Goal: Task Accomplishment & Management: Complete application form

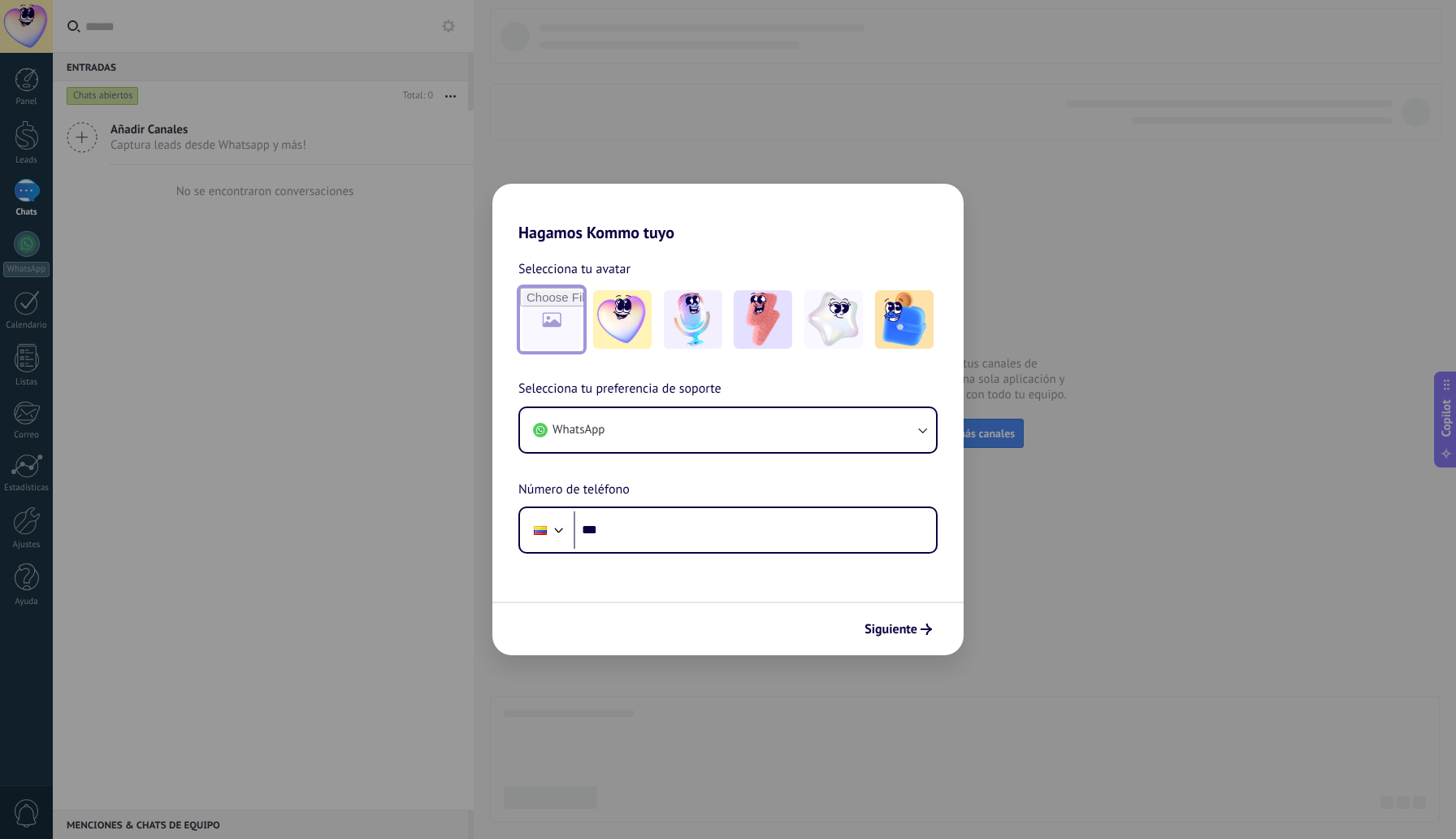
click at [548, 318] on input "file" at bounding box center [551, 319] width 63 height 63
type input "**********"
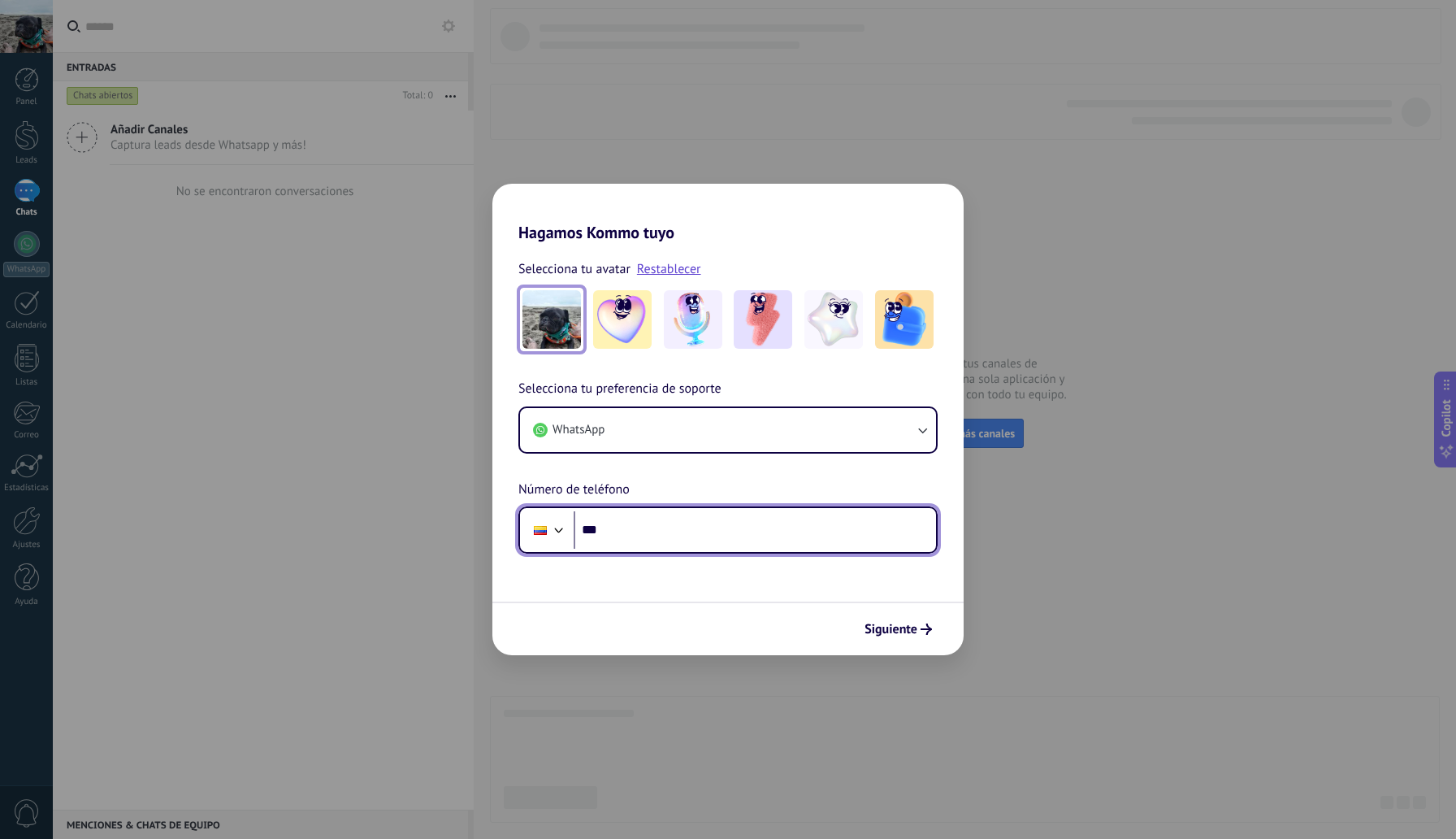
click at [659, 534] on input "***" at bounding box center [754, 530] width 362 height 38
paste input "**********"
type input "**********"
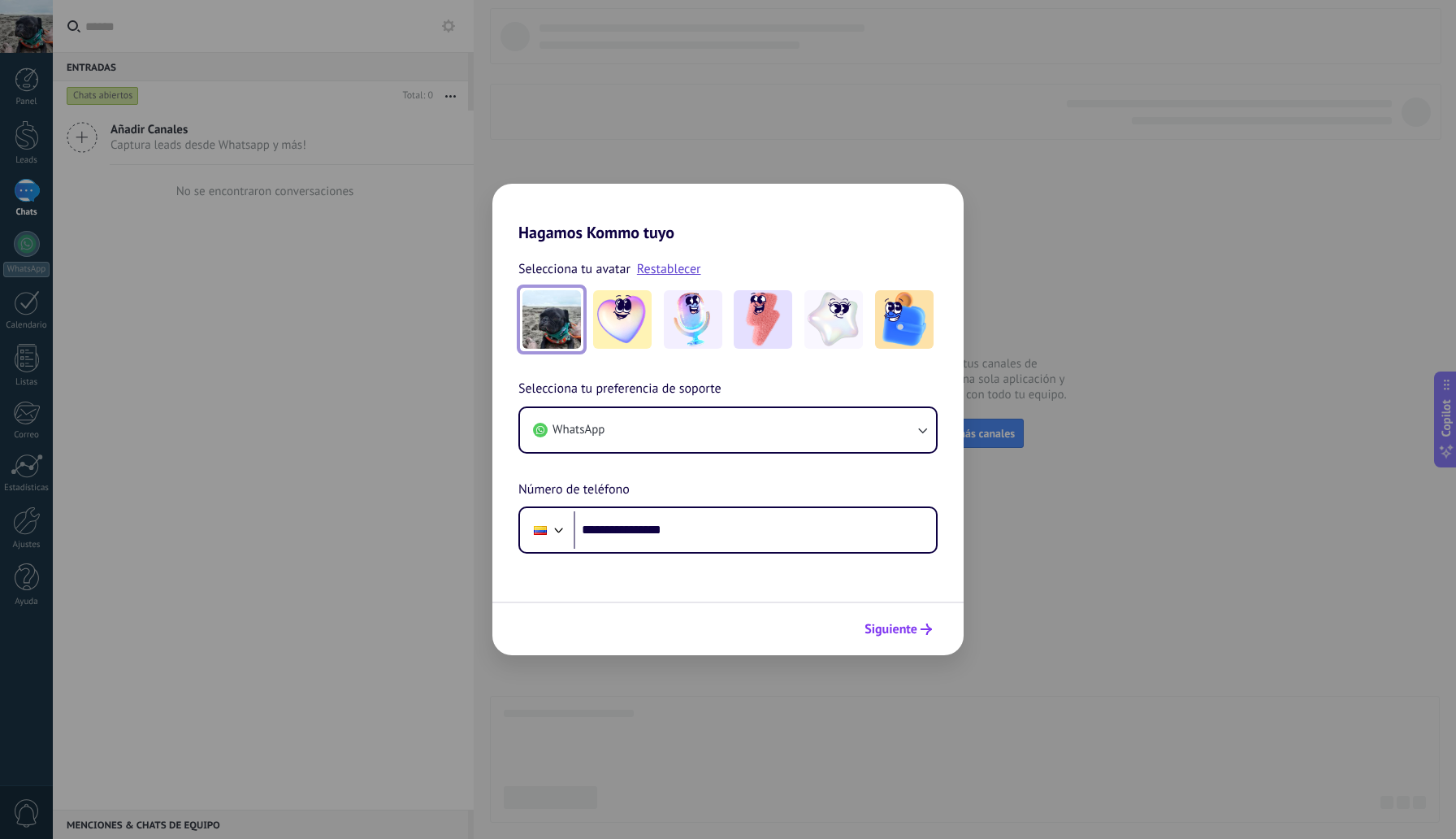
click at [890, 631] on span "Siguiente" at bounding box center [891, 628] width 53 height 11
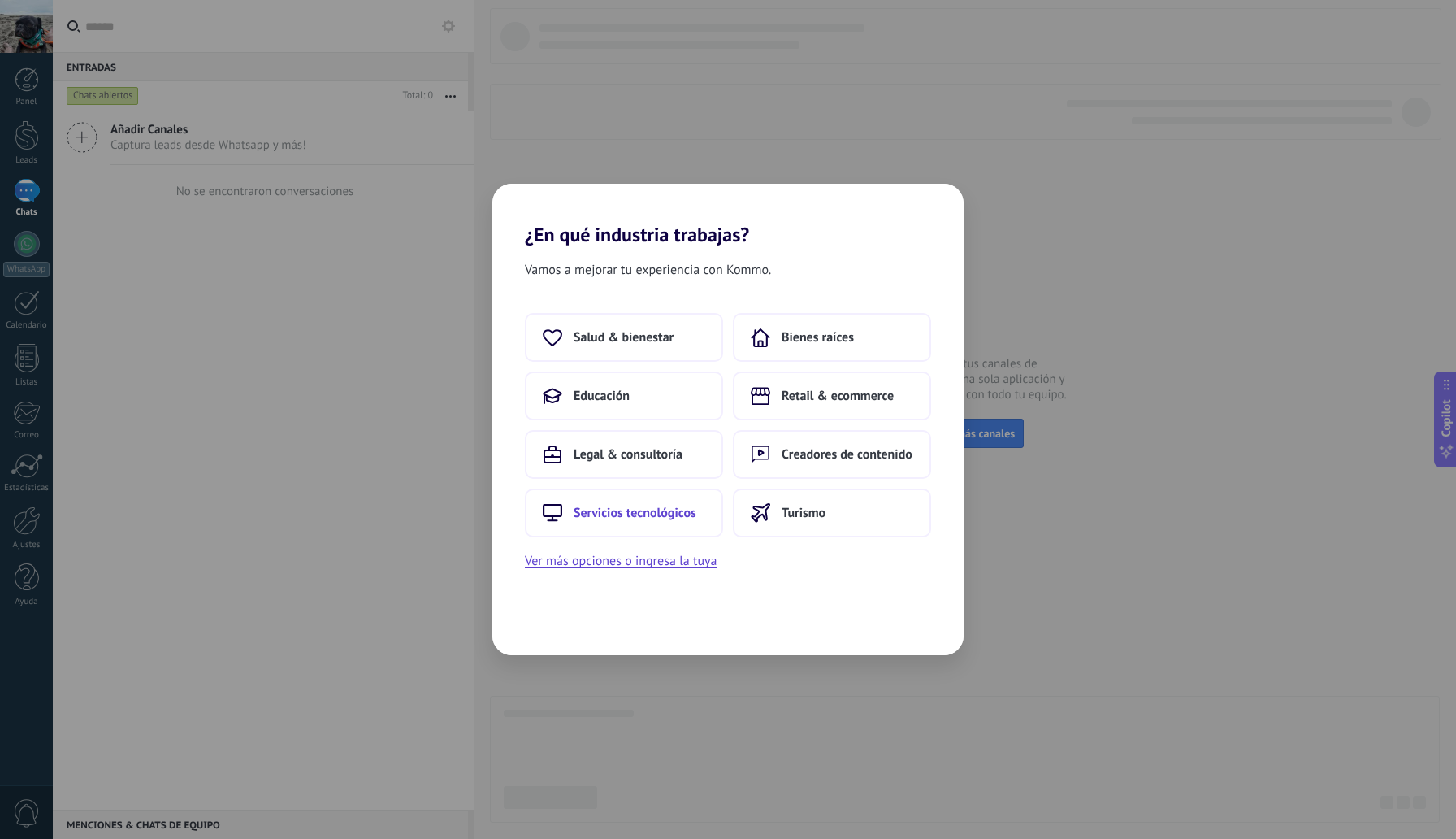
click at [634, 520] on span "Servicios tecnológicos" at bounding box center [635, 513] width 123 height 16
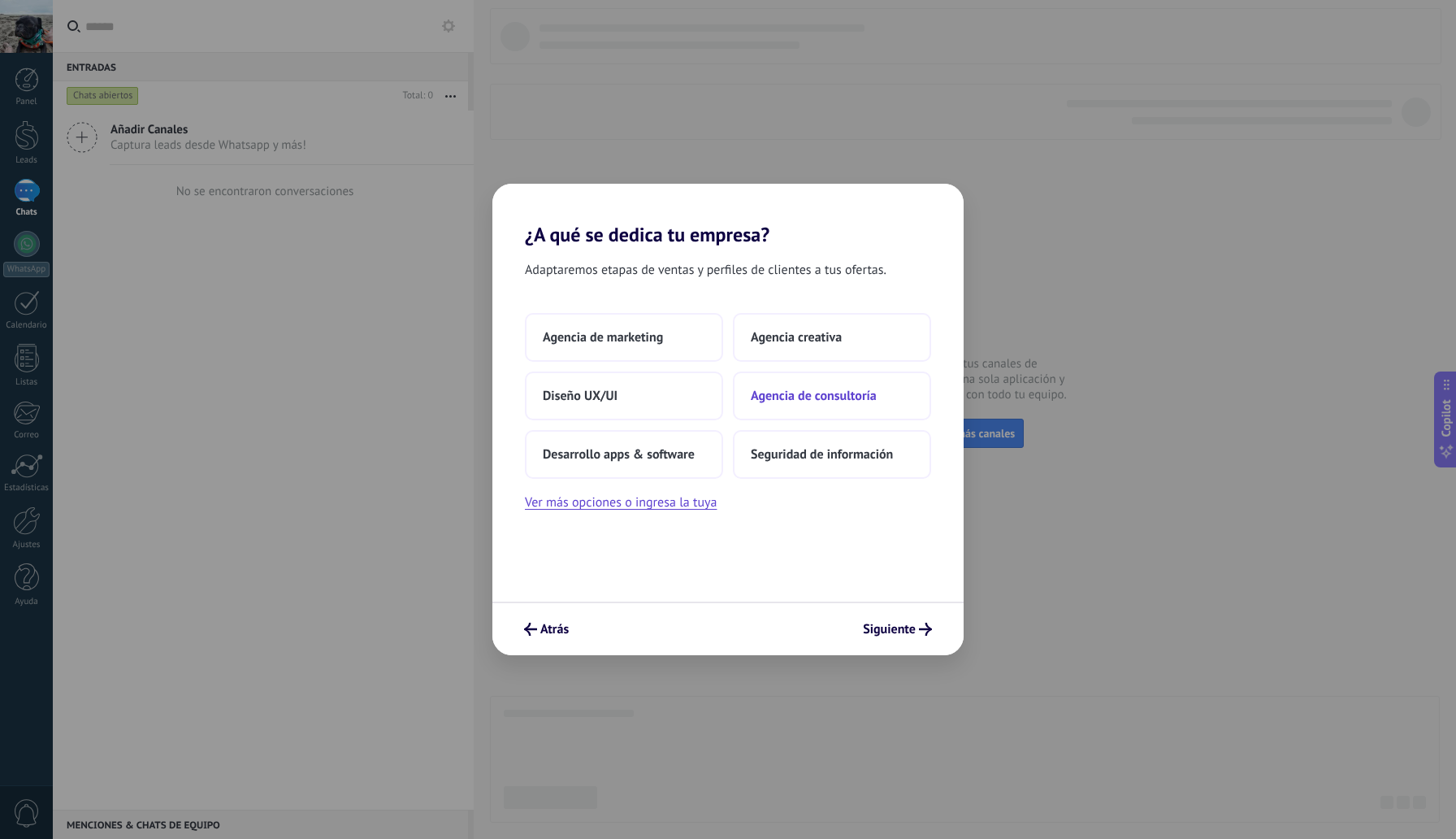
click at [805, 403] on span "Agencia de consultoría" at bounding box center [813, 396] width 126 height 16
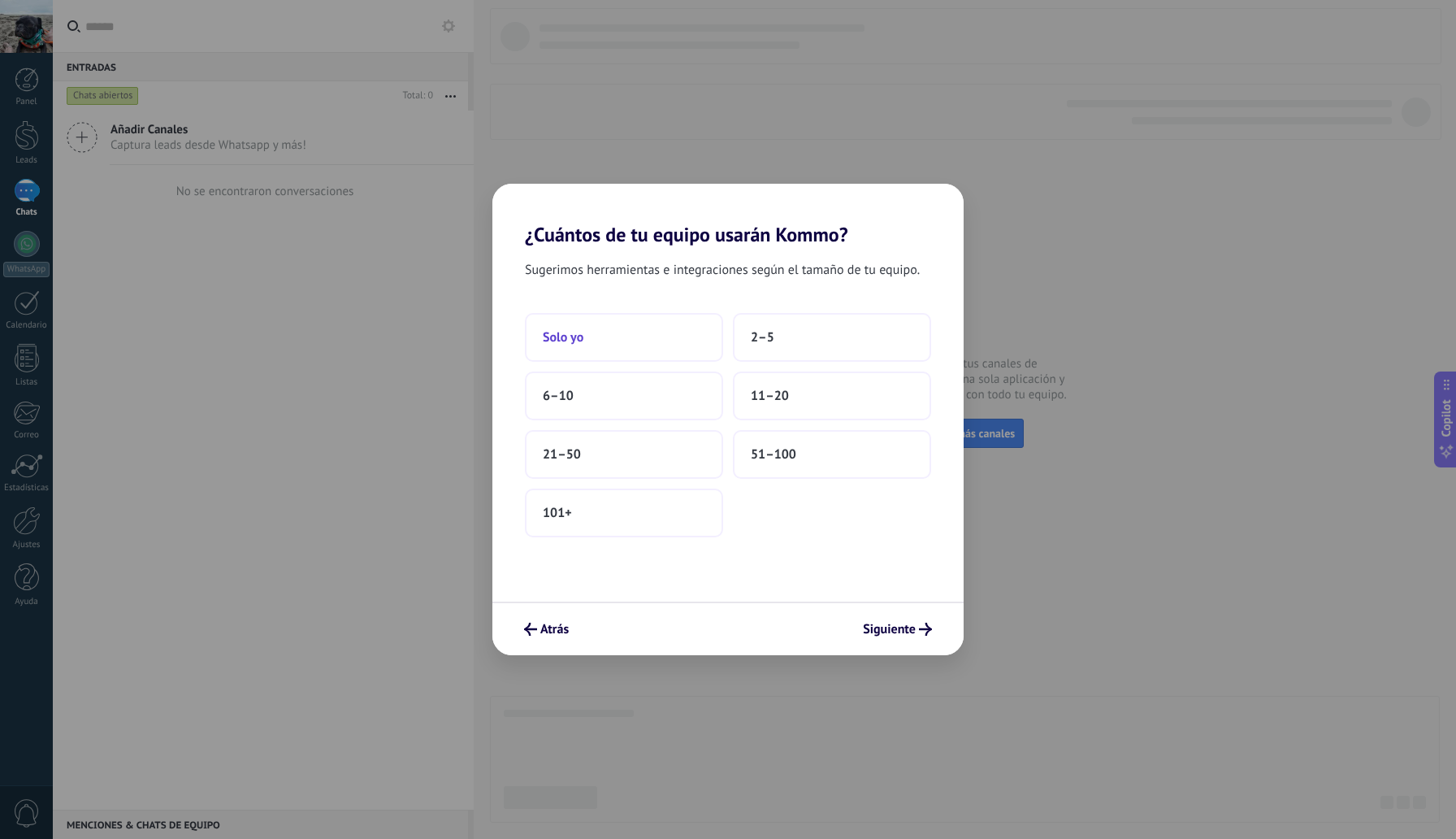
click at [646, 341] on button "Solo yo" at bounding box center [624, 336] width 198 height 49
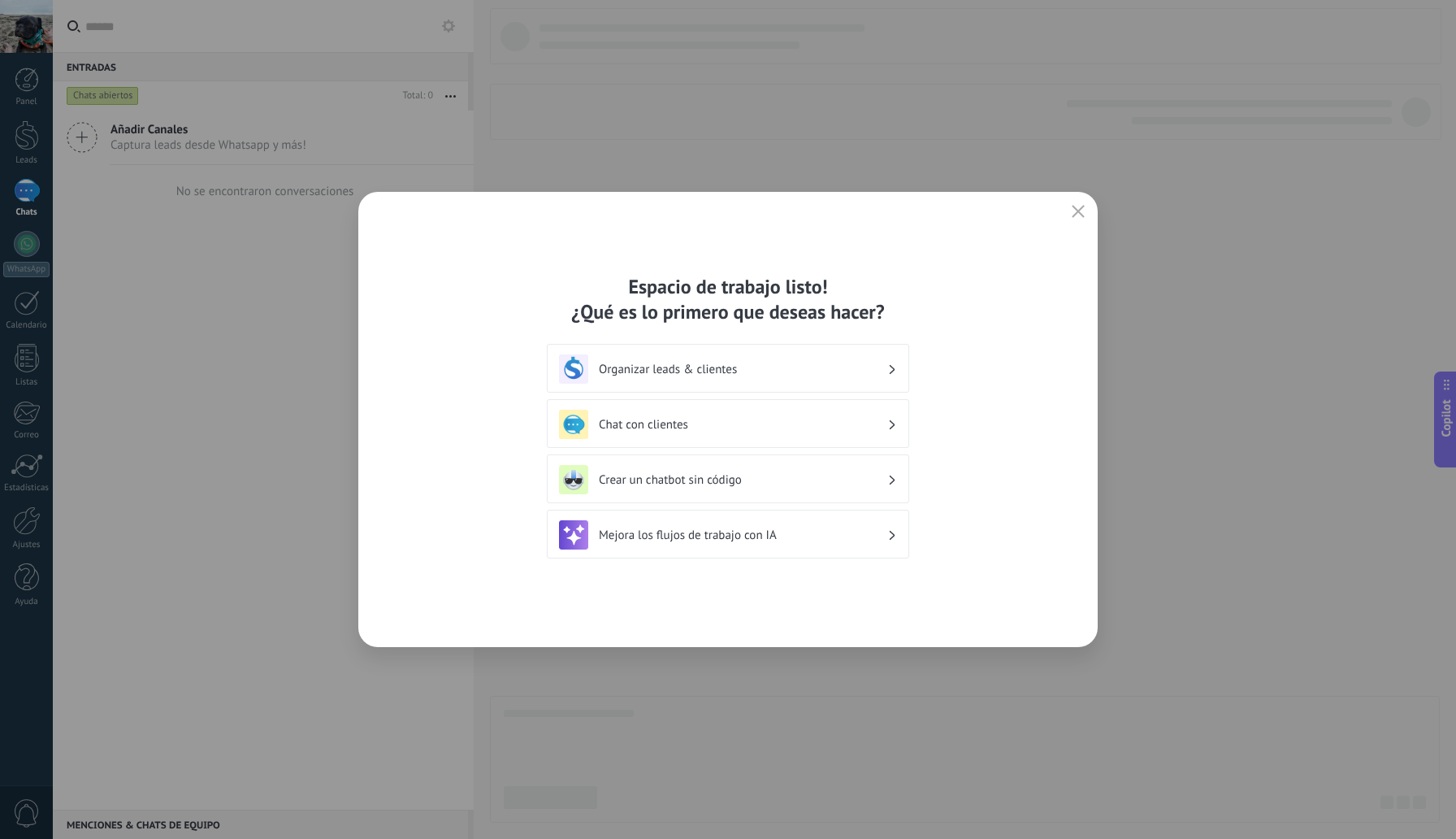
click at [750, 371] on h3 "Organizar leads & clientes" at bounding box center [743, 370] width 289 height 16
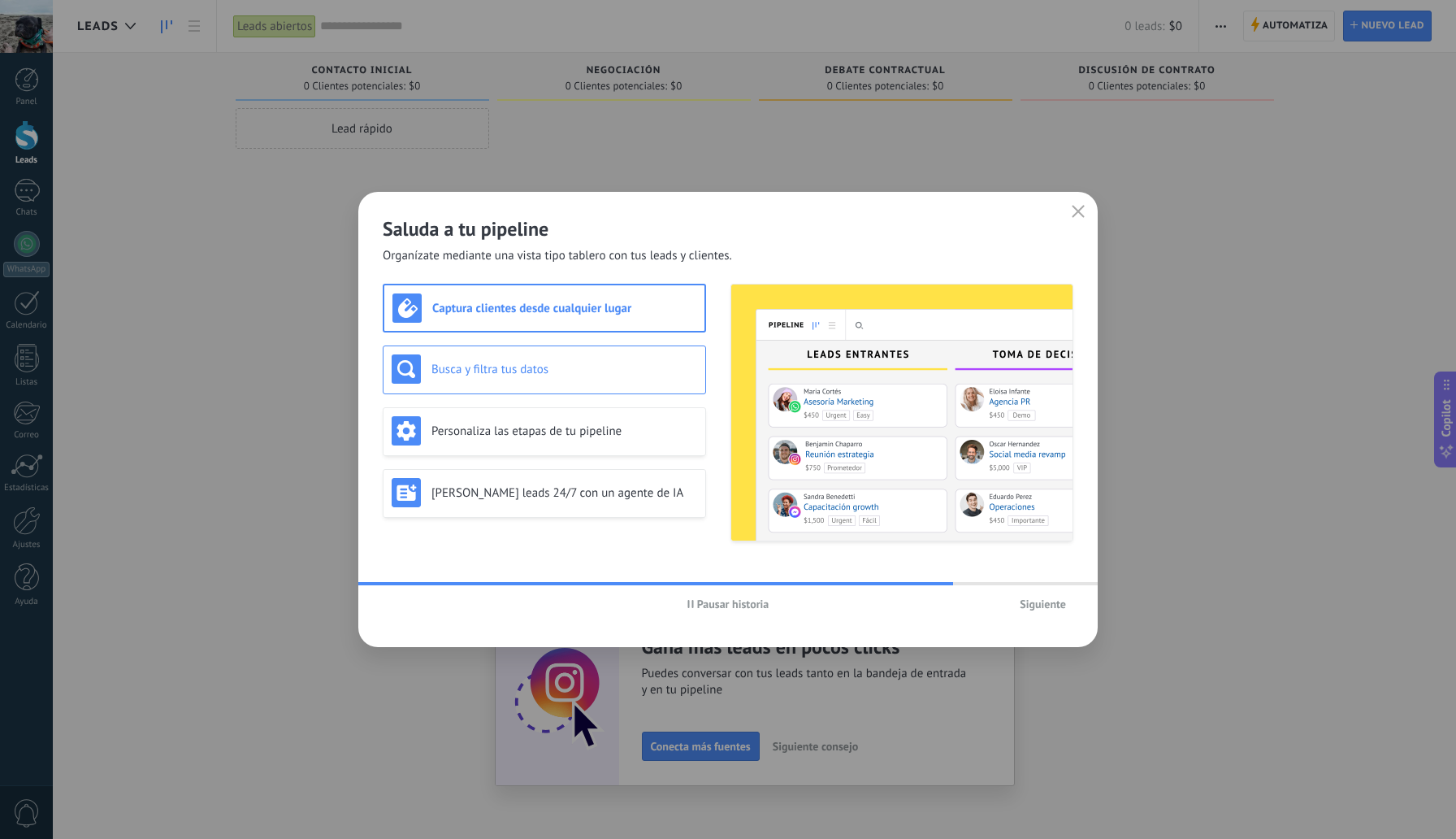
click at [538, 372] on h3 "Busca y filtra tus datos" at bounding box center [564, 370] width 266 height 16
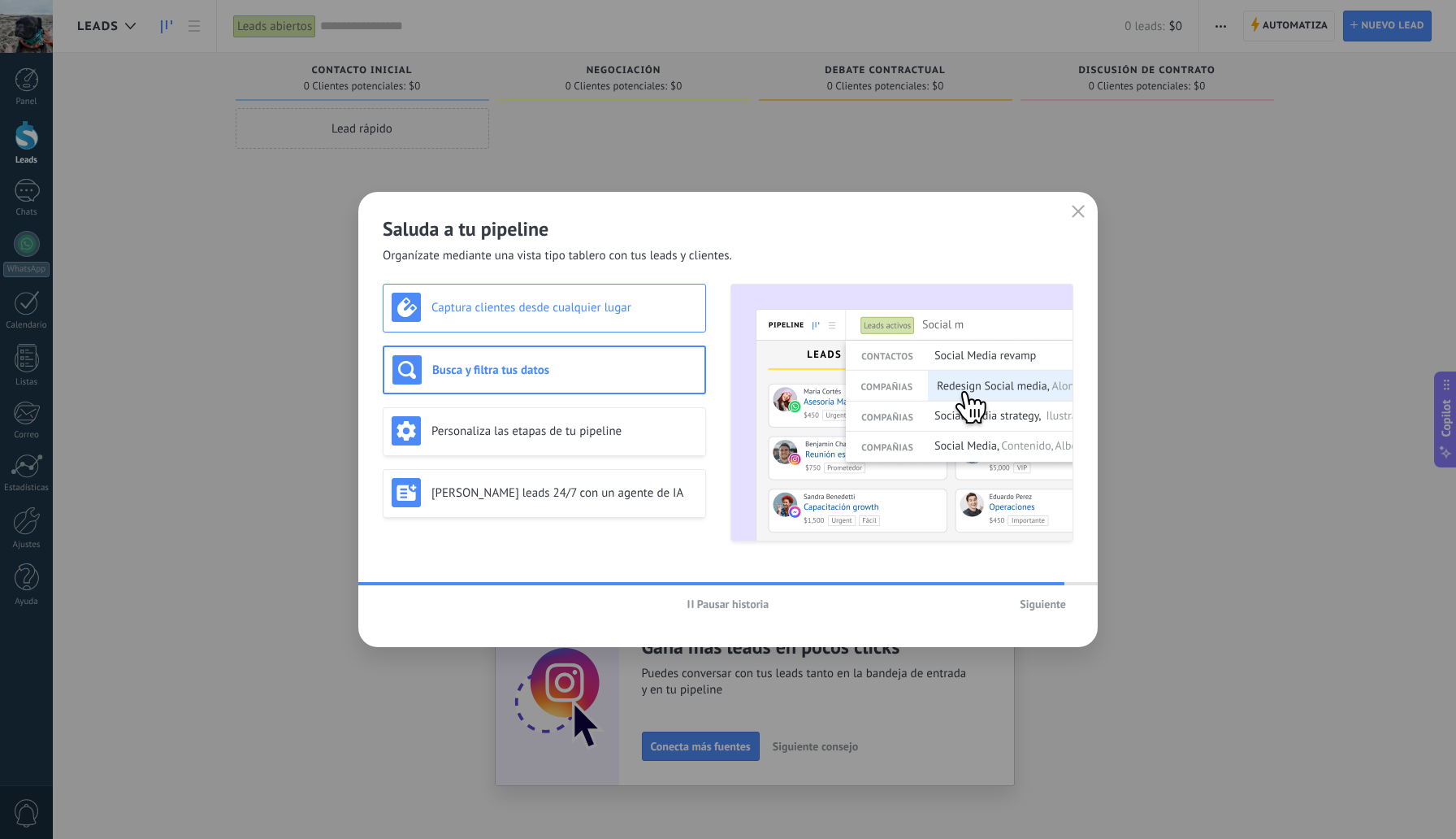
click at [573, 317] on div "Captura clientes desde cualquier lugar" at bounding box center [545, 306] width 305 height 29
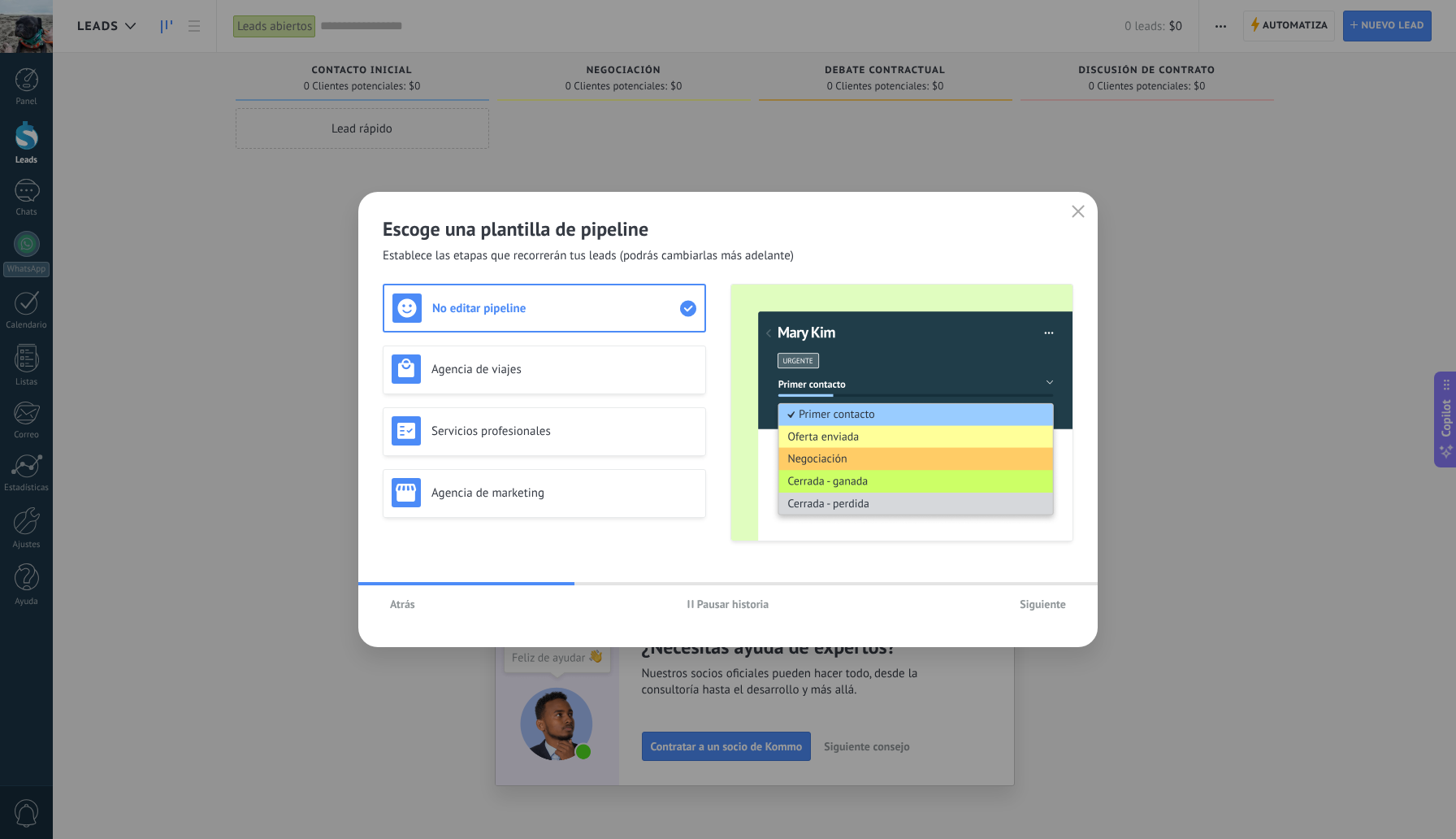
click at [409, 608] on span "Atrás" at bounding box center [402, 603] width 25 height 11
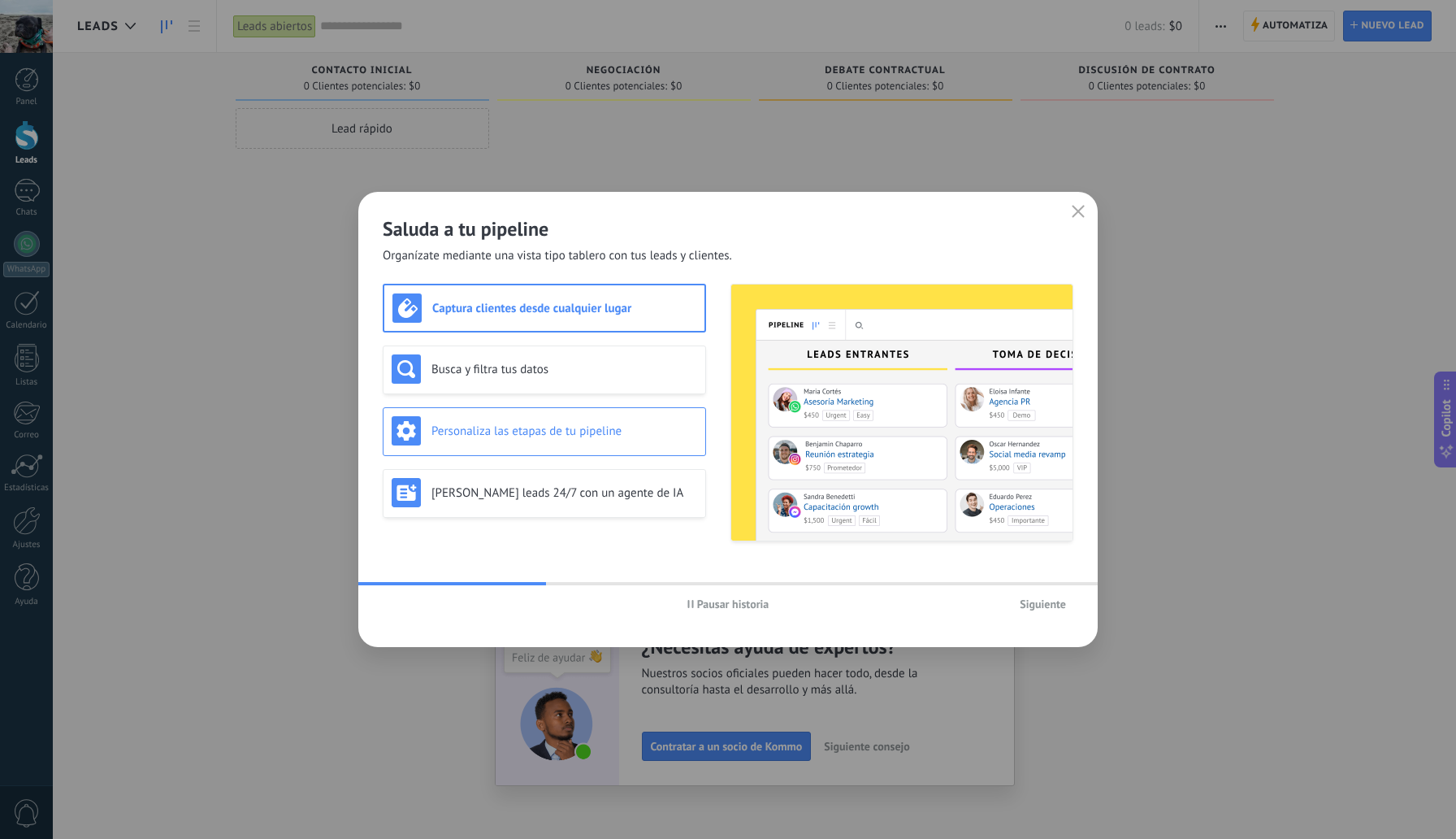
click at [528, 438] on div "Personaliza las etapas de tu pipeline" at bounding box center [545, 429] width 305 height 29
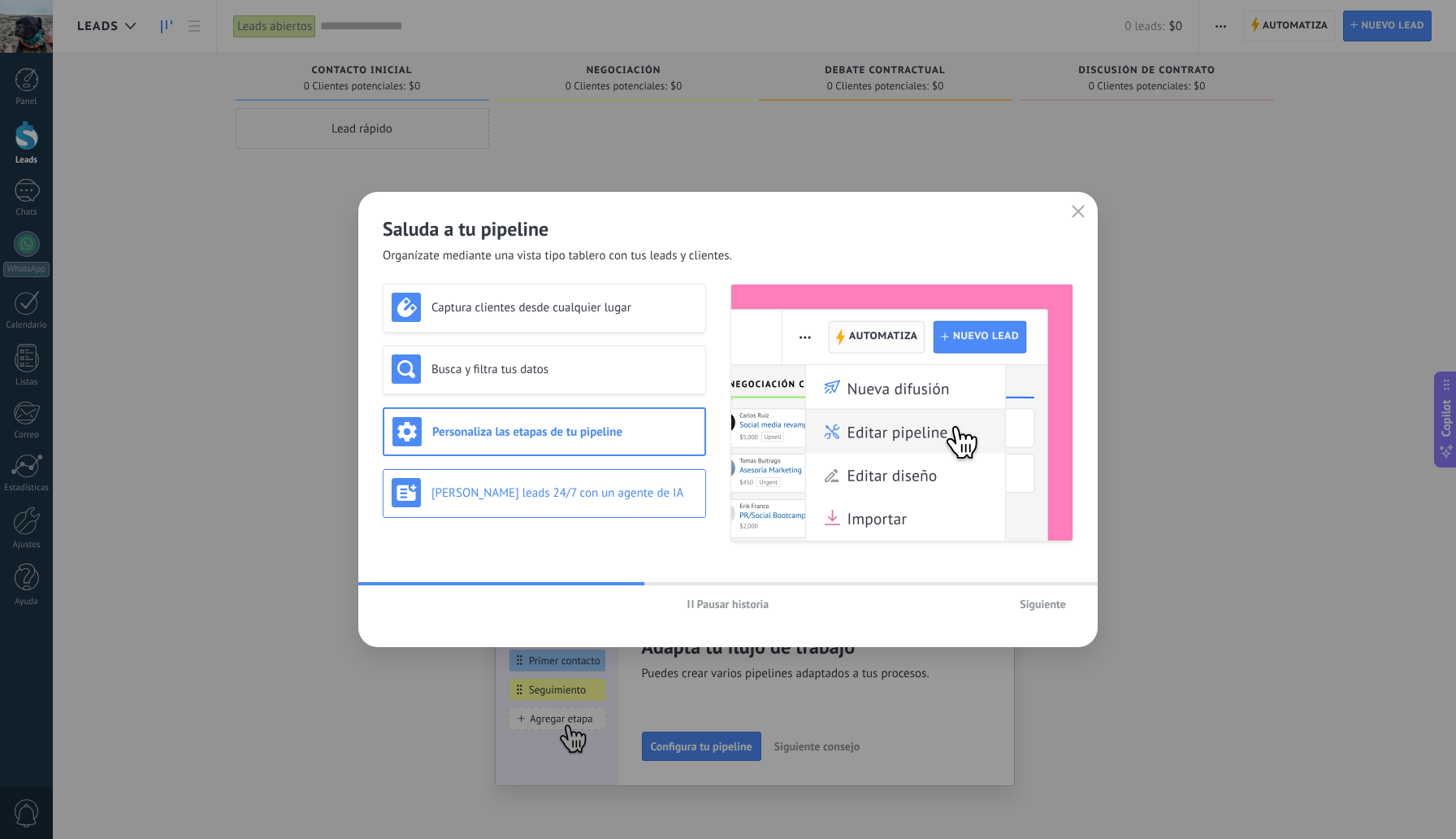
click at [531, 499] on h3 "[PERSON_NAME] leads 24/7 con un agente de IA" at bounding box center [564, 493] width 266 height 16
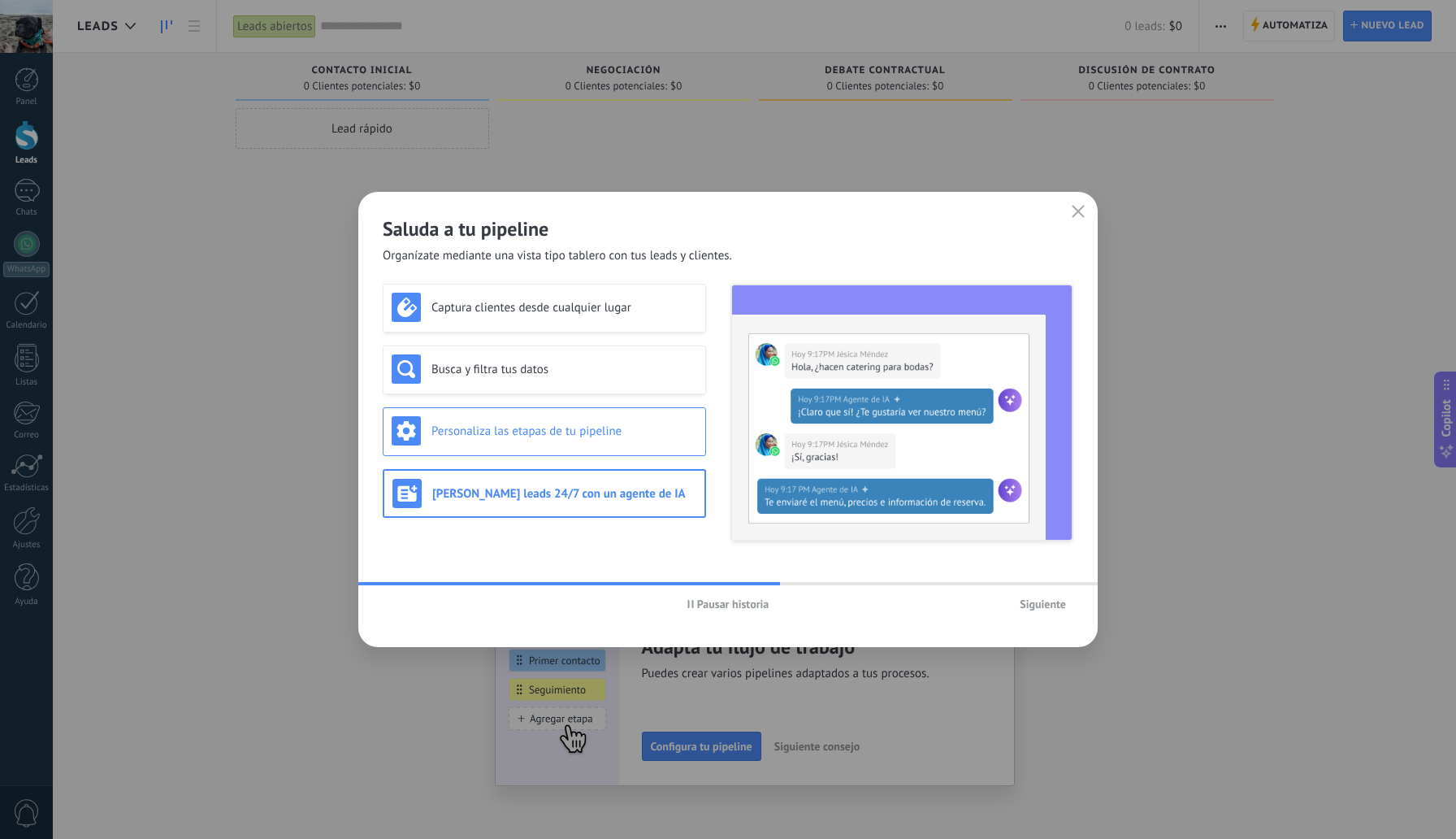
click at [516, 433] on h3 "Personaliza las etapas de tu pipeline" at bounding box center [564, 431] width 266 height 16
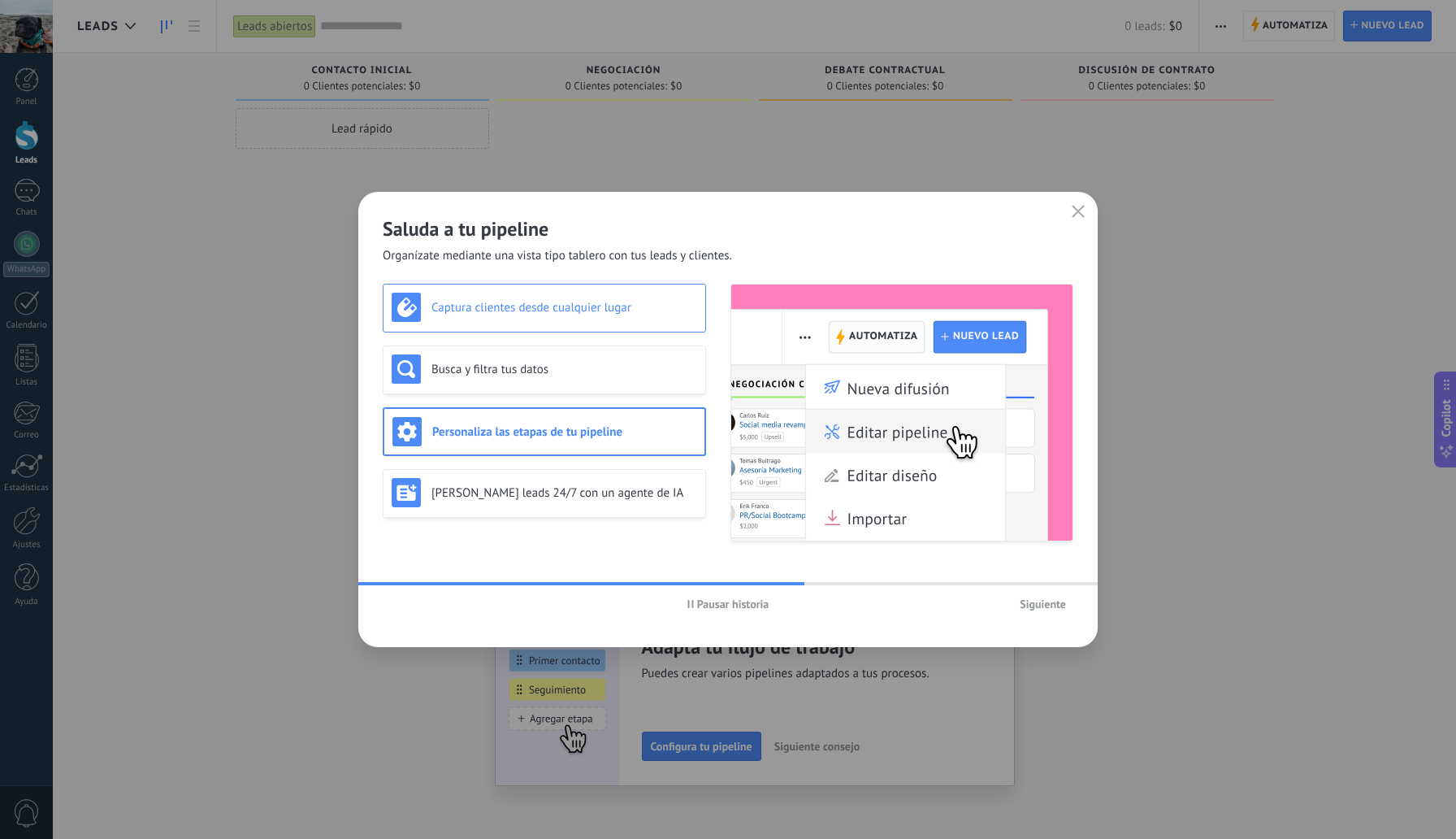
click at [520, 320] on div "Captura clientes desde cualquier lugar" at bounding box center [545, 306] width 305 height 29
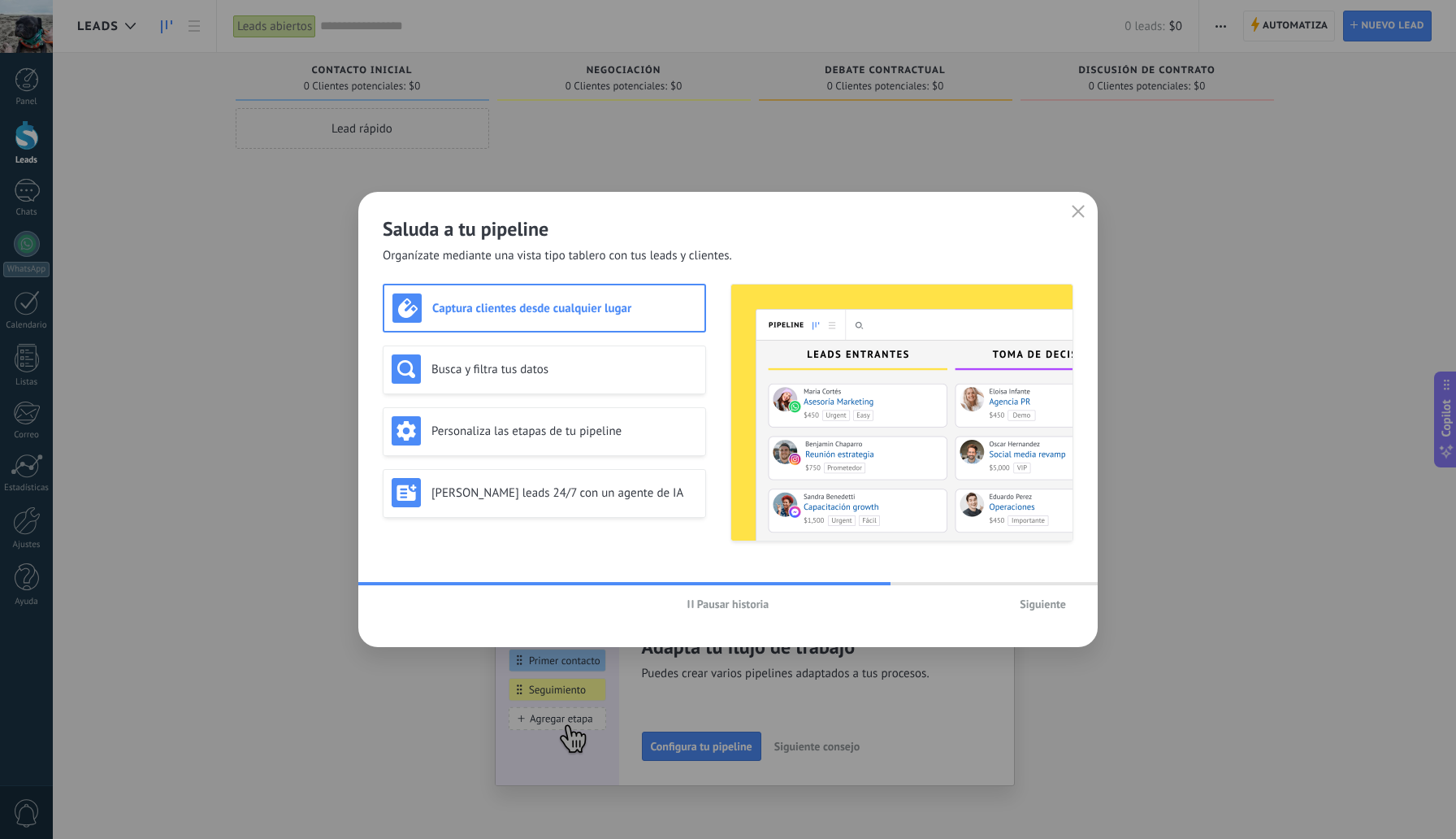
click at [1032, 598] on span "Siguiente" at bounding box center [1042, 603] width 47 height 11
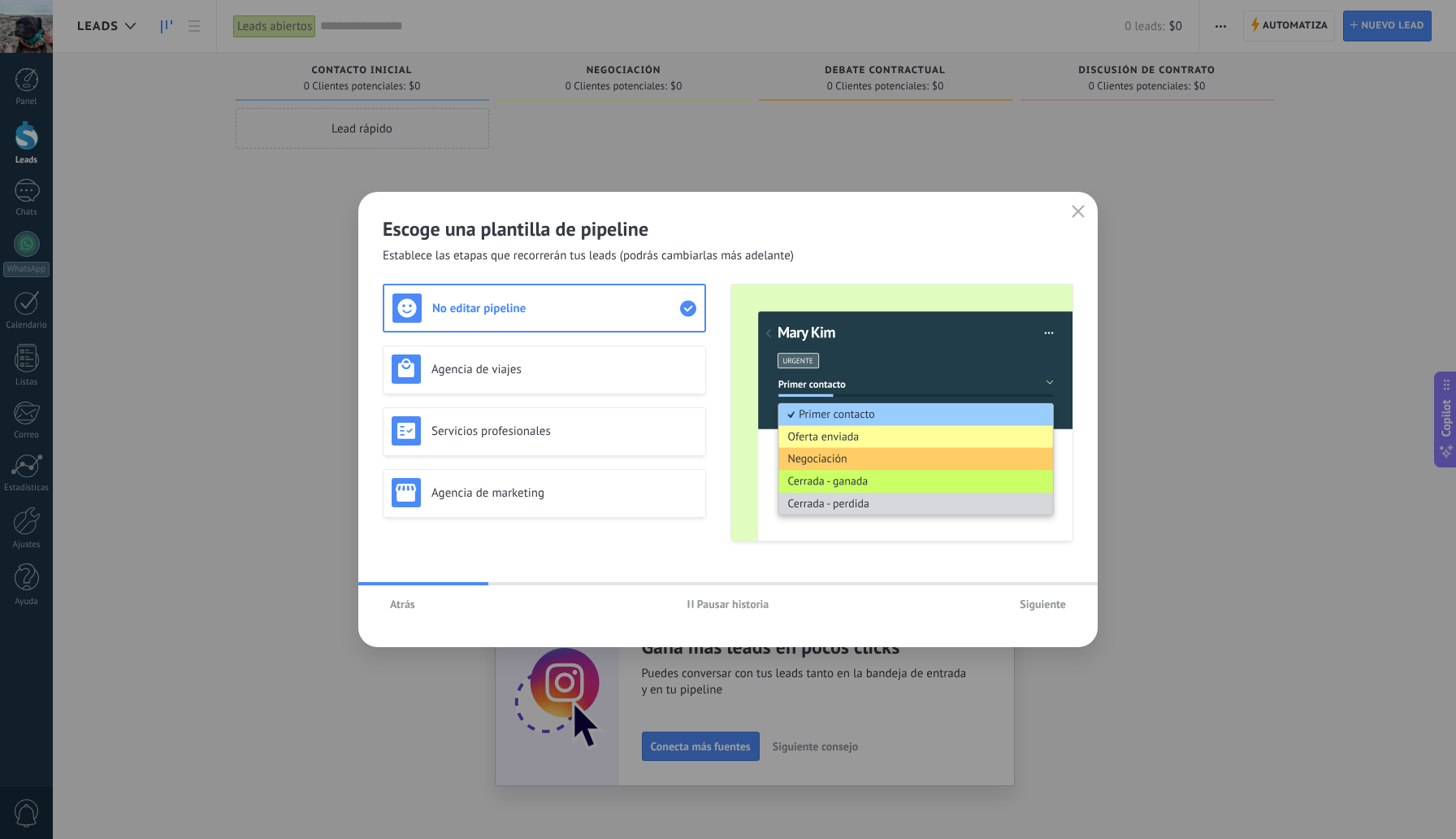
click at [1023, 599] on span "Siguiente" at bounding box center [1042, 603] width 47 height 11
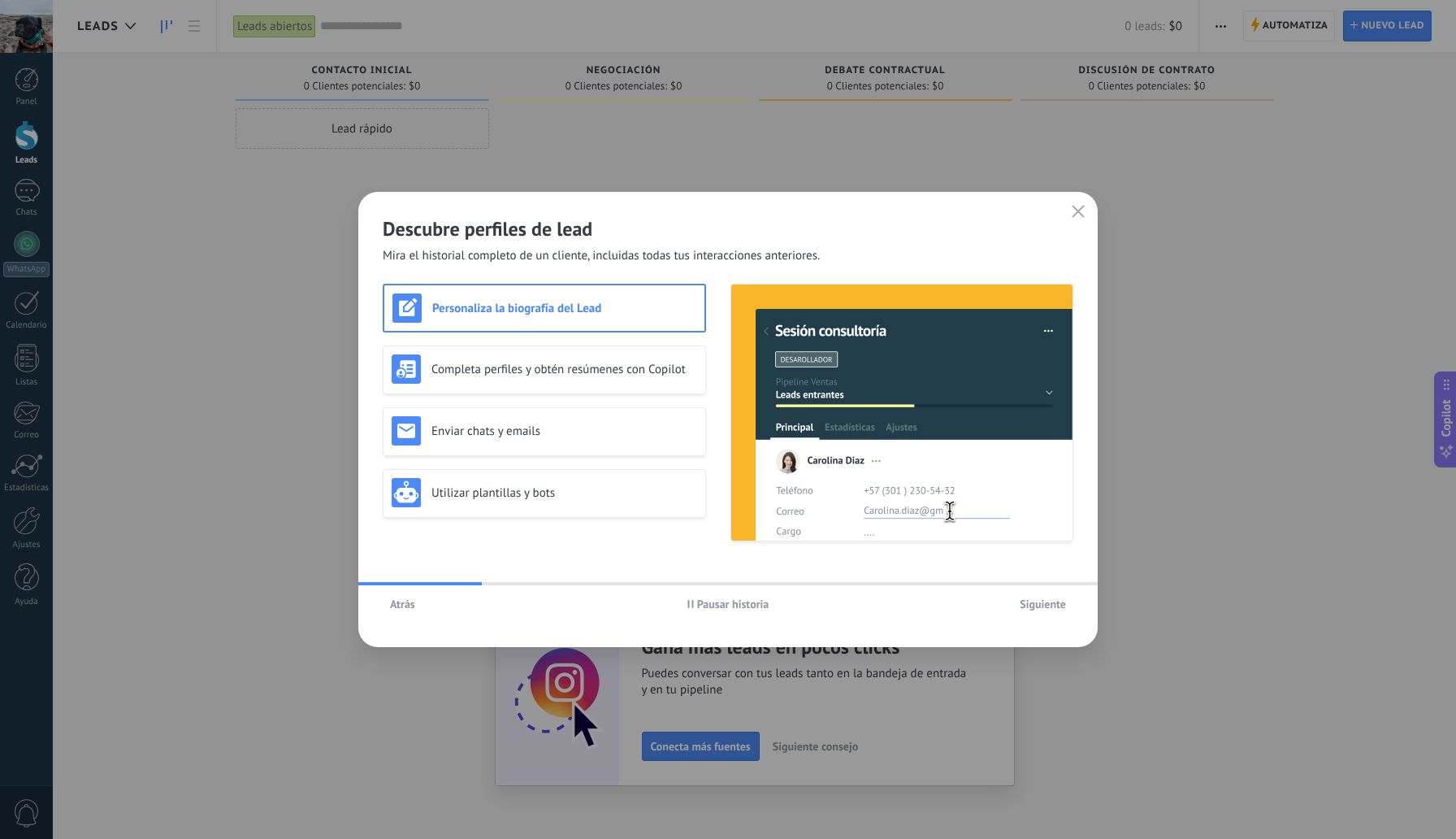
click at [1023, 599] on span "Siguiente" at bounding box center [1042, 603] width 47 height 11
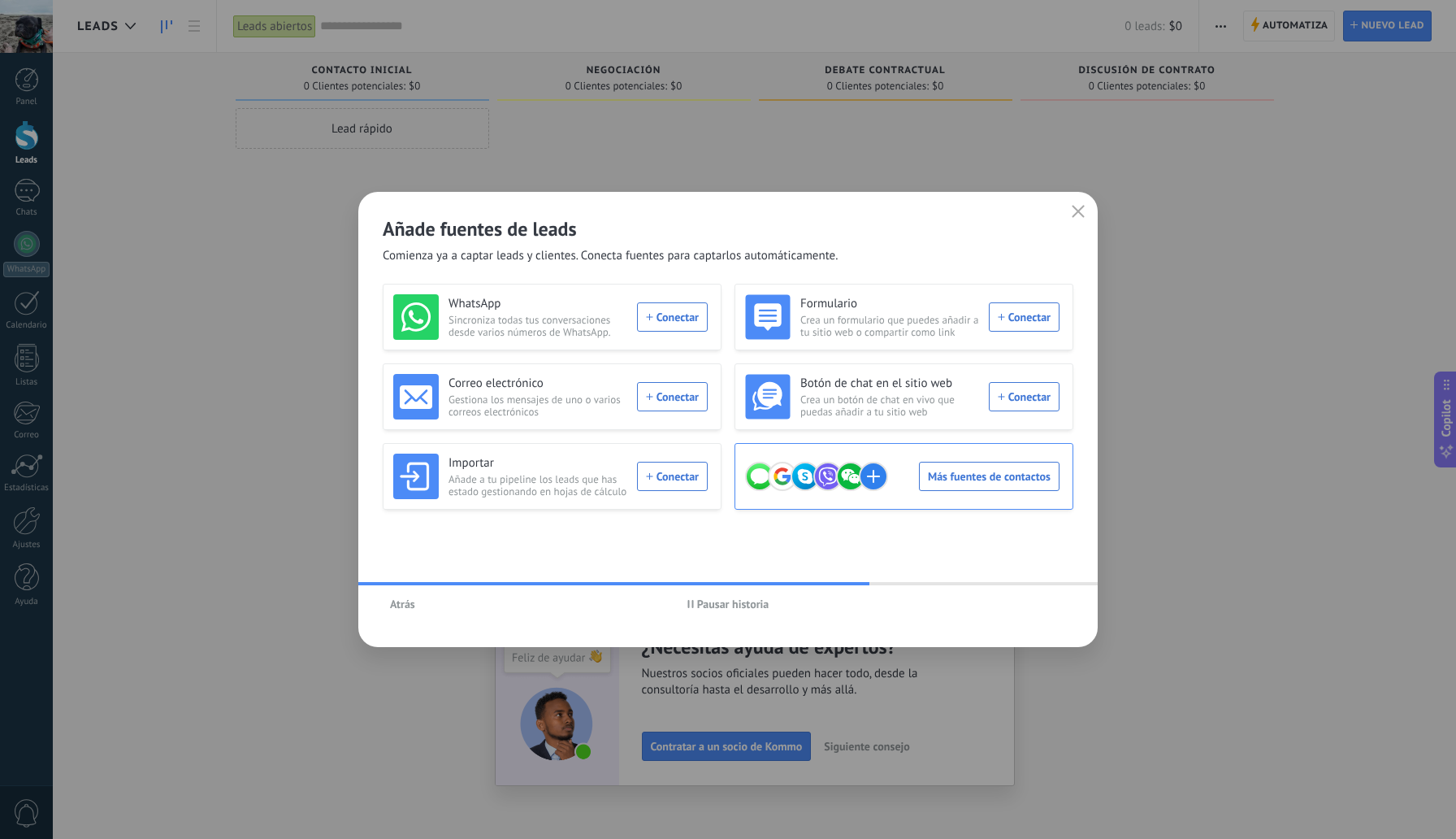
click at [973, 472] on div "Más fuentes de contactos" at bounding box center [902, 476] width 314 height 46
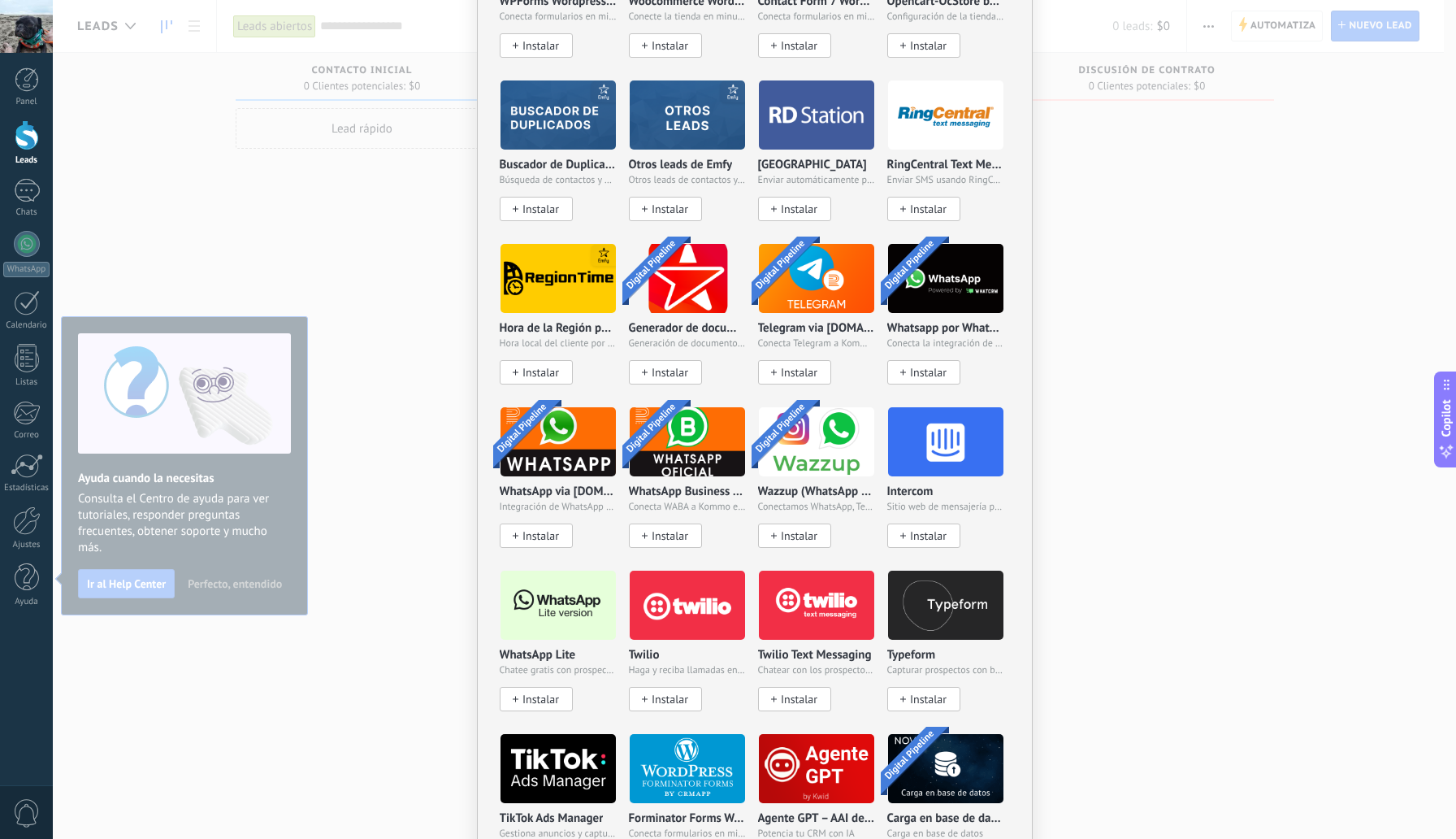
scroll to position [1090, 0]
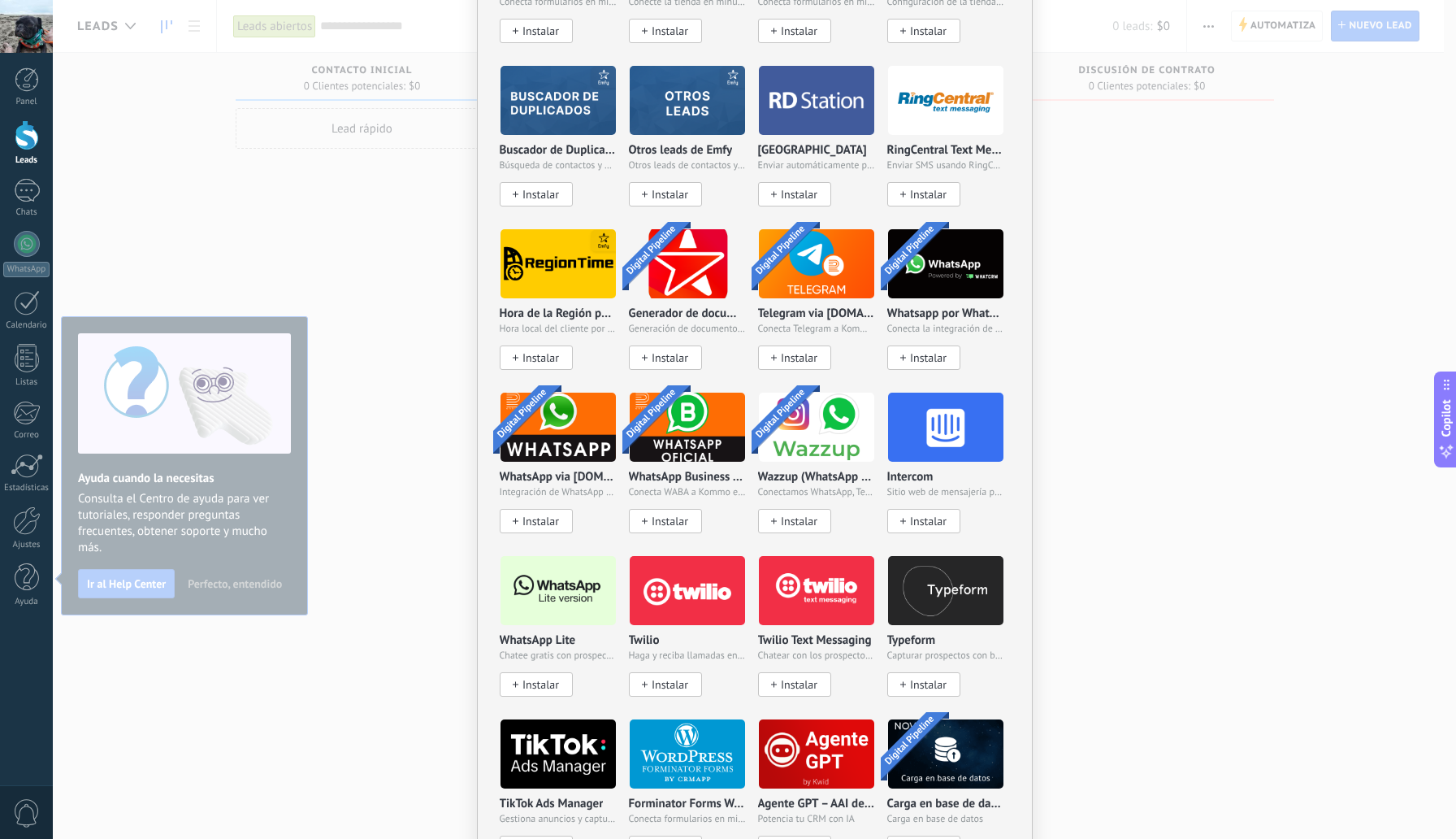
click at [545, 677] on span "Instalar" at bounding box center [541, 684] width 37 height 14
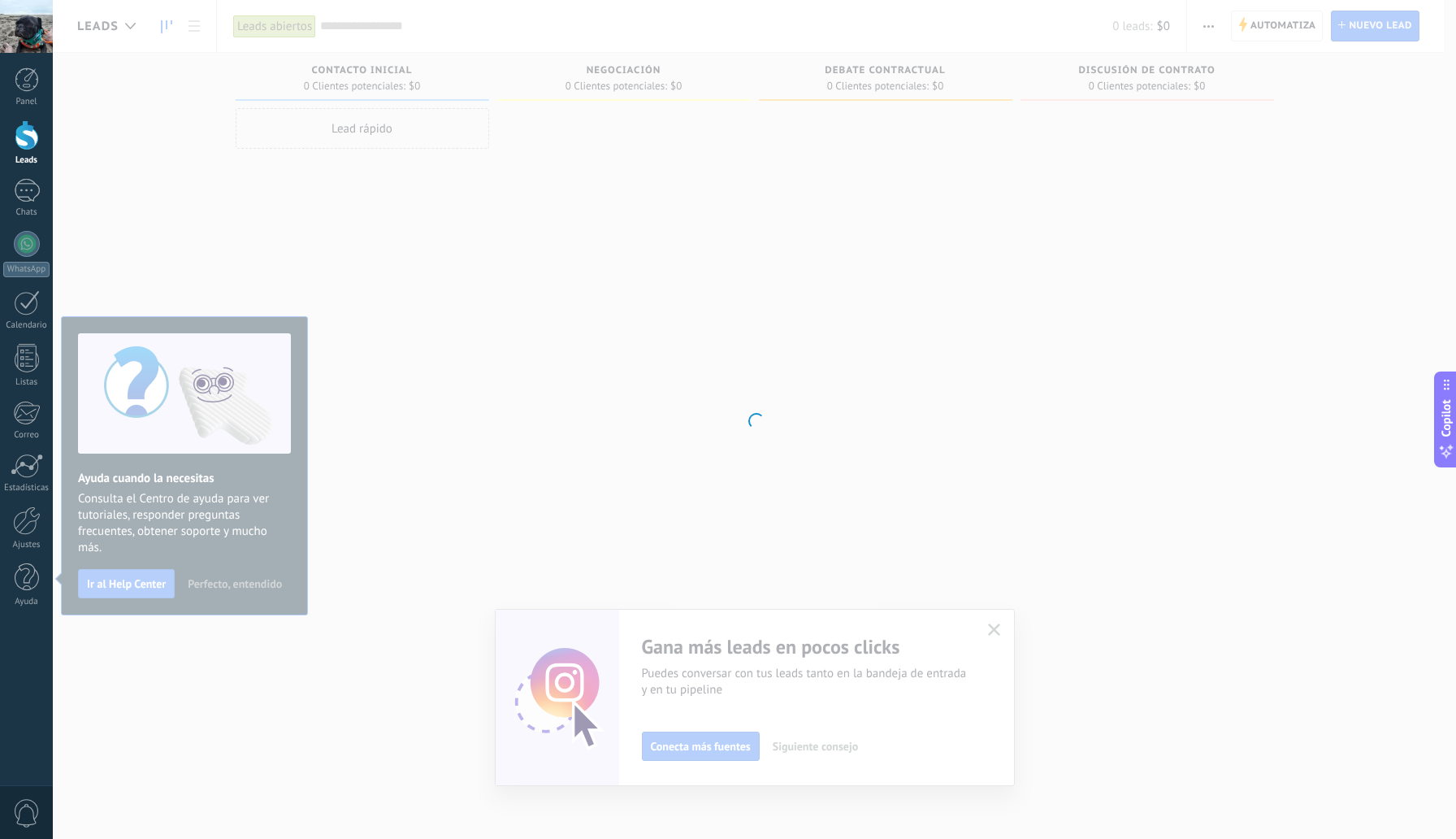
scroll to position [0, 0]
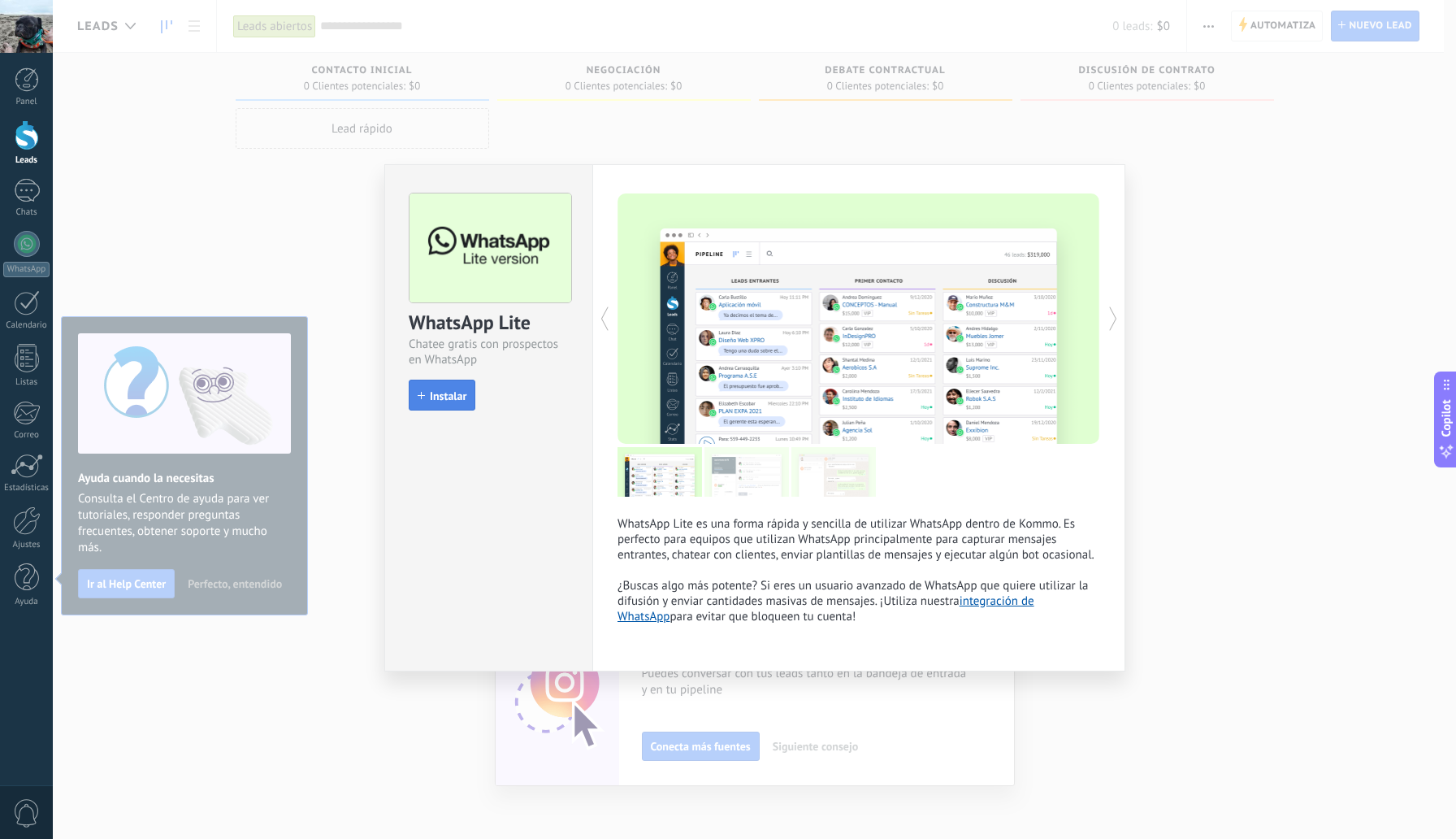
click at [448, 398] on span "Instalar" at bounding box center [447, 395] width 37 height 11
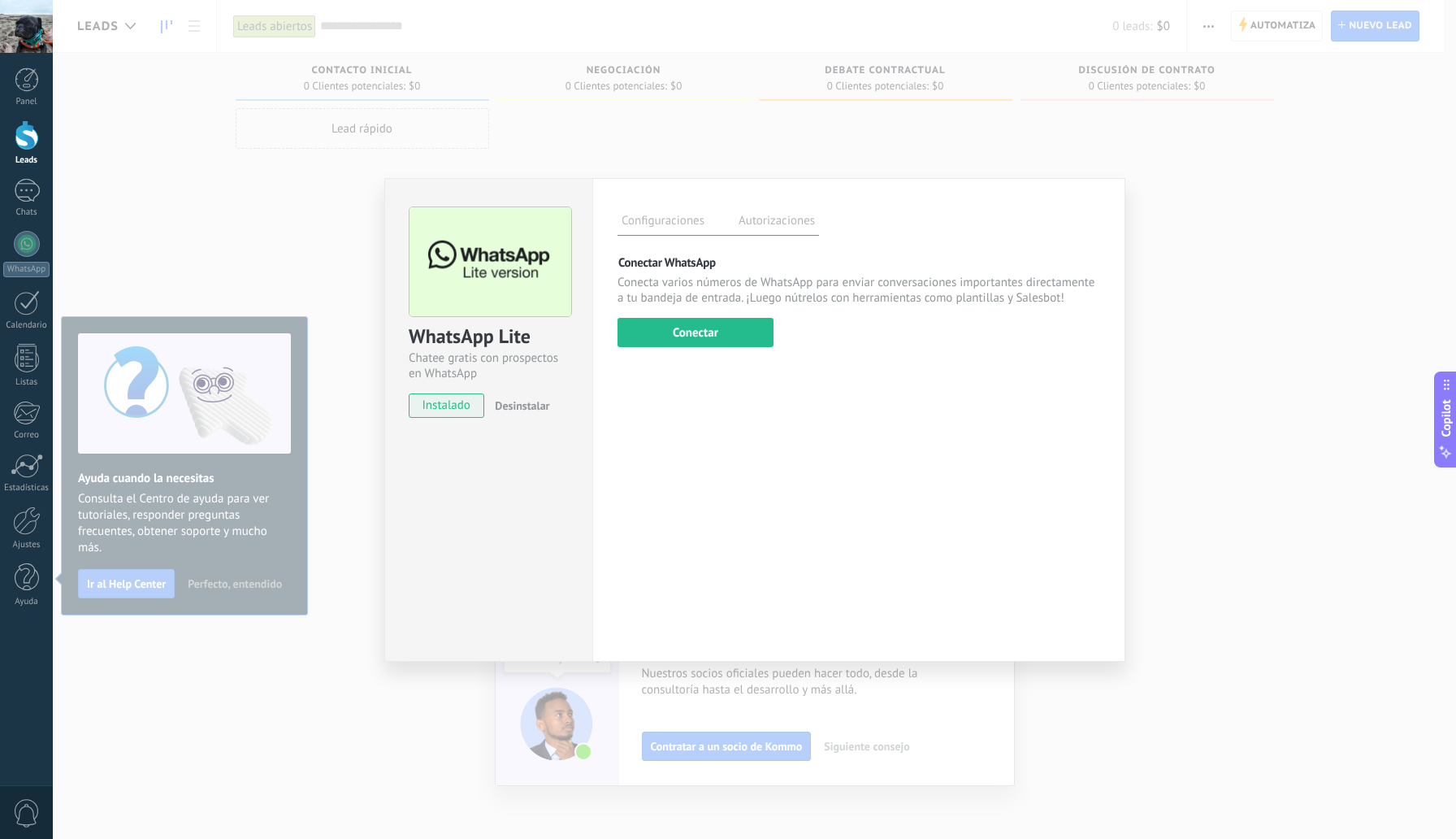
click at [775, 221] on label "Autorizaciones" at bounding box center [777, 223] width 84 height 24
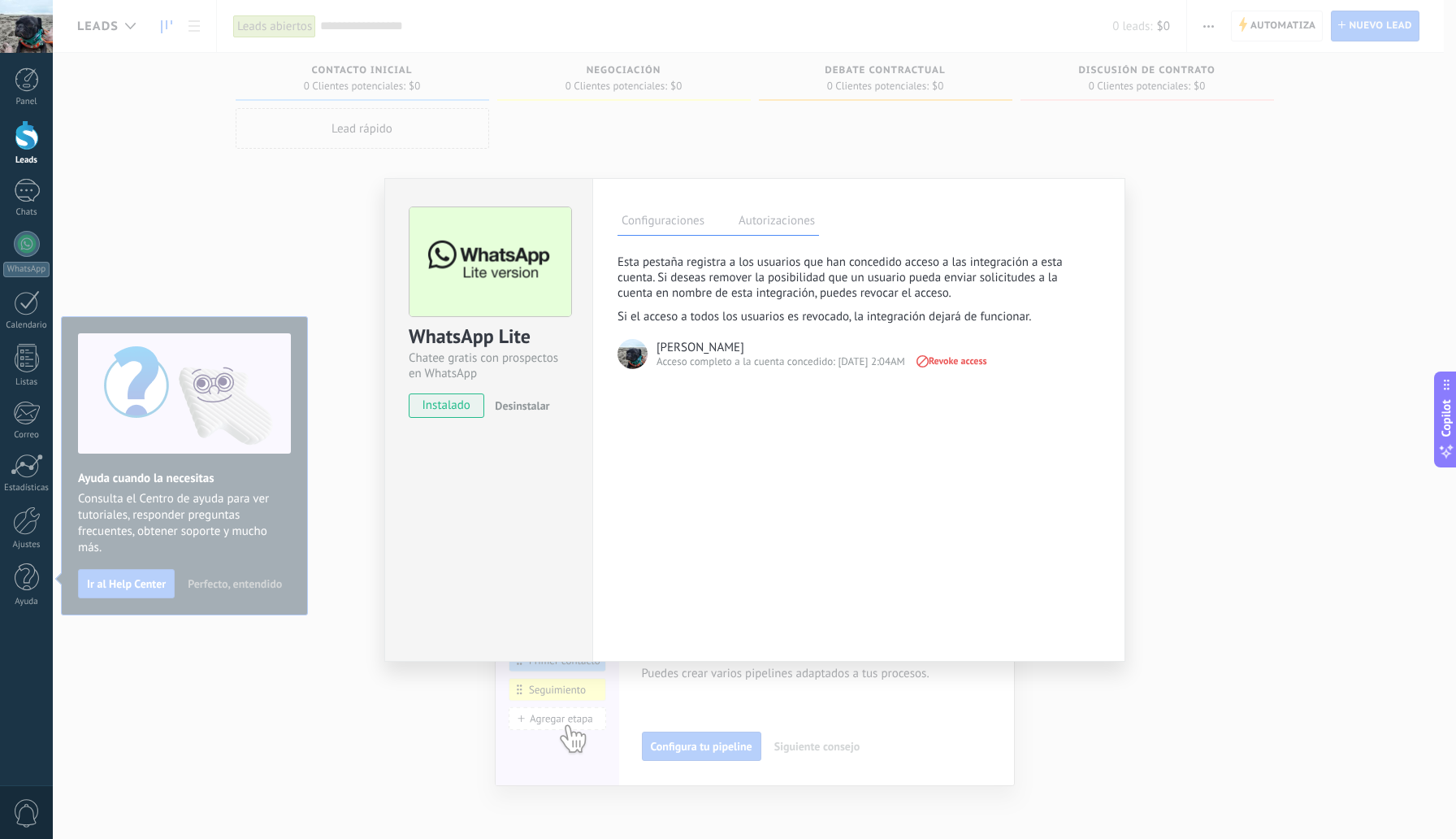
click at [690, 220] on label "Configuraciones" at bounding box center [664, 223] width 91 height 24
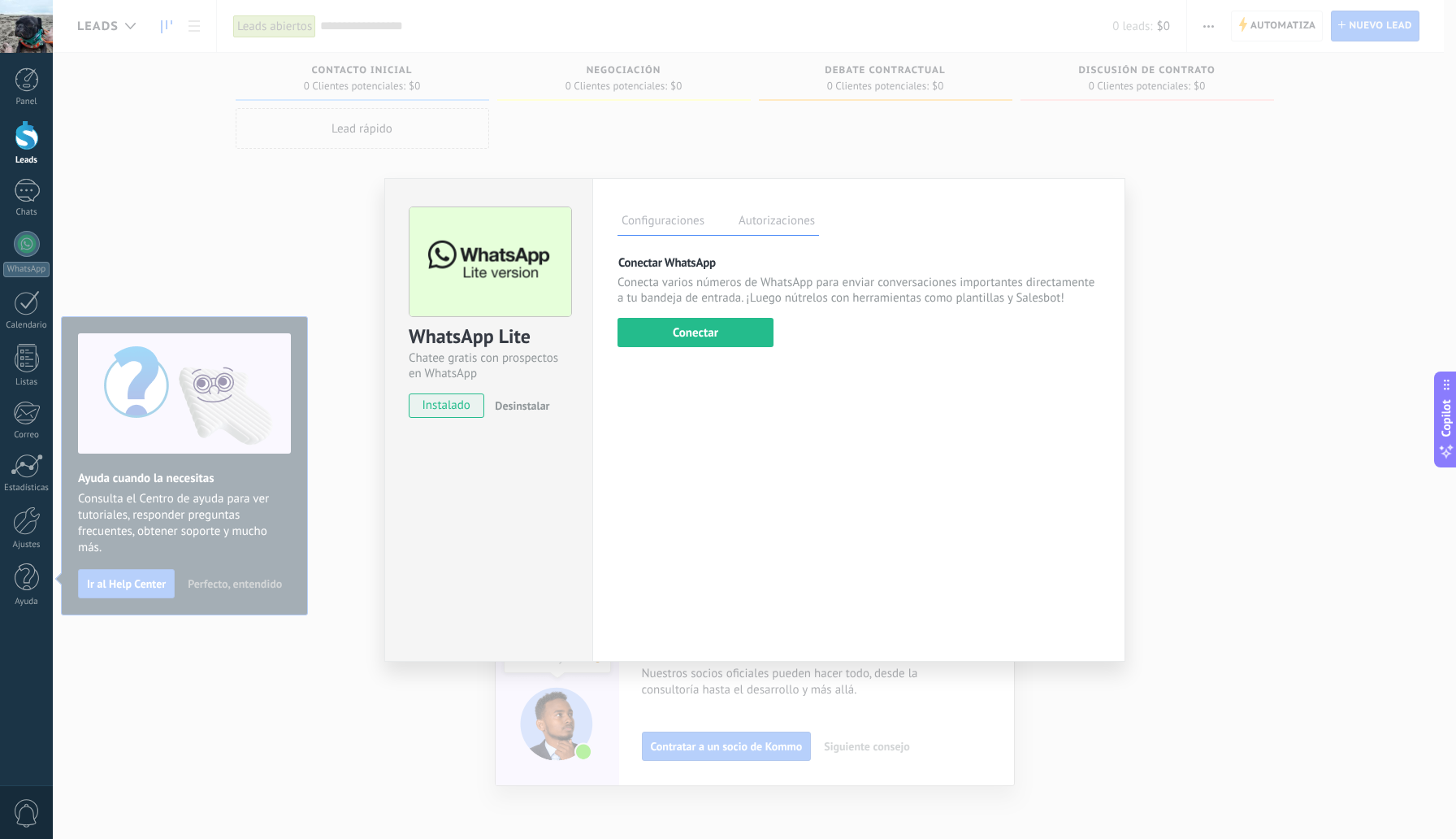
click at [1062, 142] on div "WhatsApp Lite Chatee gratis con prospectos en WhatsApp instalado Desinstalar Co…" at bounding box center [754, 420] width 1403 height 839
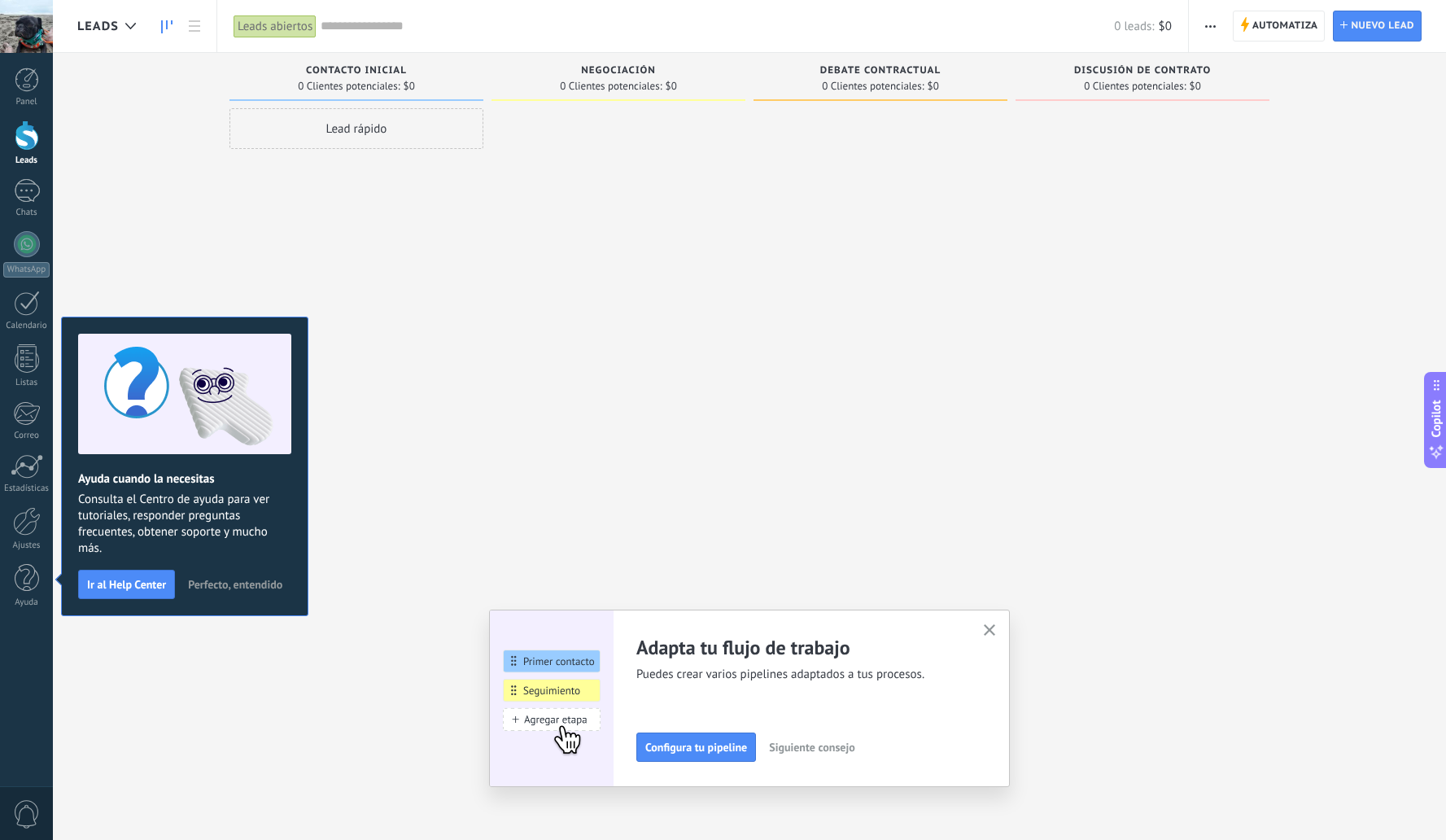
click at [1207, 34] on span "button" at bounding box center [1210, 26] width 11 height 31
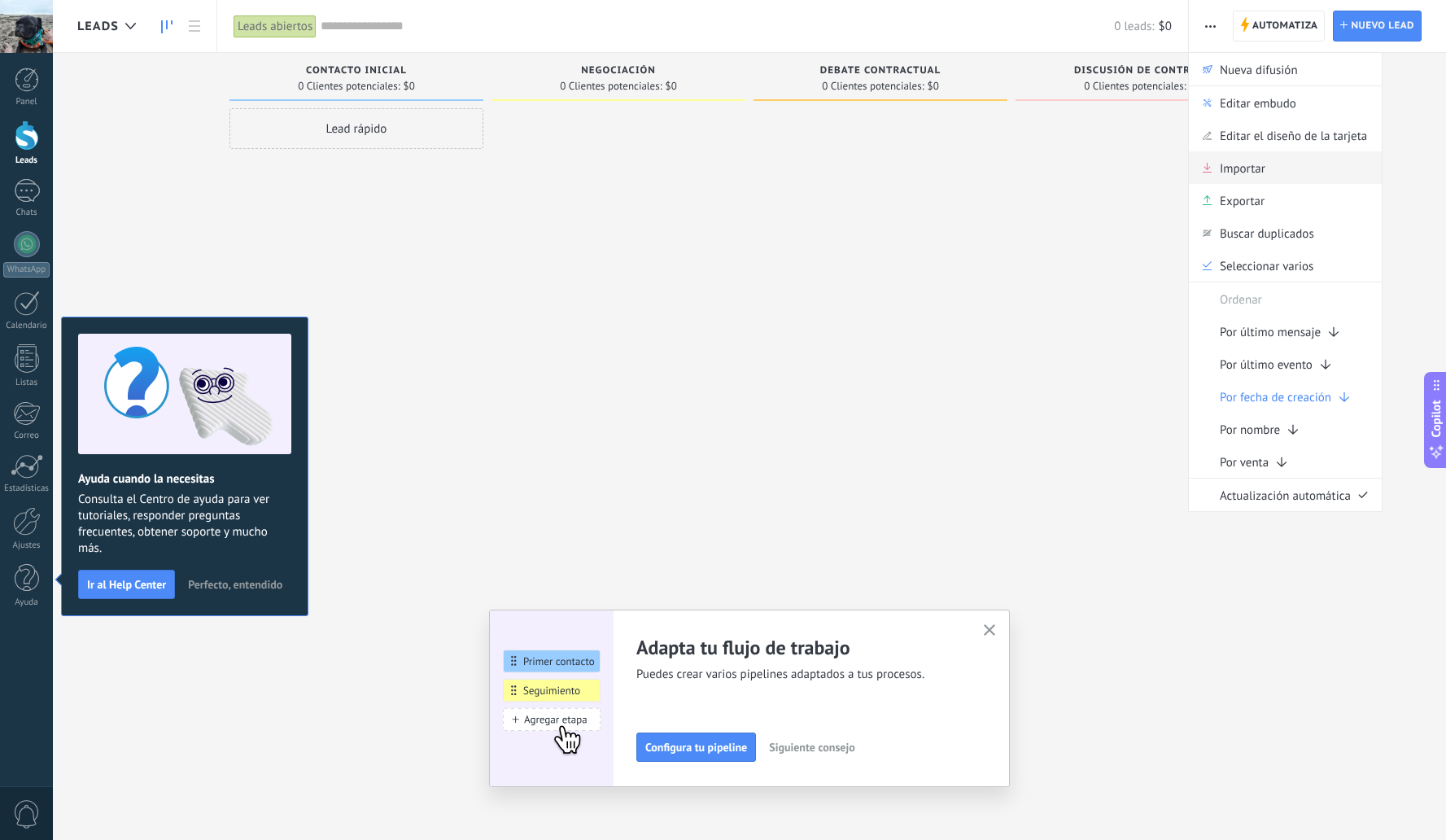
click at [1244, 173] on span "Importar" at bounding box center [1242, 167] width 46 height 33
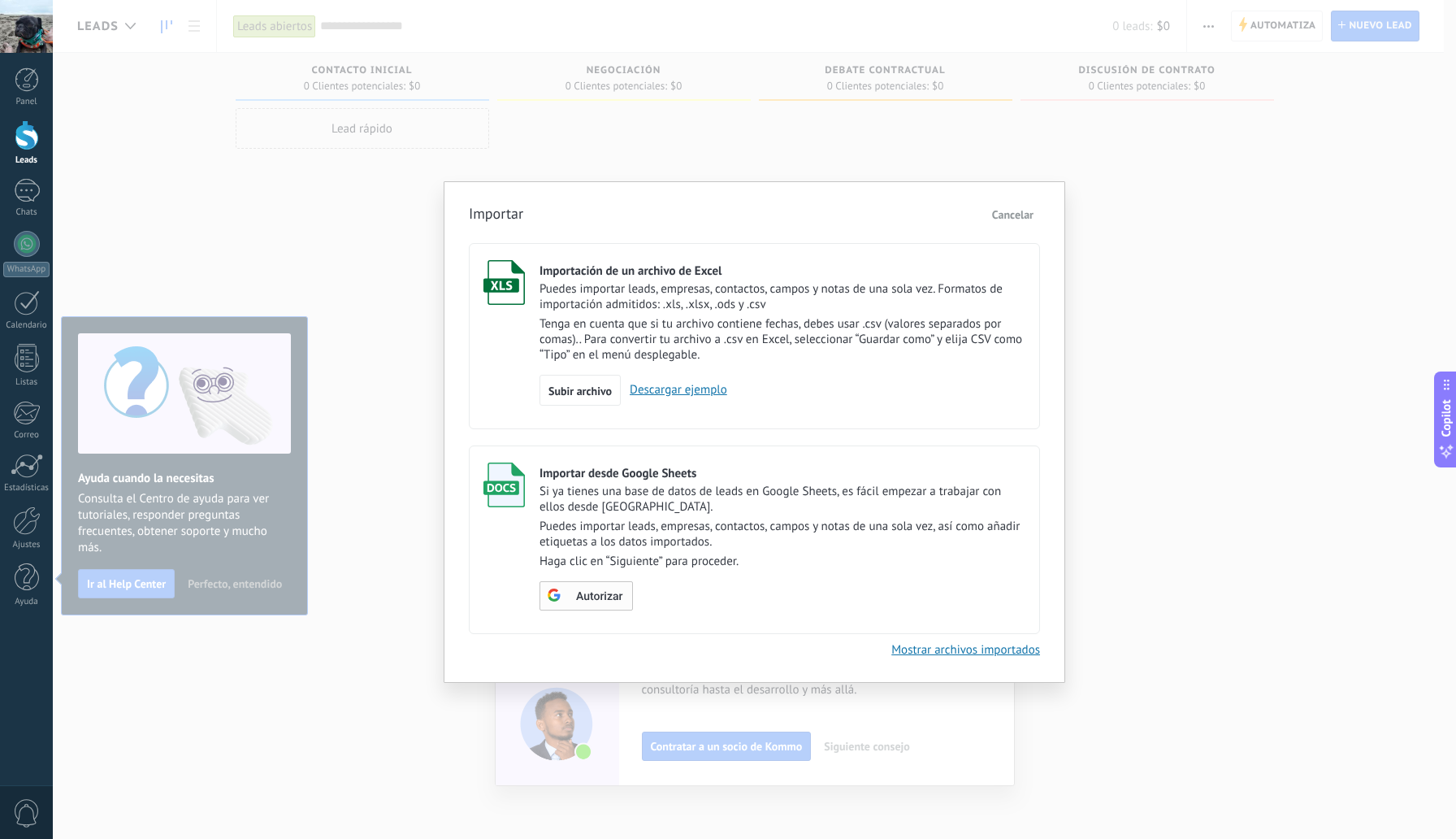
click at [583, 600] on span "Autorizar" at bounding box center [599, 596] width 47 height 11
click at [588, 395] on span "Subir archivo" at bounding box center [580, 390] width 63 height 11
click at [0, 0] on input "Importación de un archivo de Excel Puedes importar leads, empresas, contactos, …" at bounding box center [0, 0] width 0 height 0
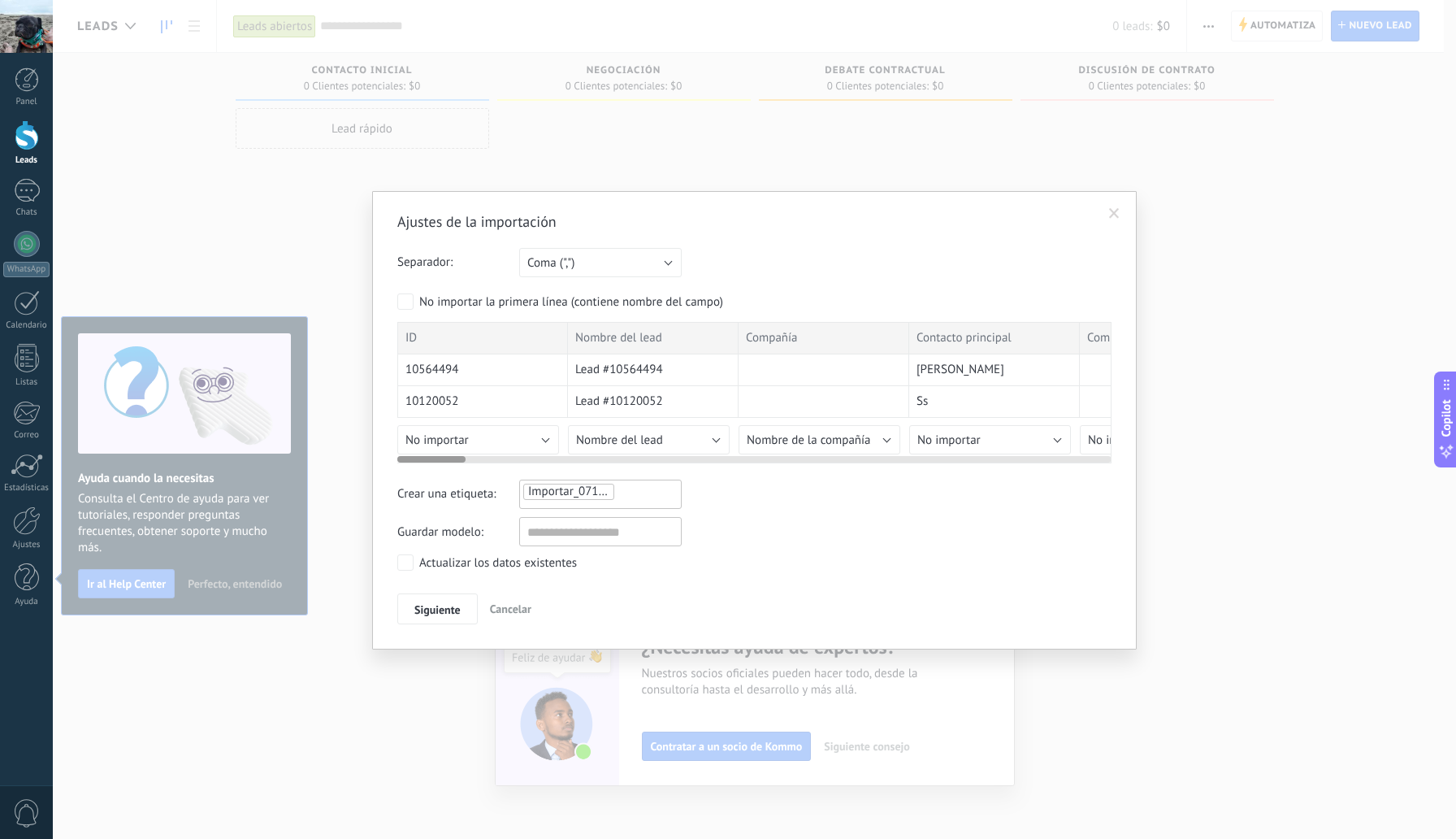
drag, startPoint x: 447, startPoint y: 458, endPoint x: 403, endPoint y: 450, distance: 44.7
click at [403, 450] on div at bounding box center [755, 455] width 714 height 13
click at [453, 608] on span "Siguiente" at bounding box center [437, 609] width 47 height 11
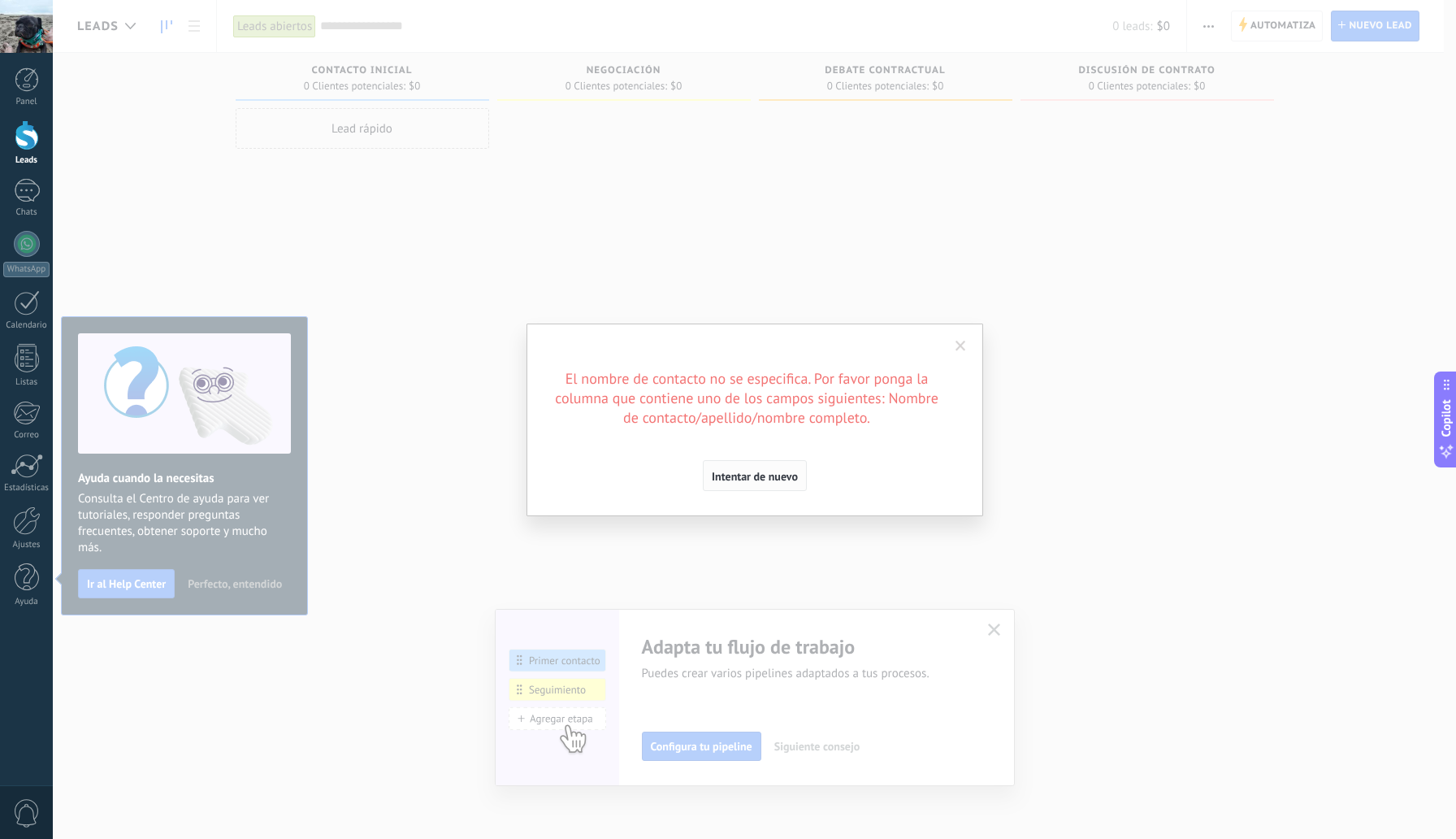
click at [767, 479] on span "Intentar de nuevo" at bounding box center [755, 475] width 86 height 11
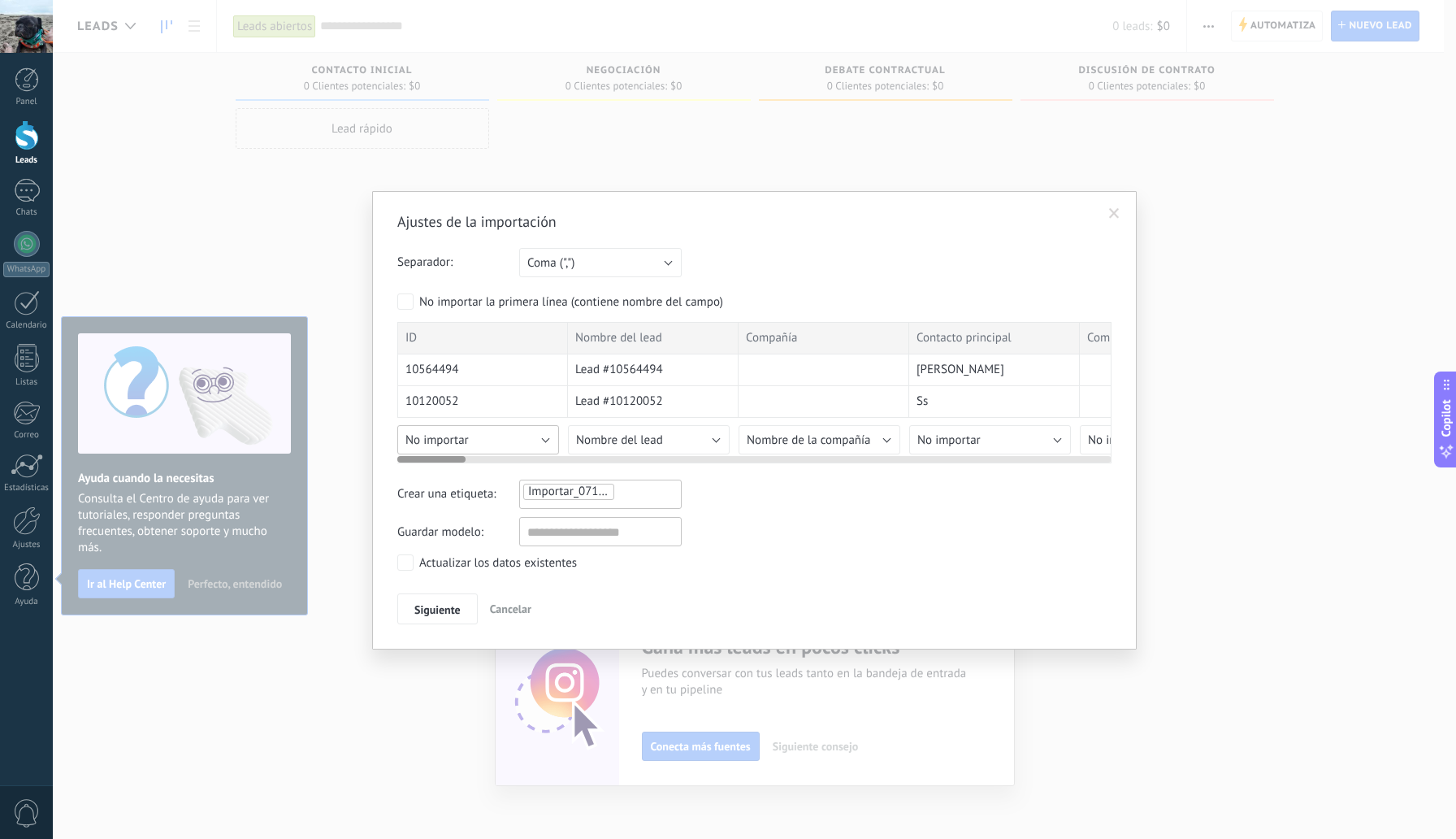
click at [543, 443] on button "No importar" at bounding box center [478, 439] width 162 height 29
click at [509, 564] on span "ID del contacto" at bounding box center [480, 560] width 166 height 16
click at [693, 436] on button "Nombre del lead" at bounding box center [649, 439] width 162 height 29
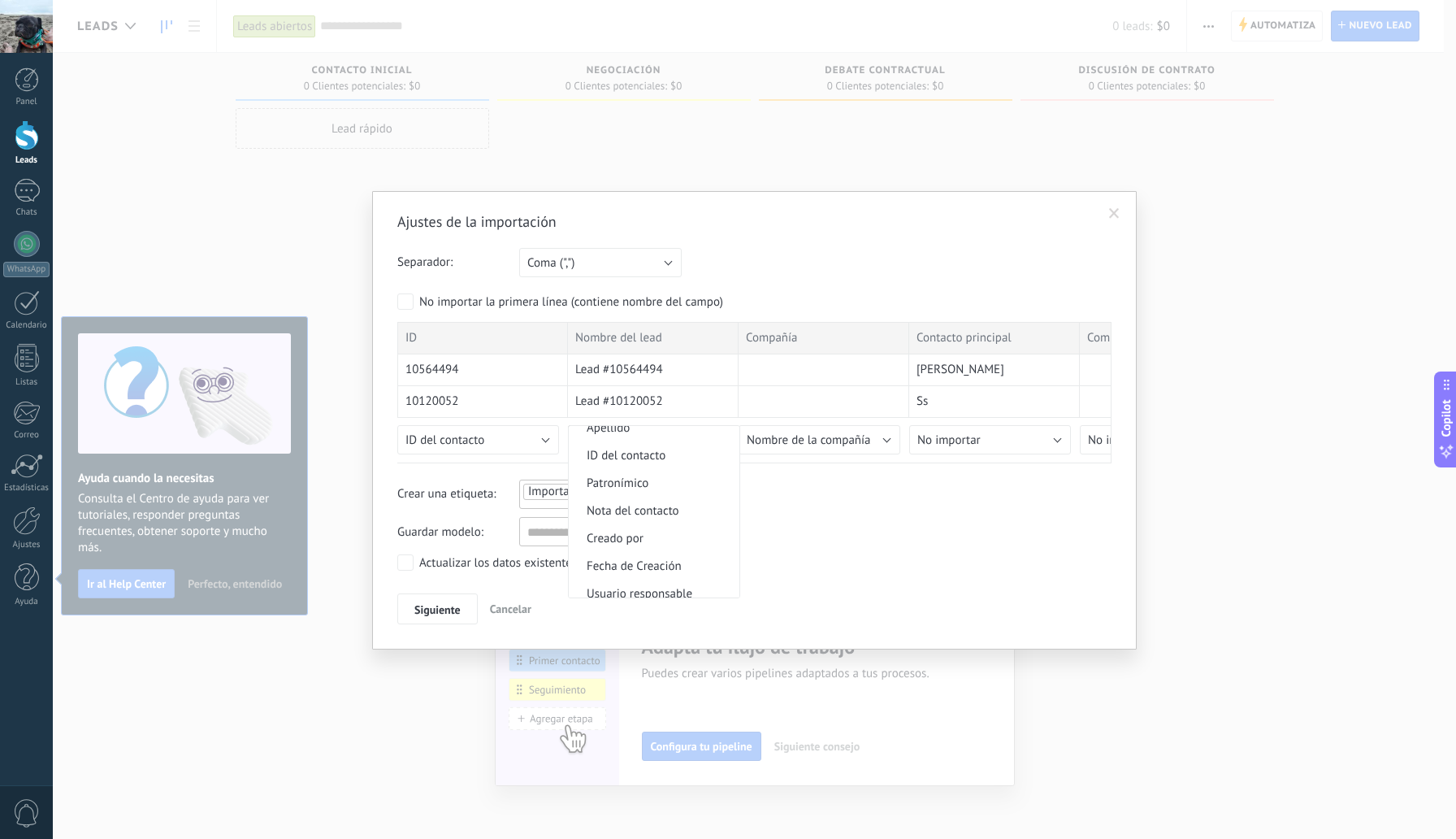
scroll to position [150, 0]
click at [675, 465] on li "ID del contacto" at bounding box center [655, 452] width 171 height 28
click at [862, 440] on span "Nombre de la compañía" at bounding box center [808, 440] width 124 height 16
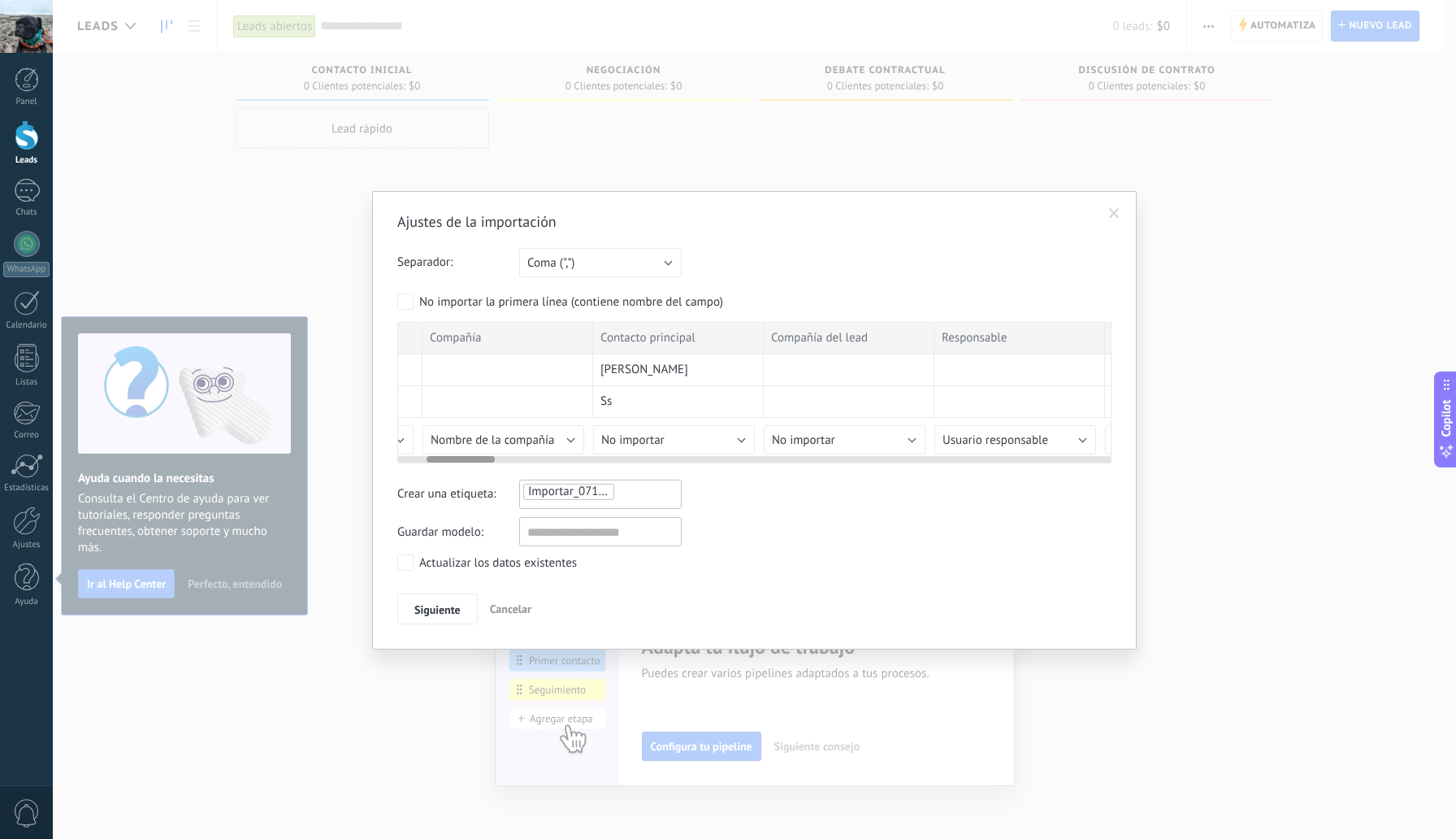
scroll to position [0, 307]
drag, startPoint x: 458, startPoint y: 461, endPoint x: 487, endPoint y: 465, distance: 29.3
click at [487, 465] on div "Ajustes de la importación Separador: Punto y coma (";") Coma (",") Tabulación (…" at bounding box center [755, 418] width 714 height 412
click at [731, 438] on button "No importar" at bounding box center [682, 439] width 162 height 29
click at [746, 440] on span "No importar" at bounding box center [685, 440] width 166 height 16
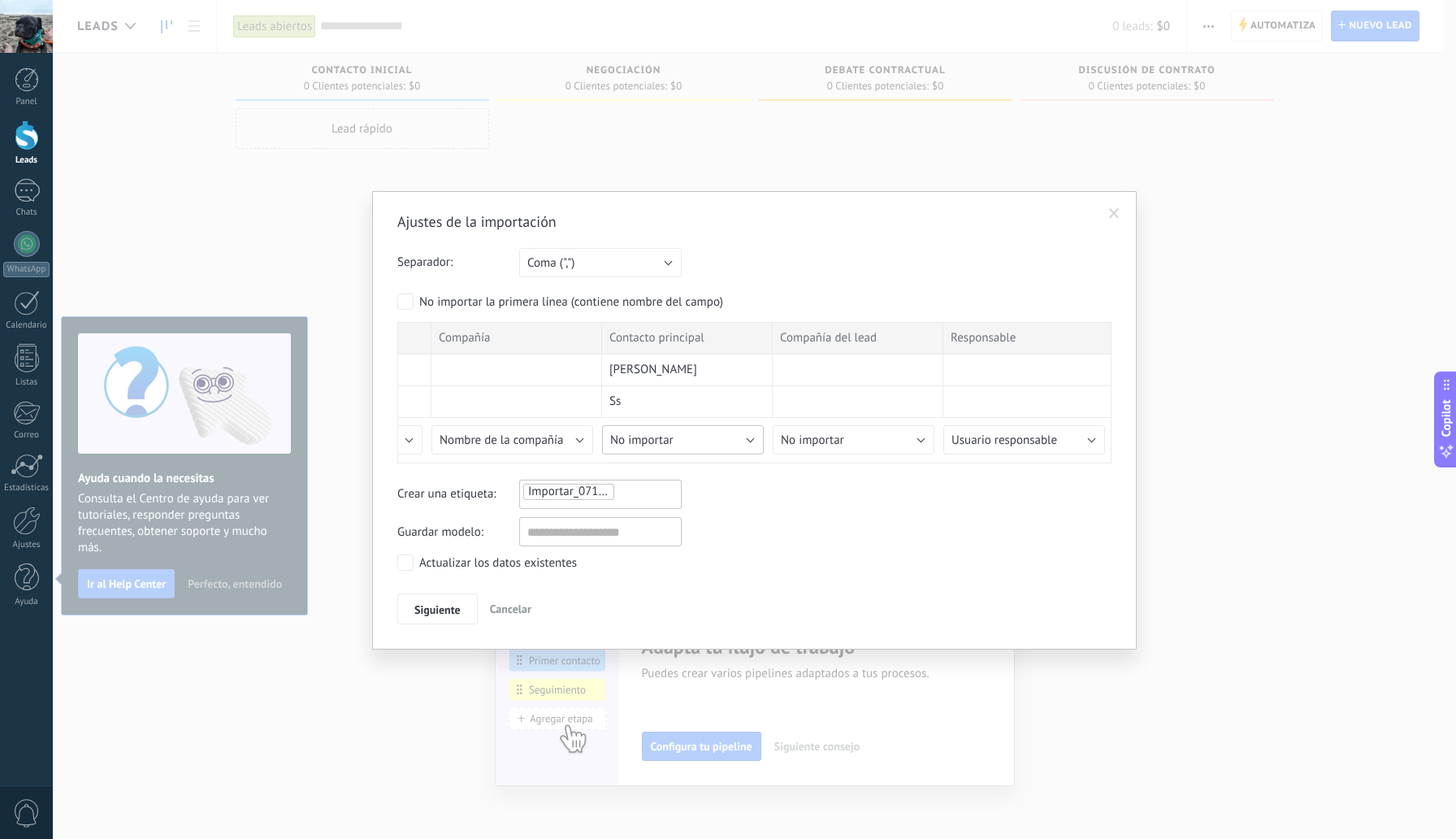
click at [746, 440] on button "No importar" at bounding box center [682, 439] width 162 height 29
click at [707, 521] on span "Nombre completo" at bounding box center [685, 519] width 166 height 16
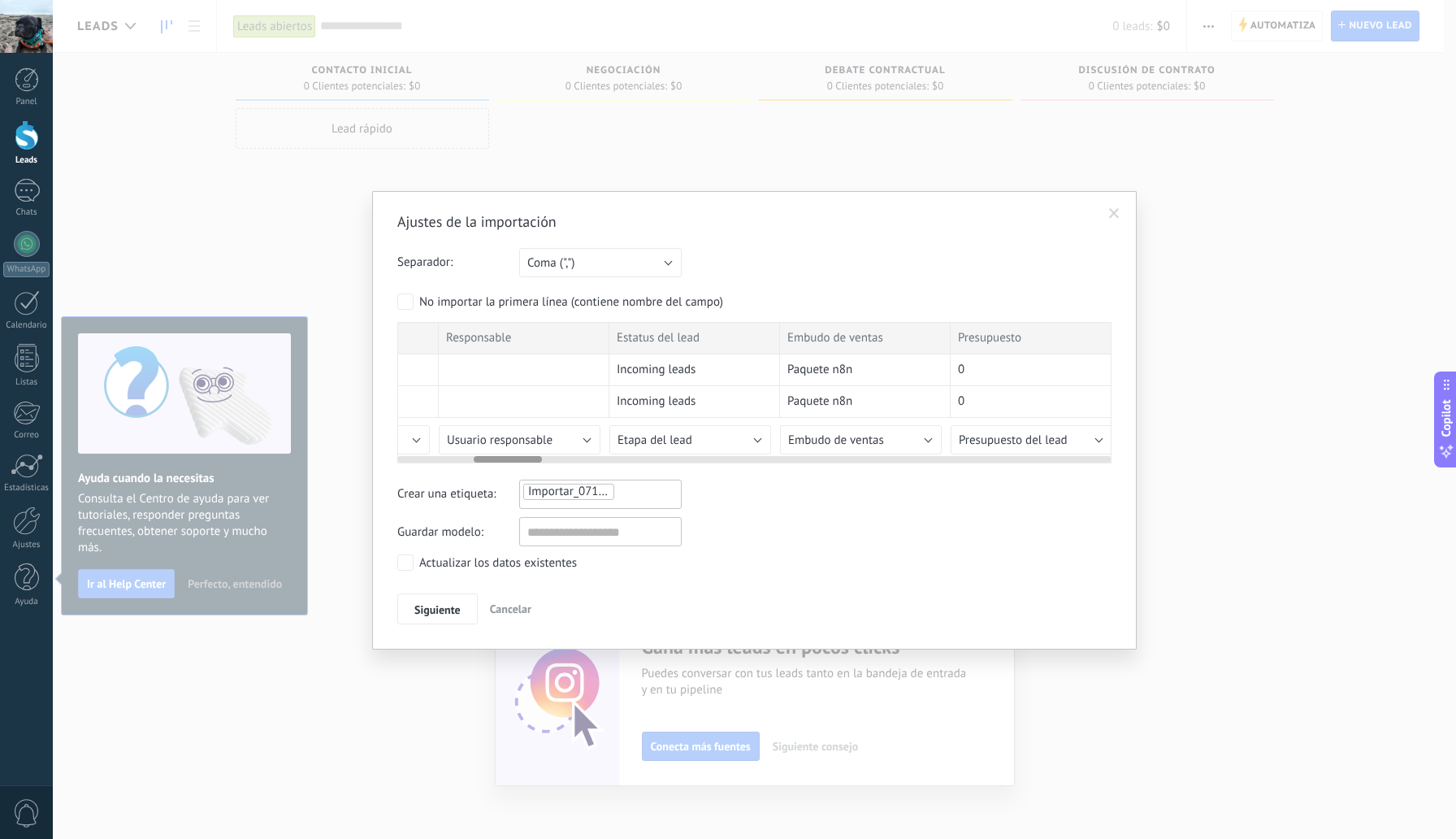
scroll to position [0, 778]
drag, startPoint x: 462, startPoint y: 460, endPoint x: 508, endPoint y: 461, distance: 46.0
click at [508, 461] on div at bounding box center [508, 459] width 68 height 7
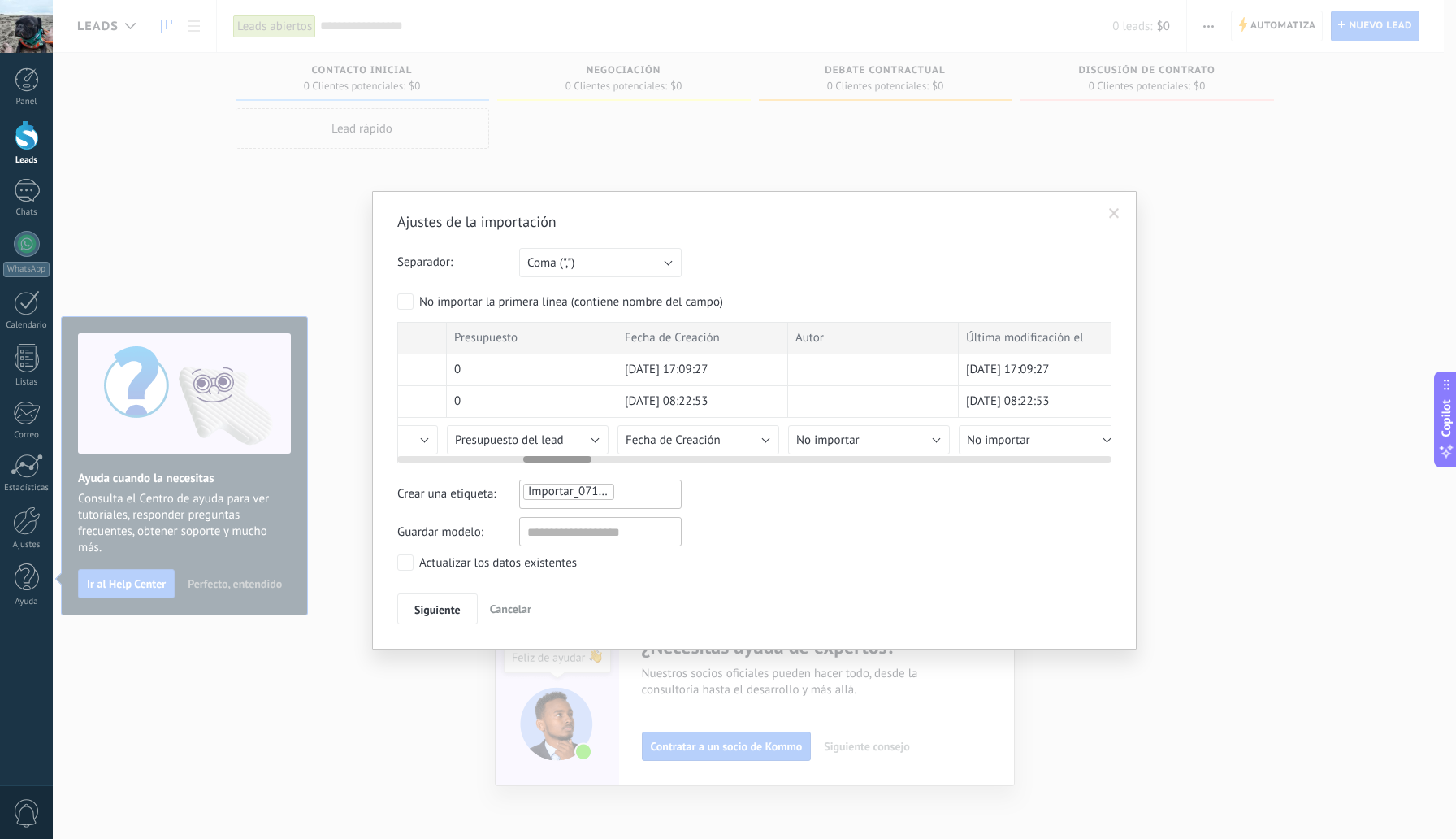
scroll to position [0, 1325]
drag, startPoint x: 531, startPoint y: 456, endPoint x: 582, endPoint y: 454, distance: 51.0
click at [582, 454] on div at bounding box center [755, 455] width 714 height 13
click at [448, 605] on span "Siguiente" at bounding box center [437, 609] width 47 height 11
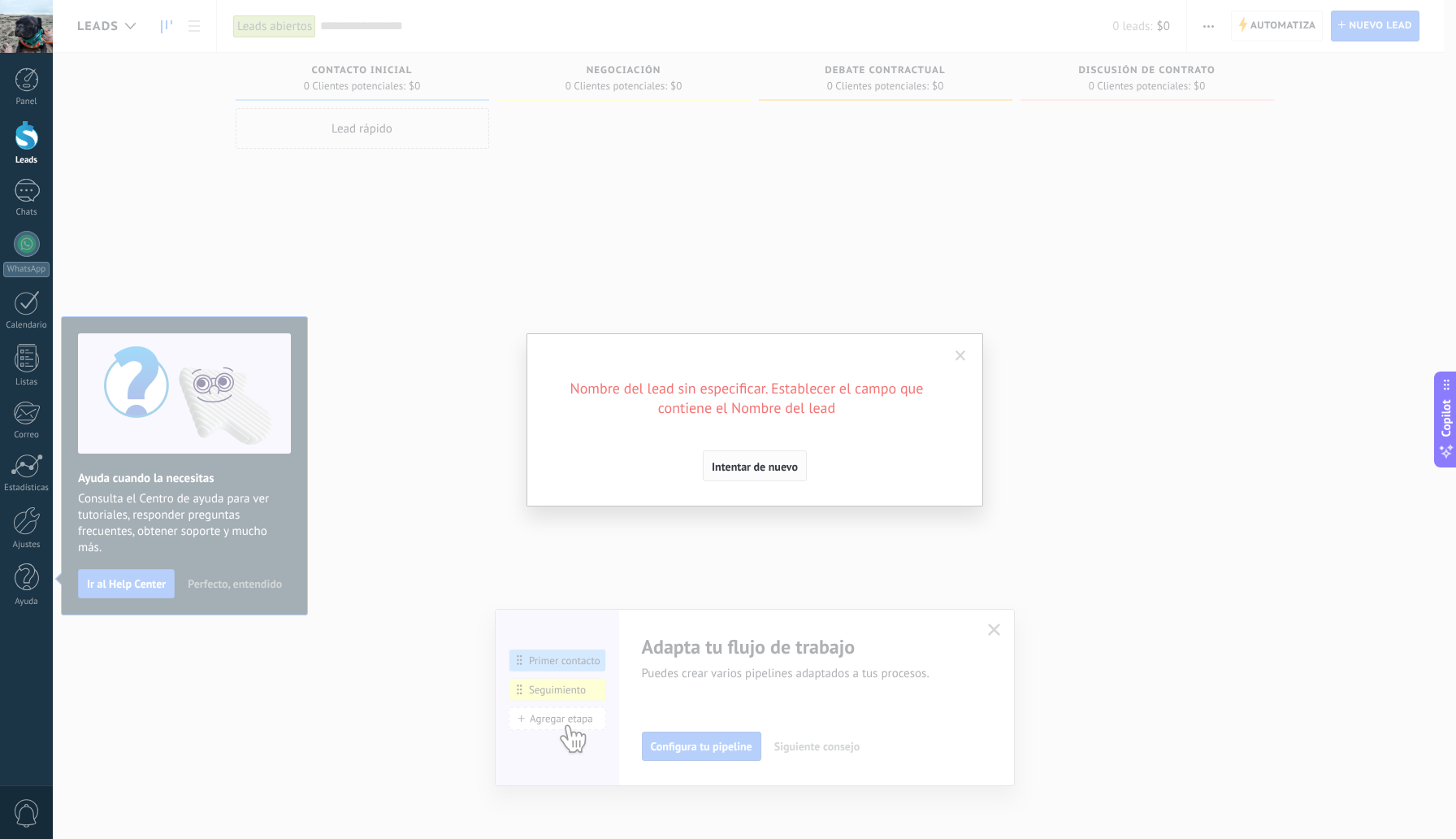
click at [758, 461] on span "Intentar de nuevo" at bounding box center [755, 466] width 86 height 11
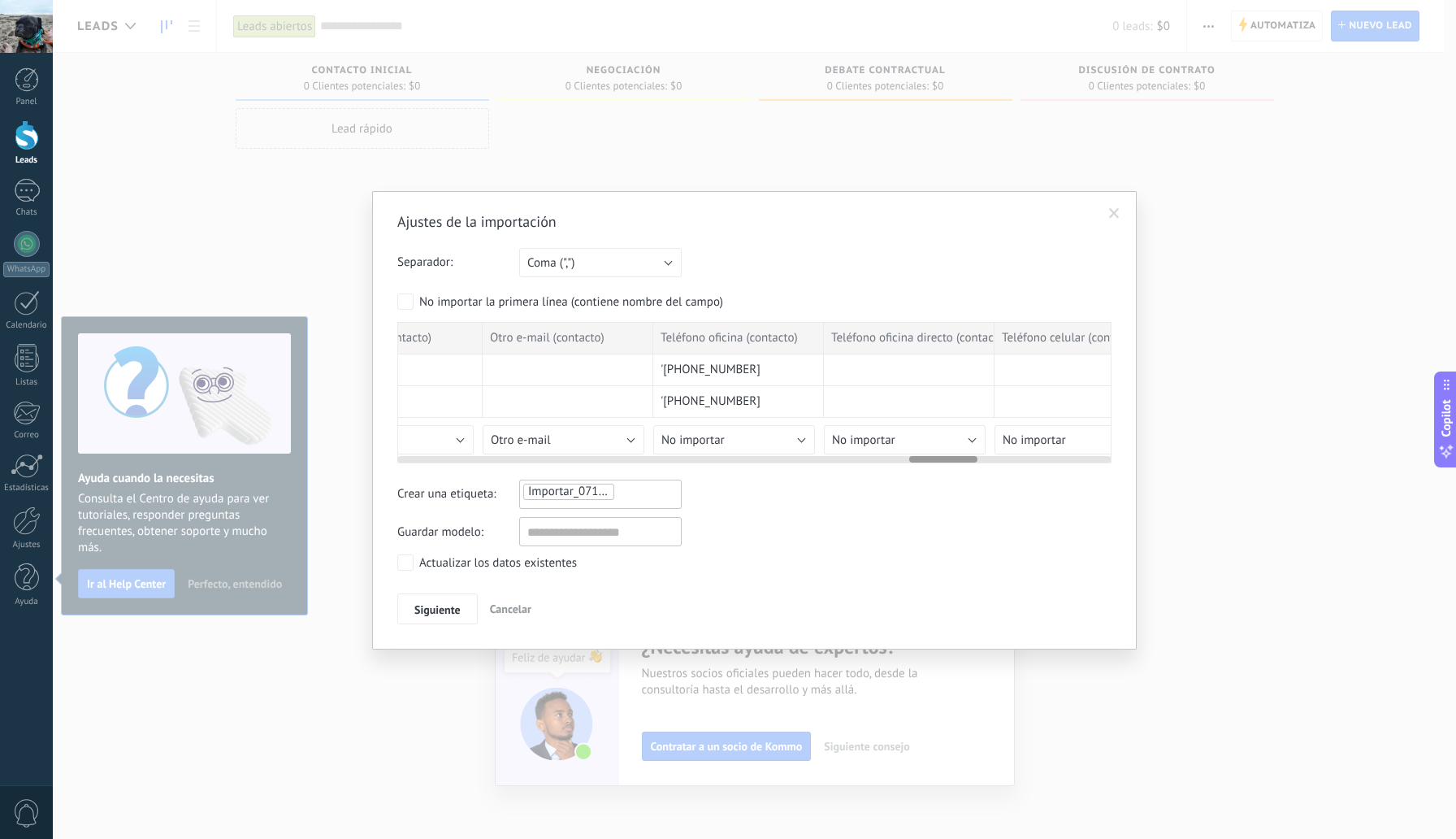
scroll to position [0, 5384]
drag, startPoint x: 557, startPoint y: 458, endPoint x: 943, endPoint y: 455, distance: 386.0
click at [943, 455] on div at bounding box center [755, 455] width 714 height 13
click at [793, 447] on button "No importar" at bounding box center [726, 439] width 162 height 29
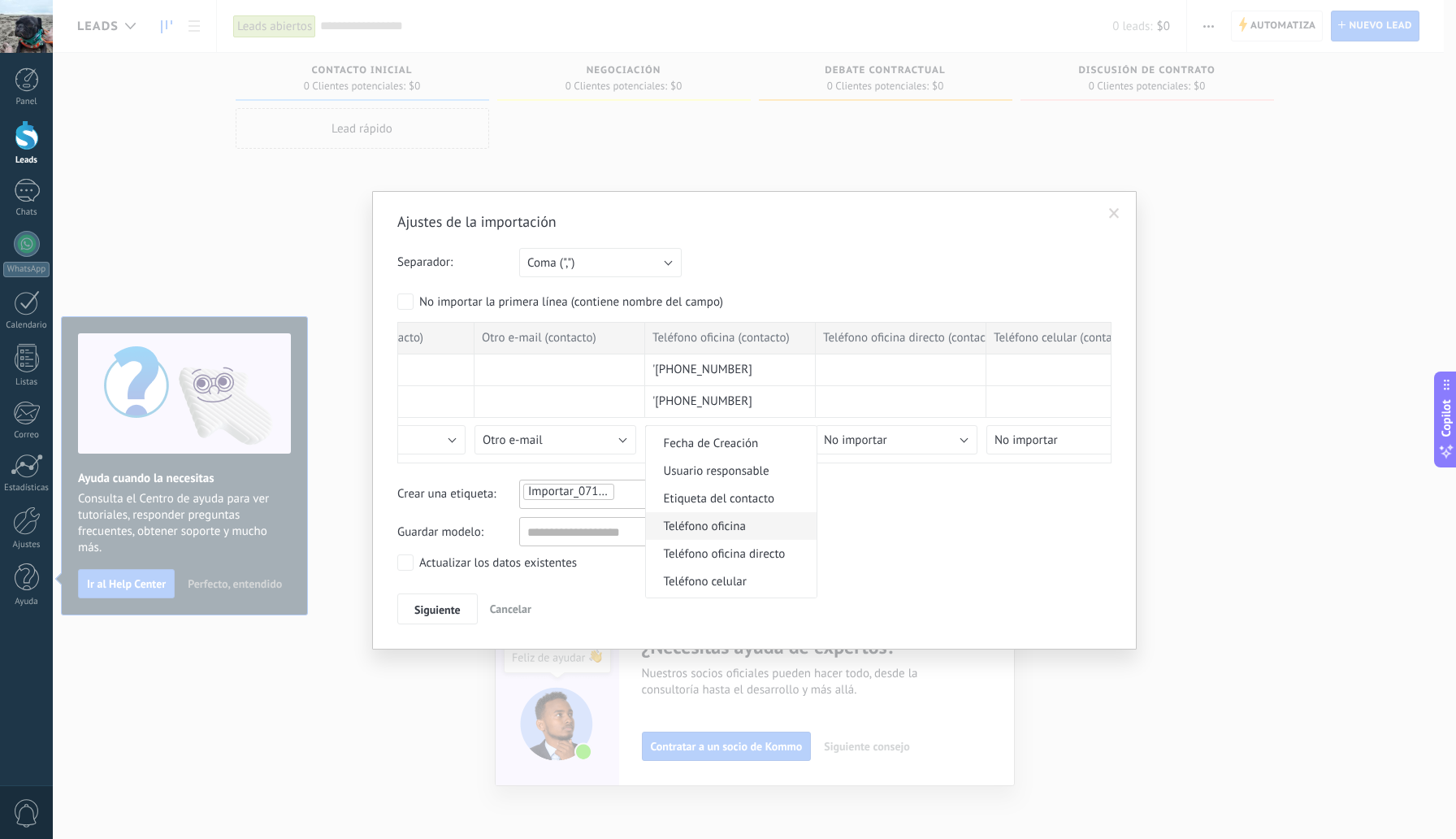
scroll to position [272, 0]
click at [754, 525] on span "Teléfono oficina" at bounding box center [728, 523] width 166 height 16
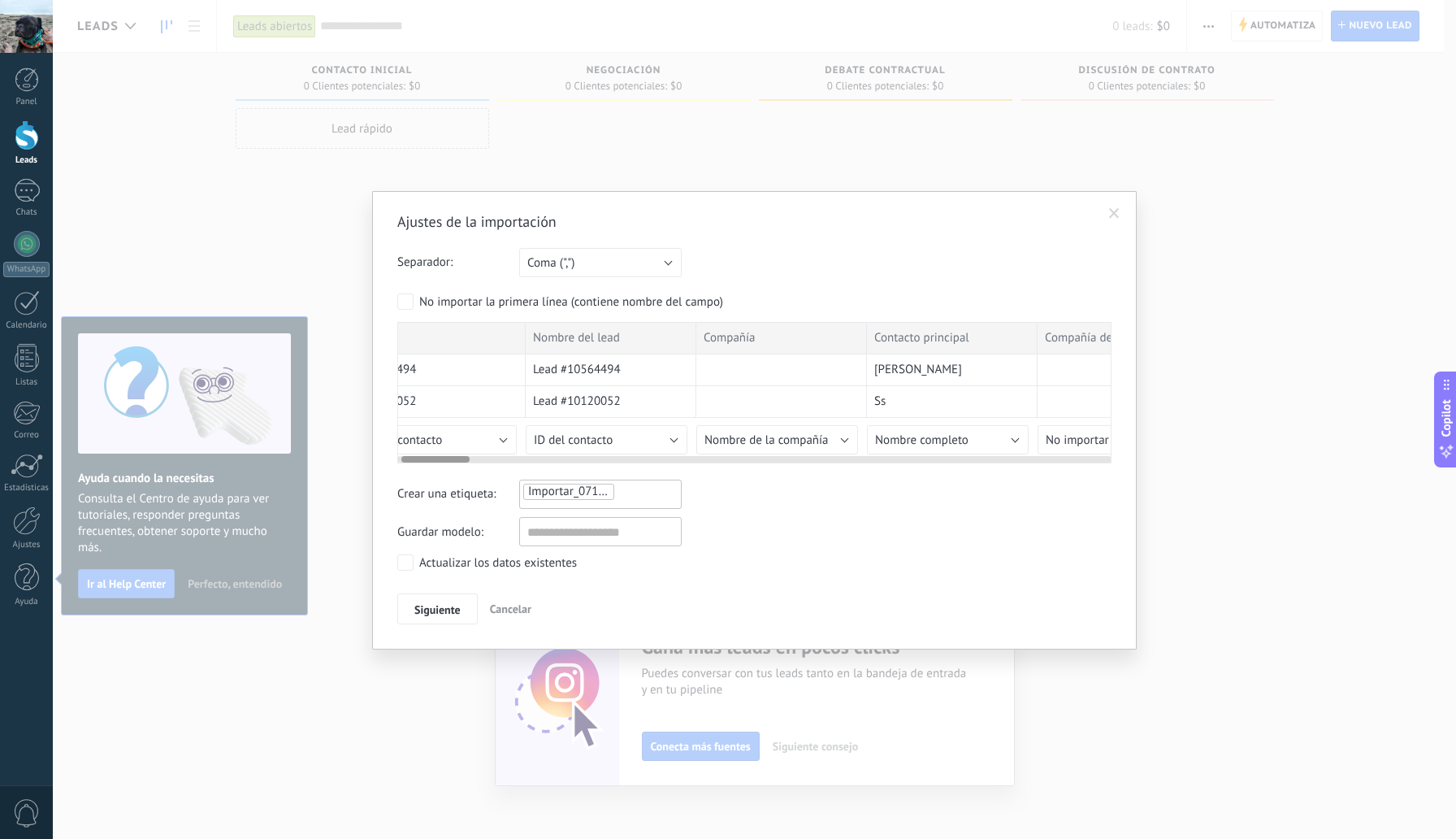
scroll to position [0, 0]
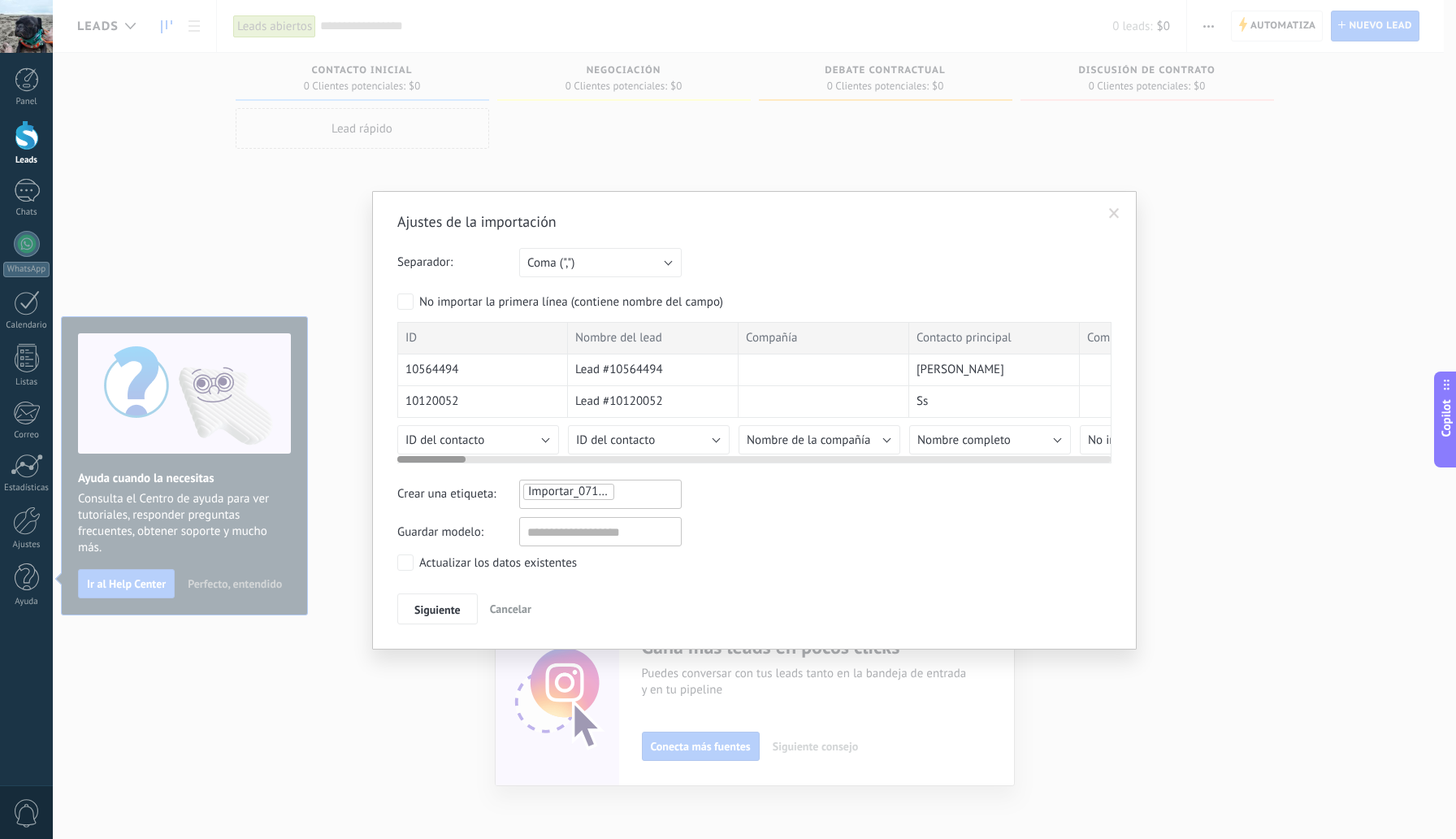
drag, startPoint x: 939, startPoint y: 461, endPoint x: 371, endPoint y: 431, distance: 568.8
click at [371, 431] on div "Ajustes de la importación Separador: Punto y coma (";") Coma (",") Tabulación (…" at bounding box center [754, 420] width 1403 height 839
click at [1050, 441] on button "Nombre completo" at bounding box center [990, 439] width 162 height 29
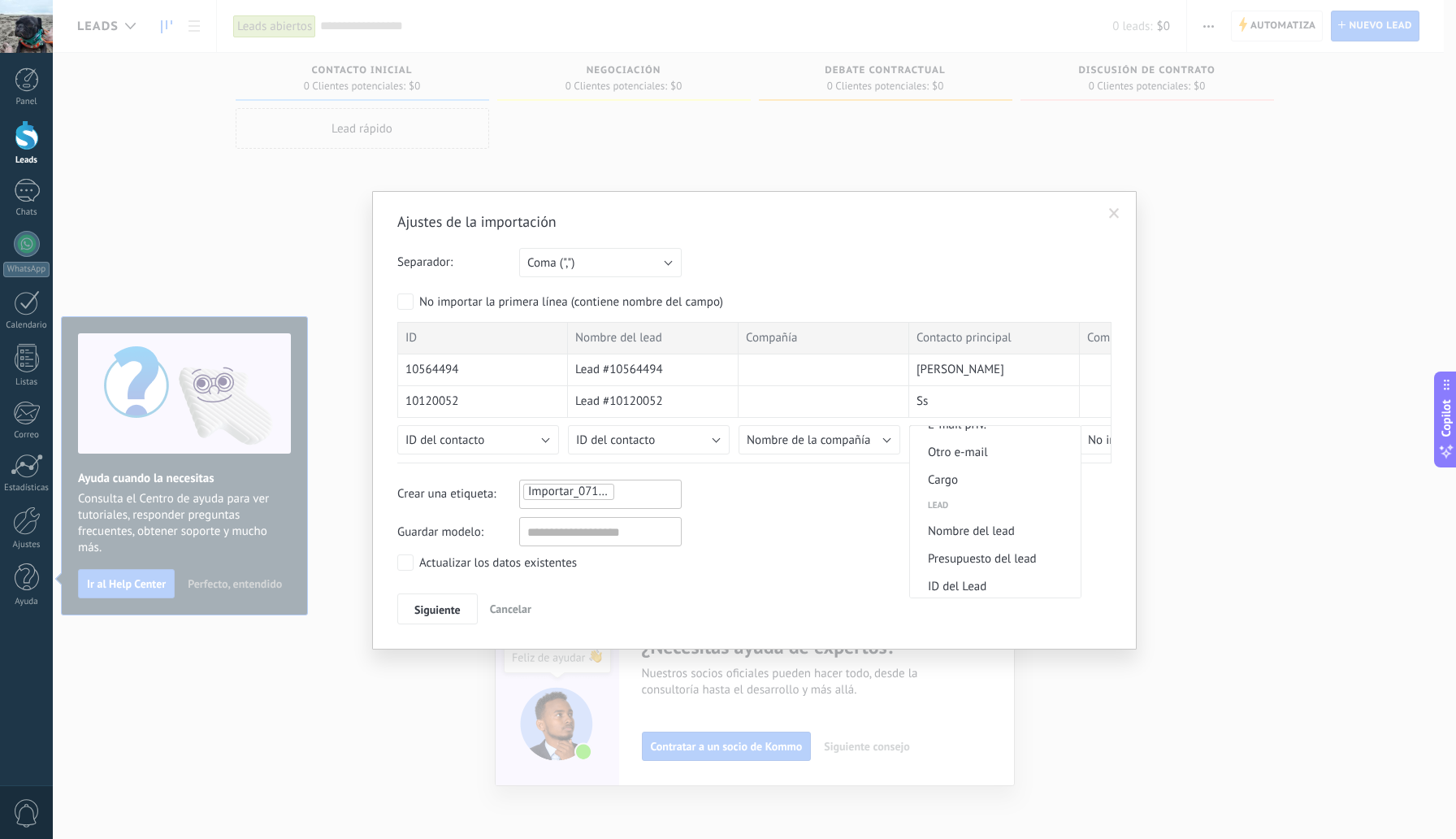
scroll to position [596, 0]
click at [1001, 512] on li "Nombre del lead" at bounding box center [996, 498] width 171 height 28
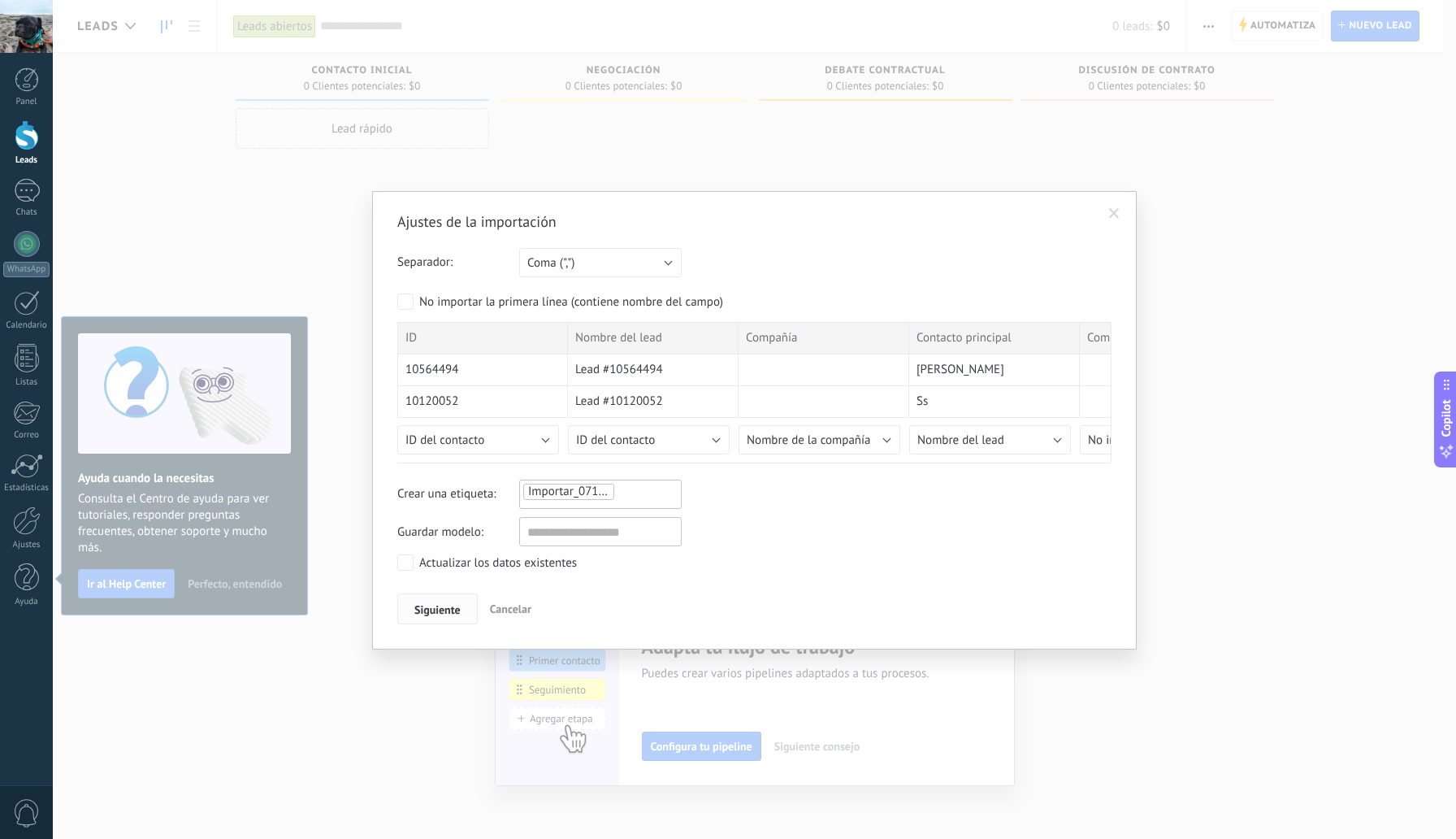
click at [438, 609] on span "Siguiente" at bounding box center [437, 609] width 47 height 11
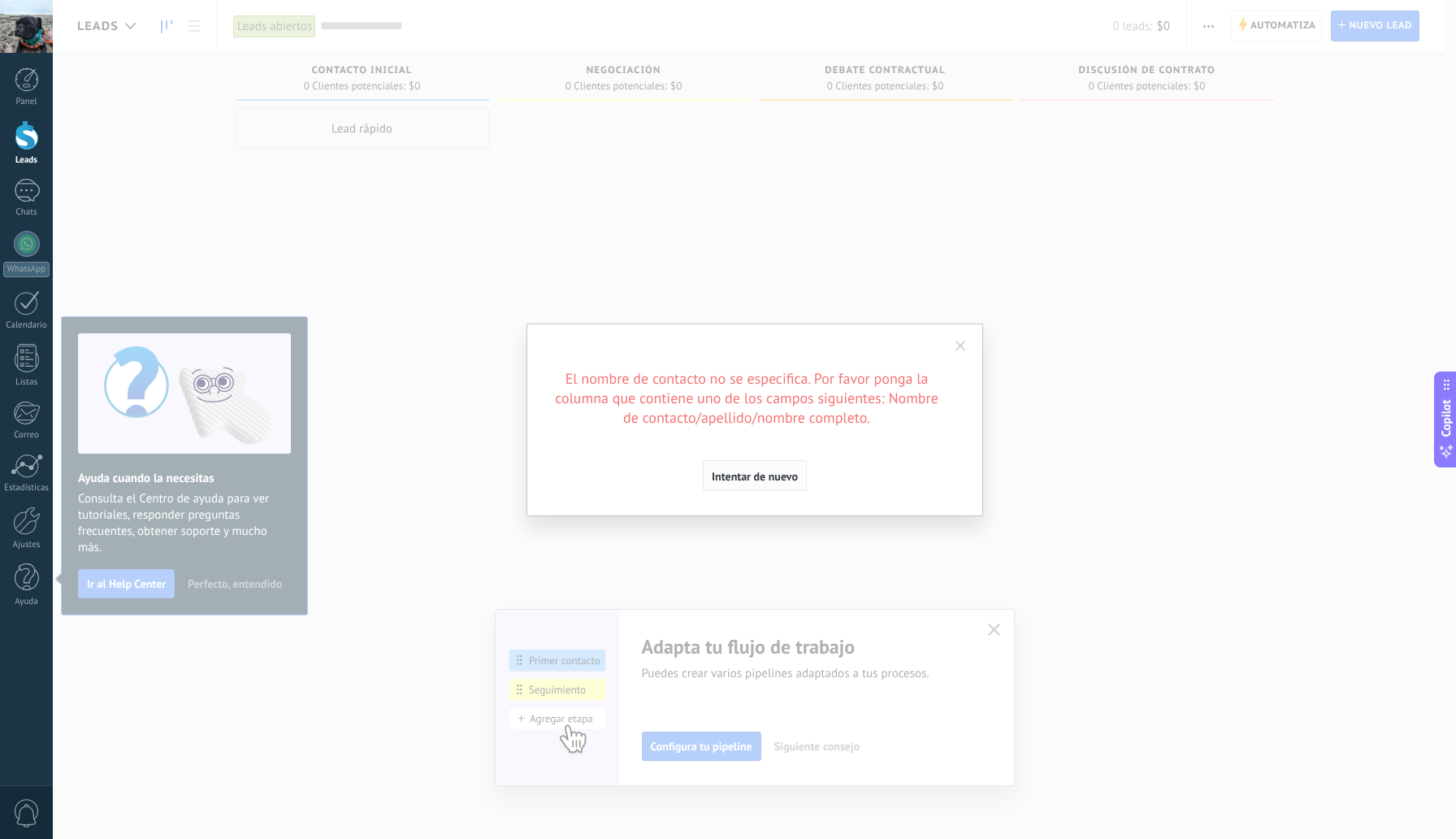
click at [794, 487] on button "Intentar de nuevo" at bounding box center [755, 475] width 104 height 31
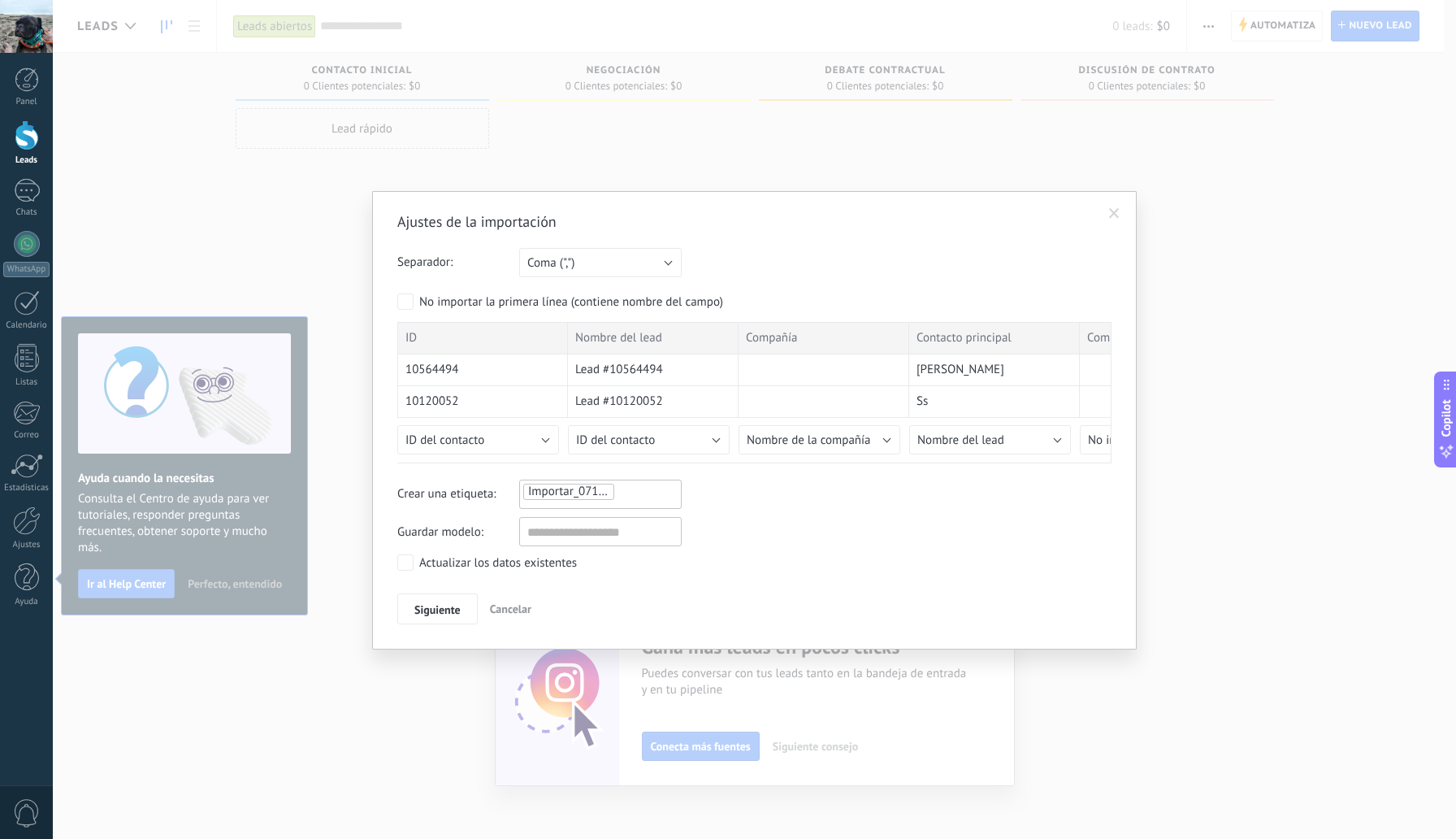
click at [437, 610] on span "Siguiente" at bounding box center [437, 609] width 47 height 11
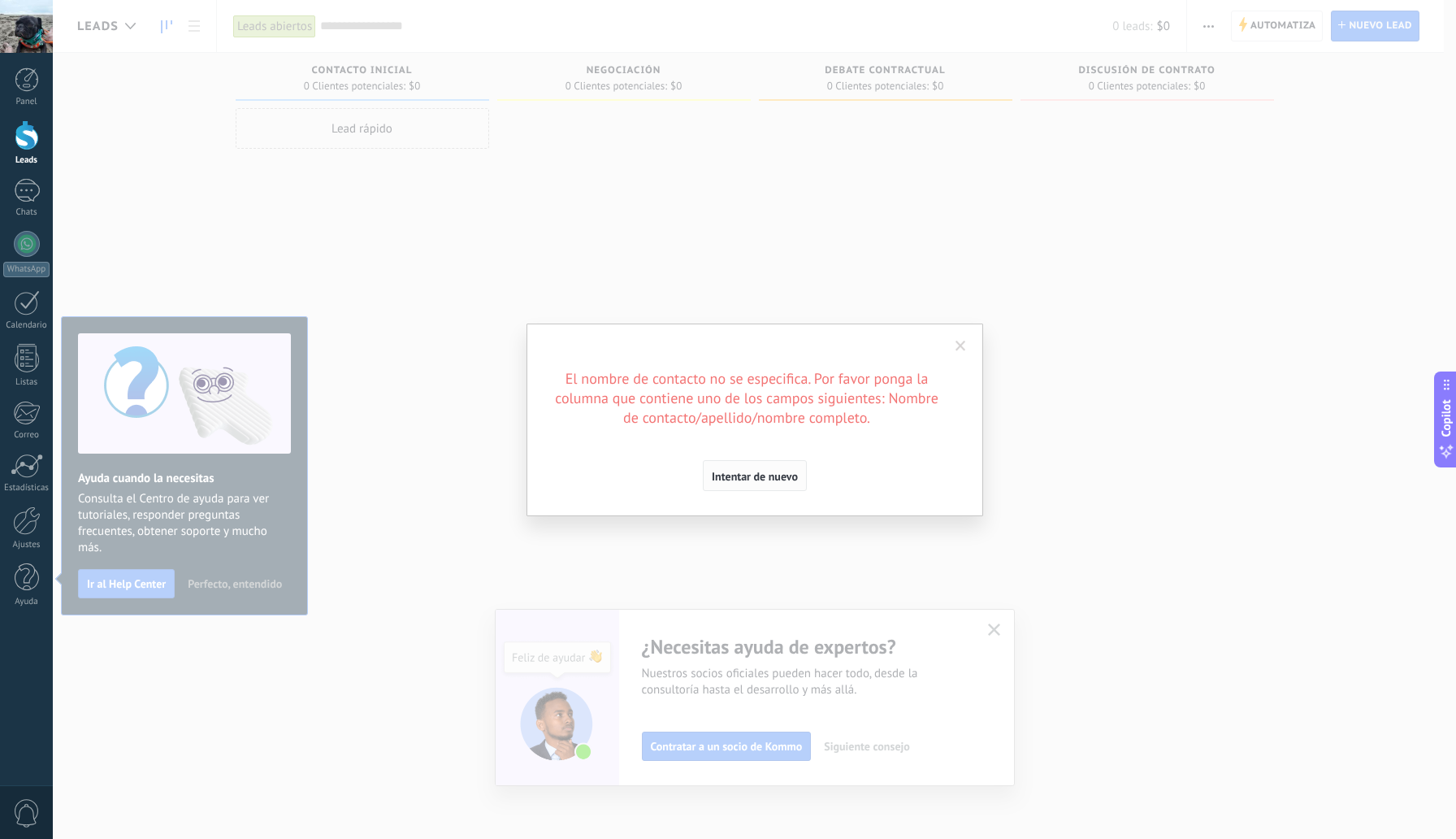
click at [766, 484] on button "Intentar de nuevo" at bounding box center [755, 475] width 104 height 31
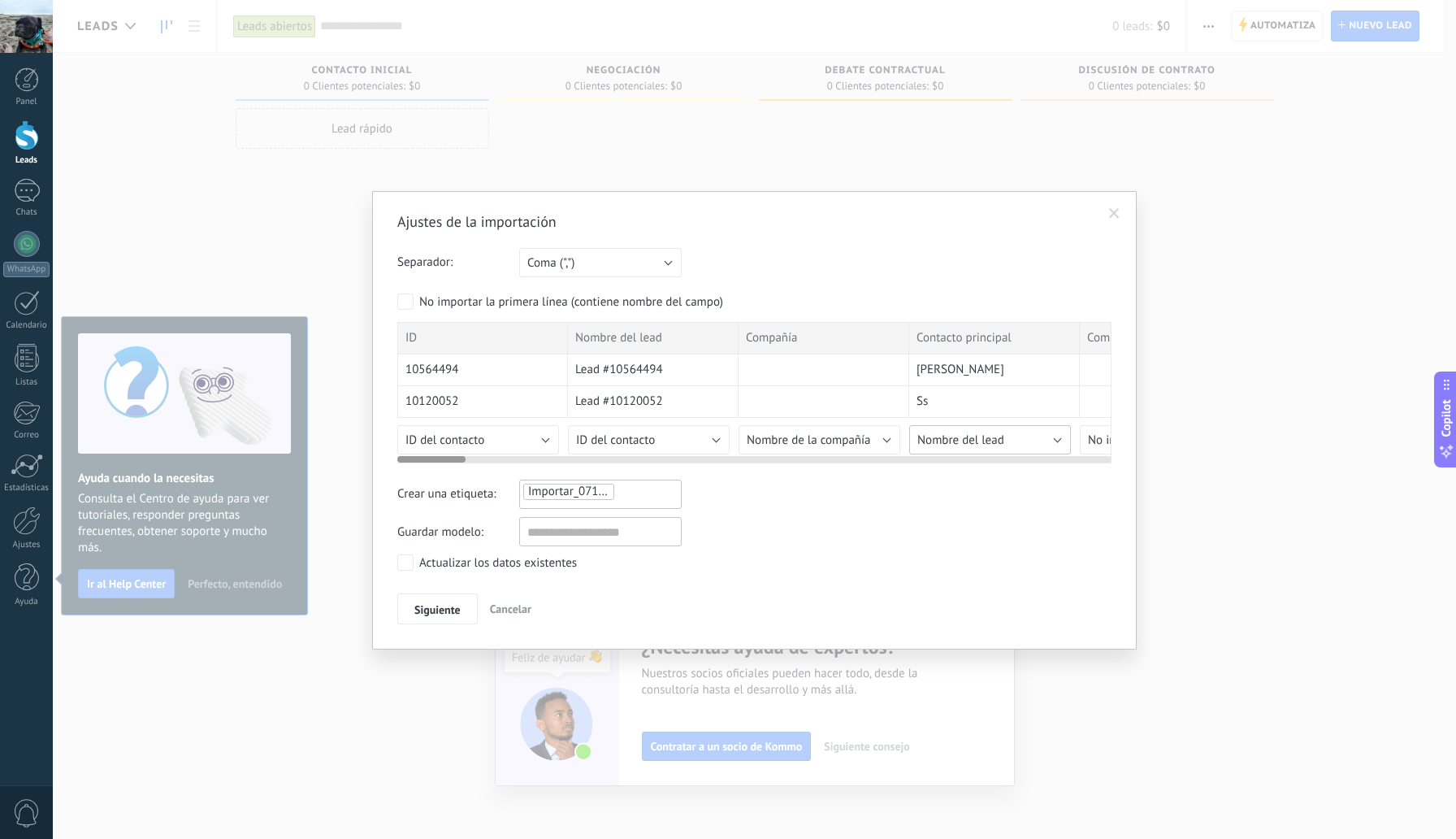
click at [1033, 438] on button "Nombre del lead" at bounding box center [990, 439] width 162 height 29
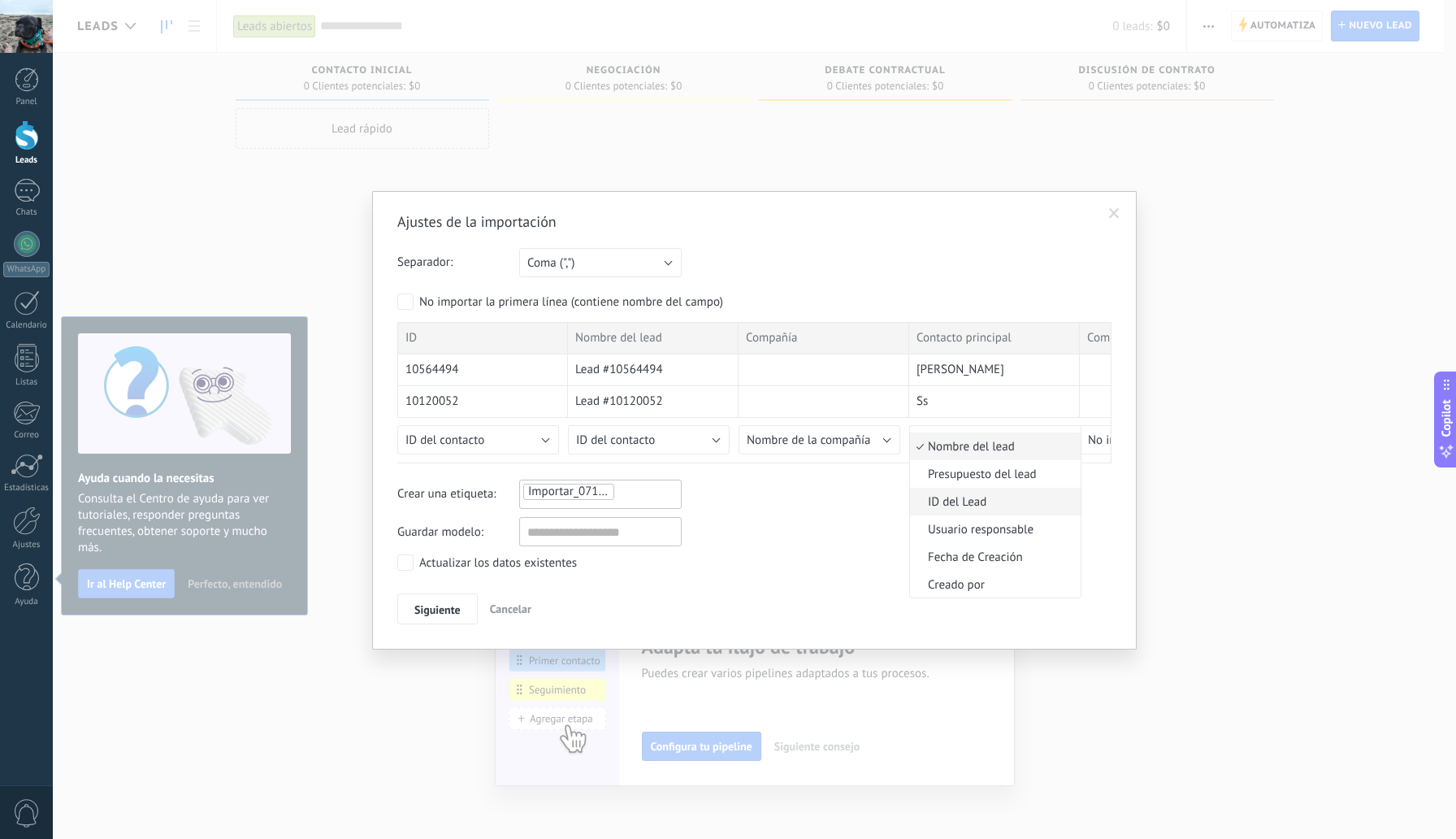
scroll to position [646, 0]
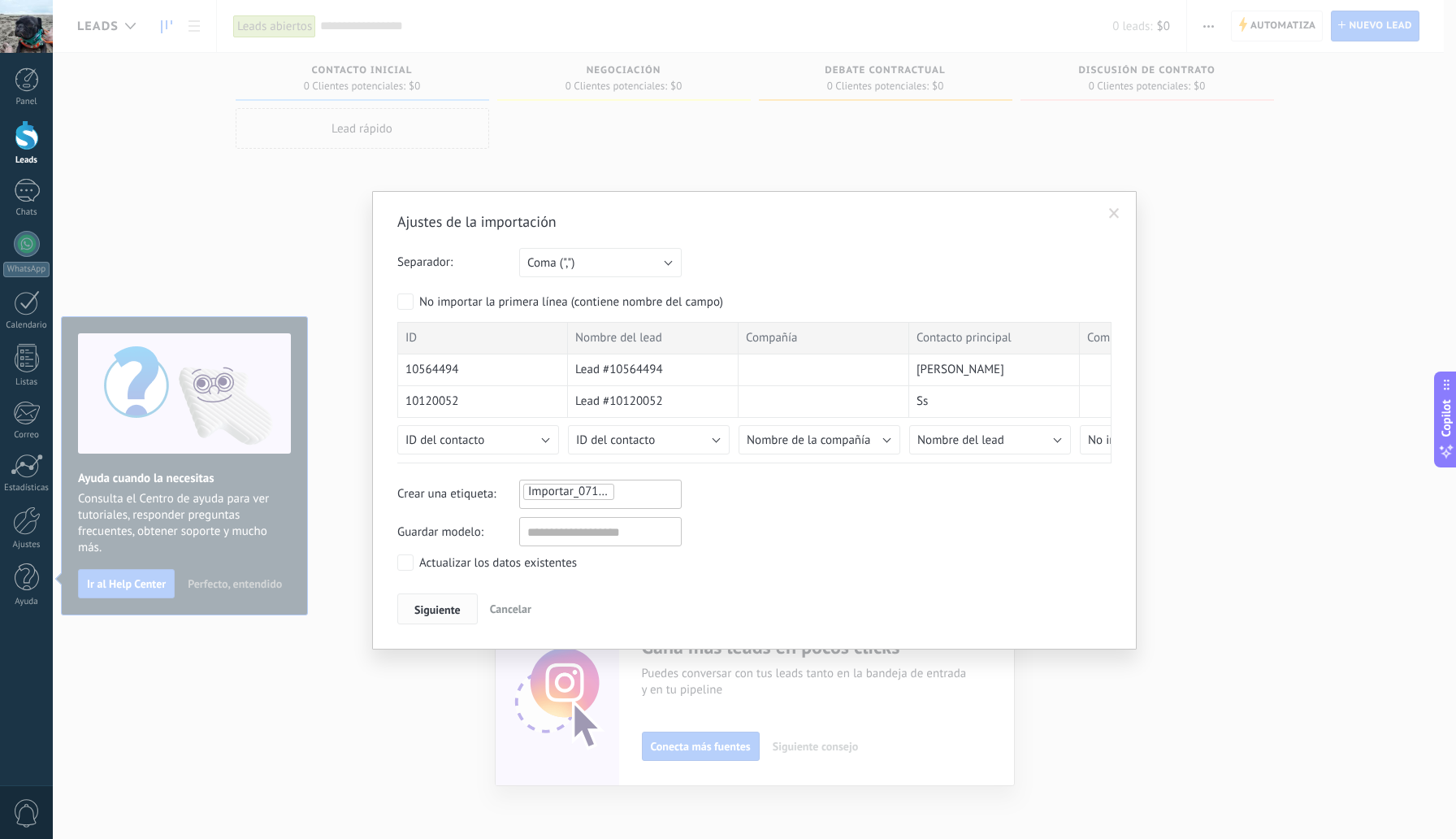
click at [446, 610] on span "Siguiente" at bounding box center [437, 609] width 47 height 11
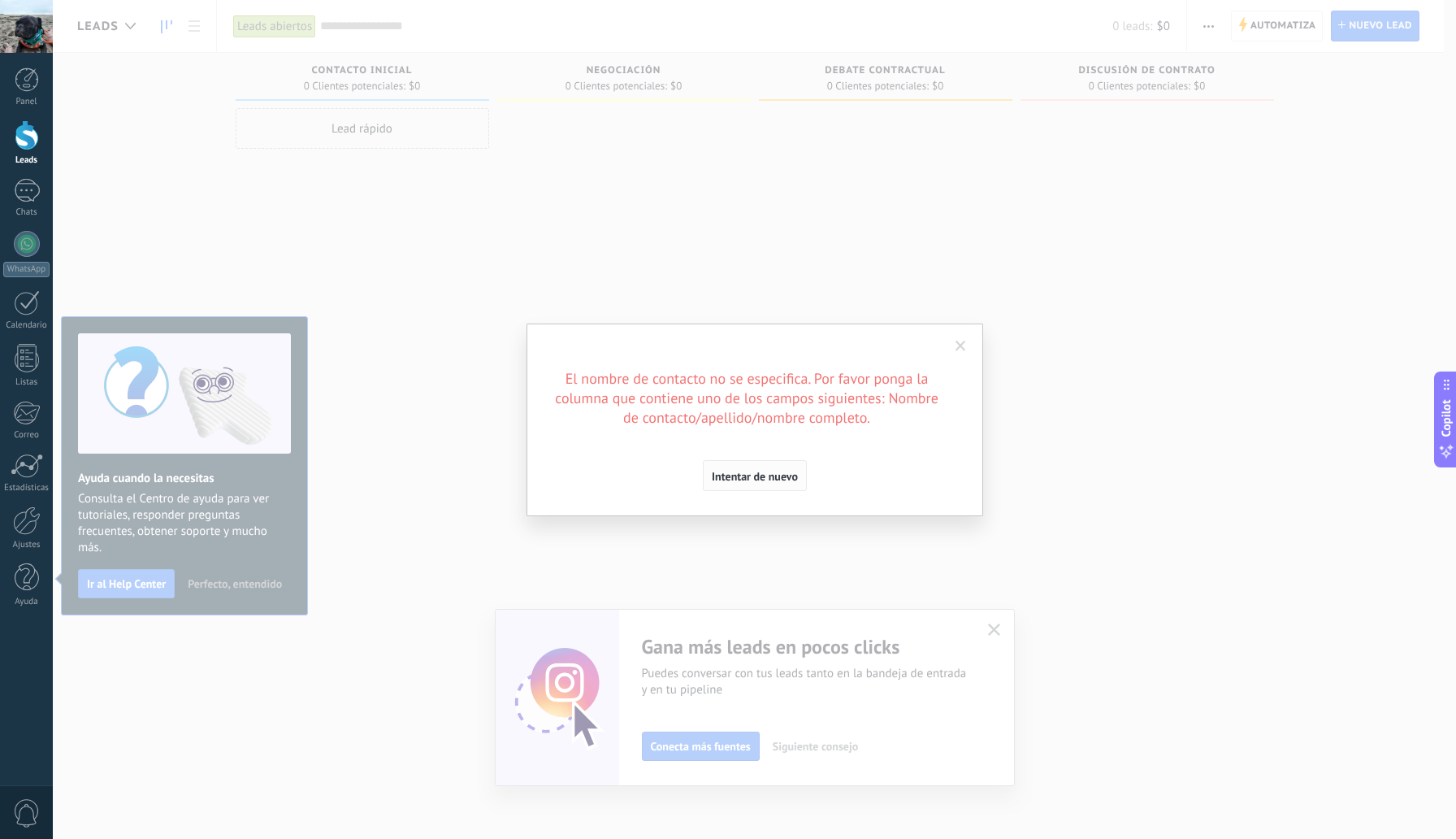
click at [770, 476] on span "Intentar de nuevo" at bounding box center [755, 475] width 86 height 11
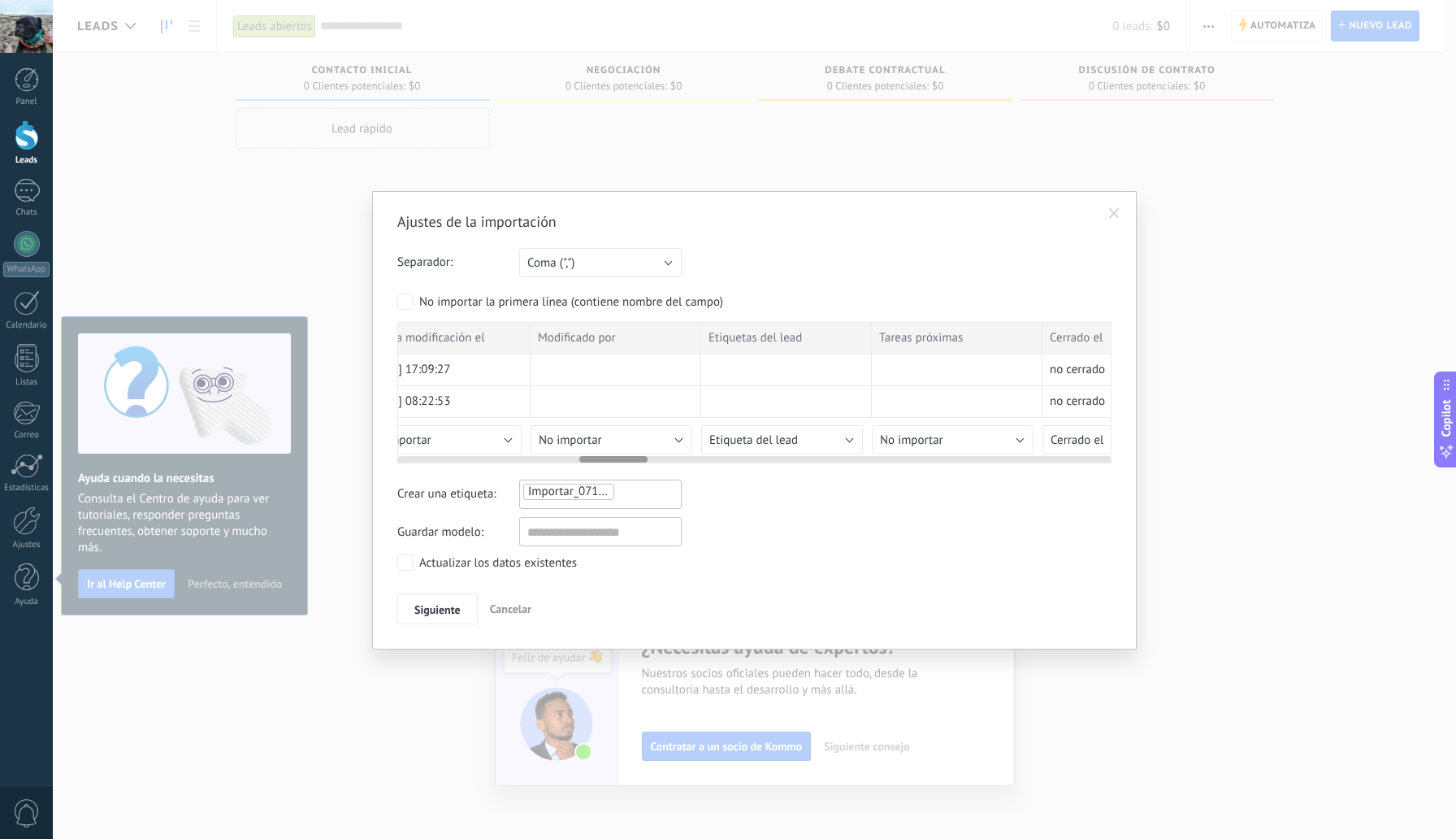
scroll to position [0, 1923]
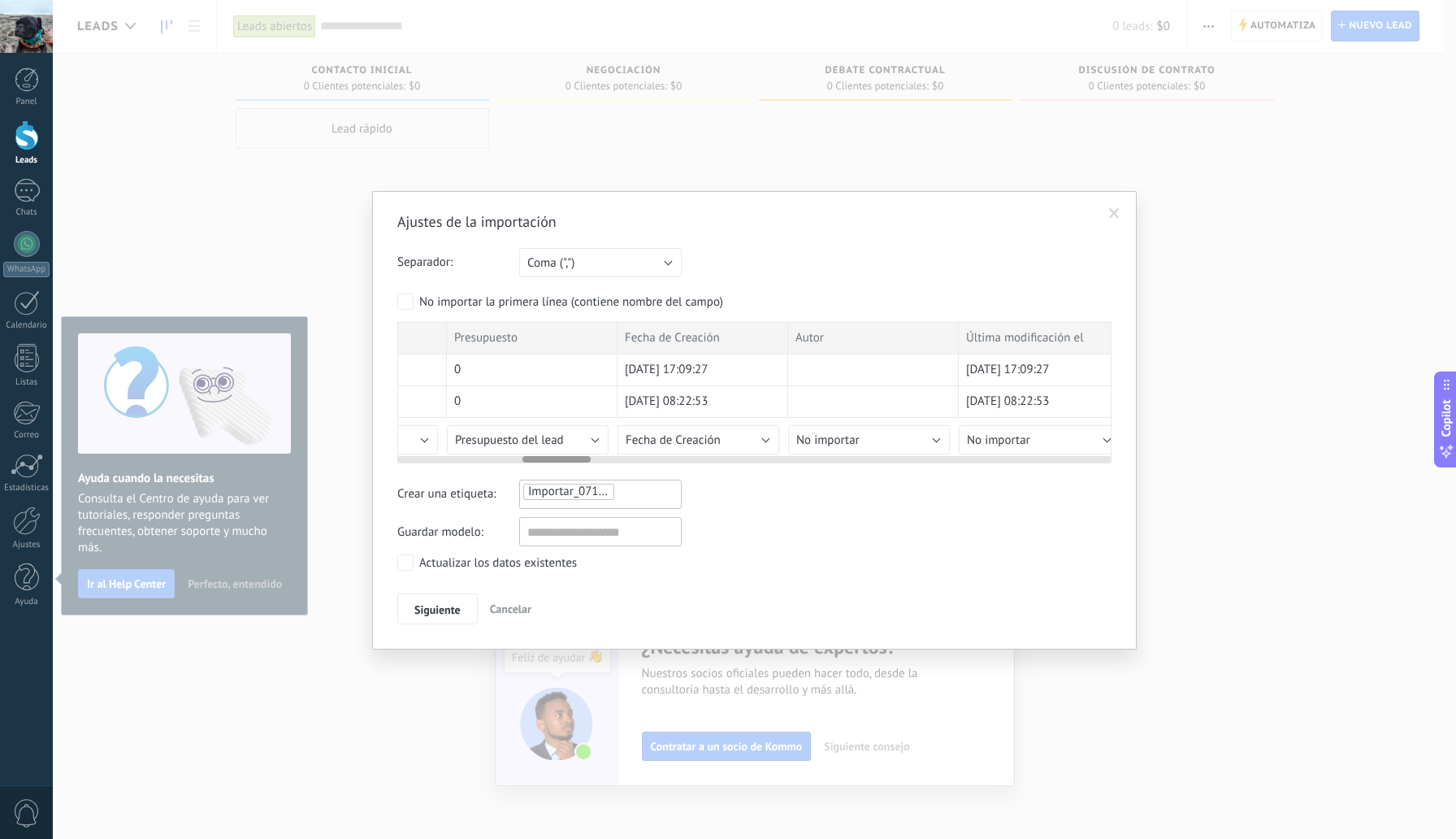
drag, startPoint x: 431, startPoint y: 461, endPoint x: 564, endPoint y: 475, distance: 133.7
click at [555, 477] on div "Ajustes de la importación Separador: Punto y coma (";") Coma (",") Tabulación (…" at bounding box center [755, 418] width 714 height 412
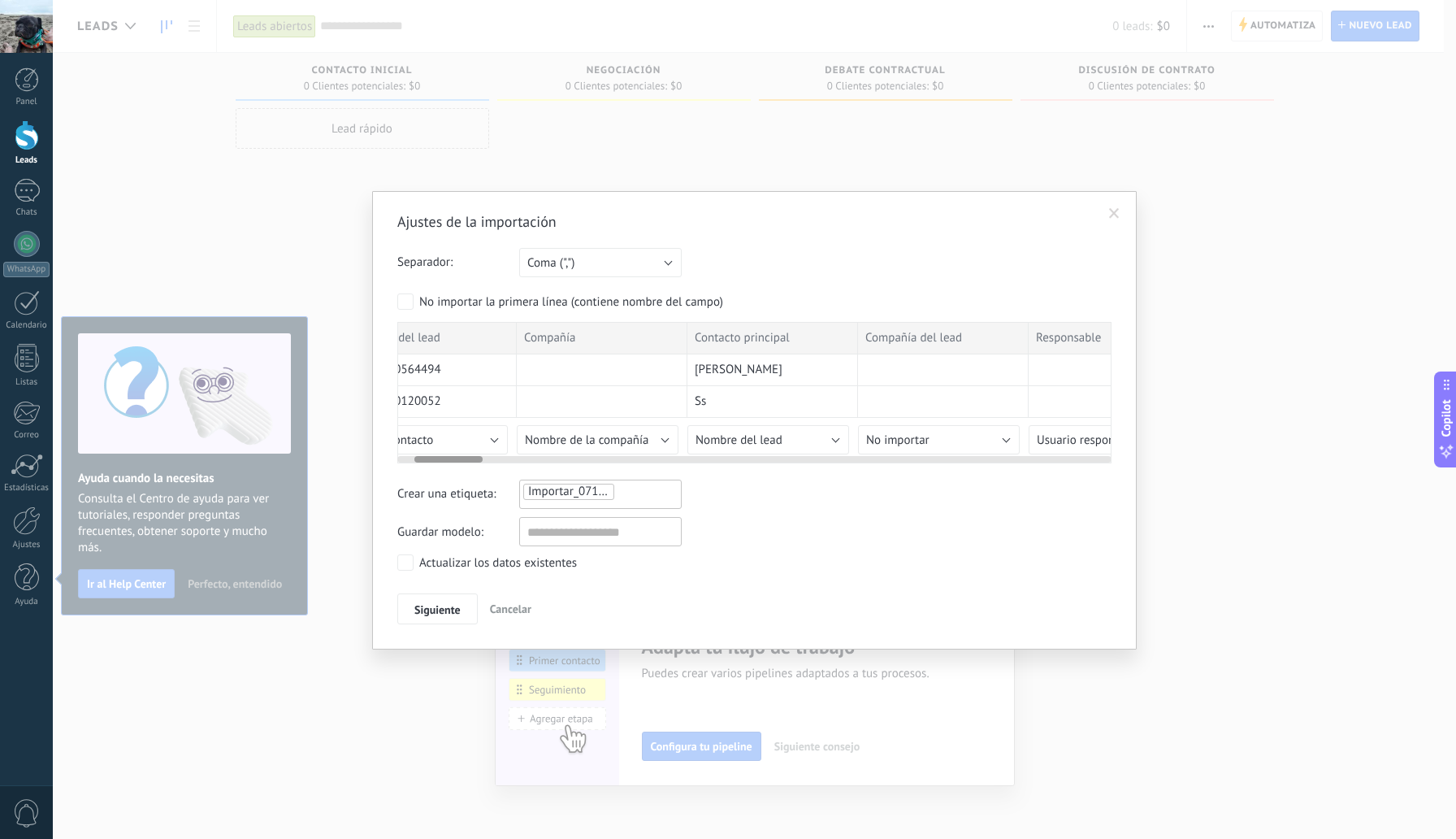
scroll to position [0, 180]
drag, startPoint x: 561, startPoint y: 458, endPoint x: 454, endPoint y: 451, distance: 107.2
click at [454, 451] on div at bounding box center [755, 455] width 714 height 13
click at [790, 437] on span "Nombre del lead" at bounding box center [782, 440] width 87 height 16
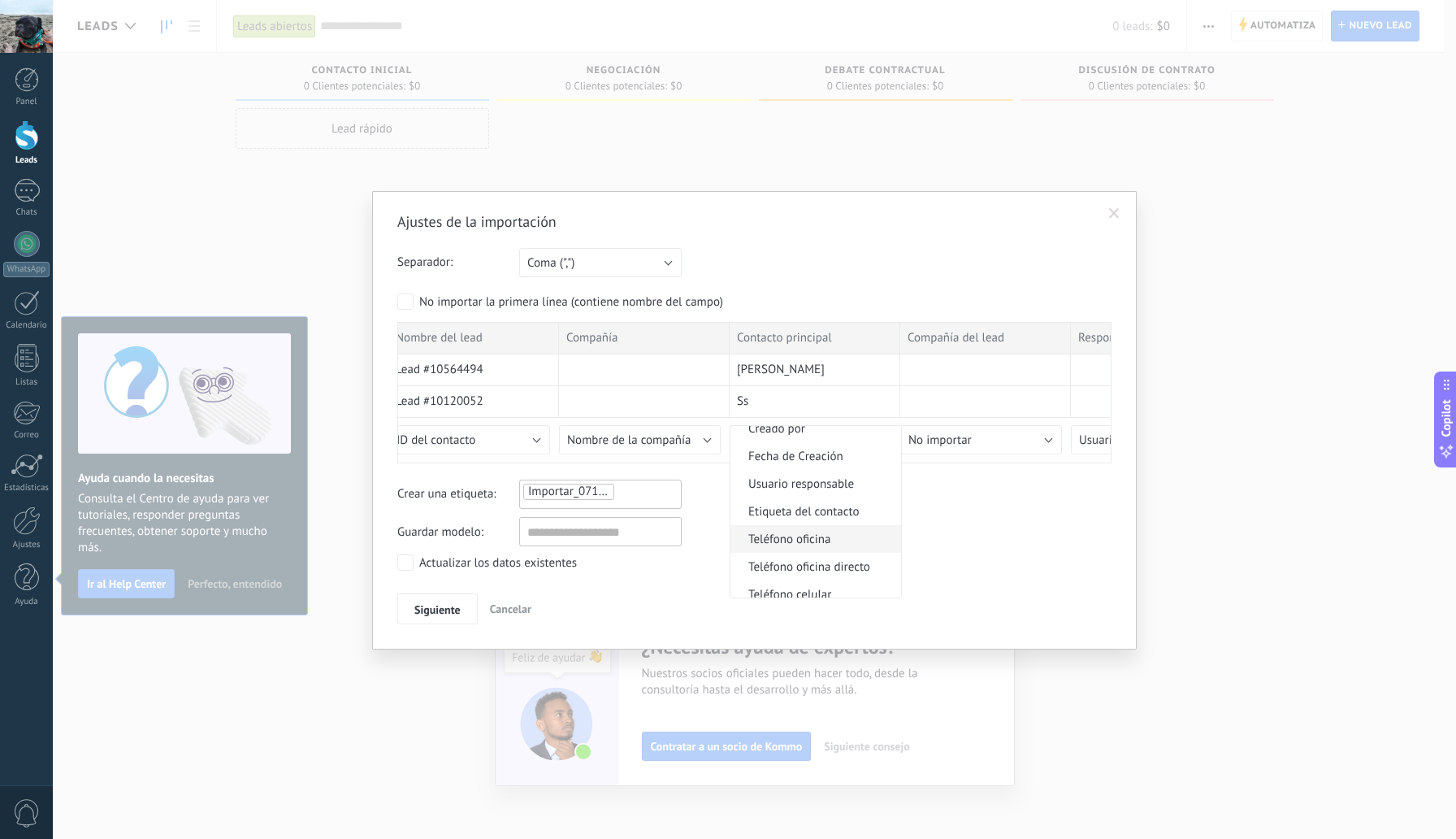
scroll to position [0, 0]
click at [832, 524] on span "Nombre completo" at bounding box center [813, 519] width 166 height 16
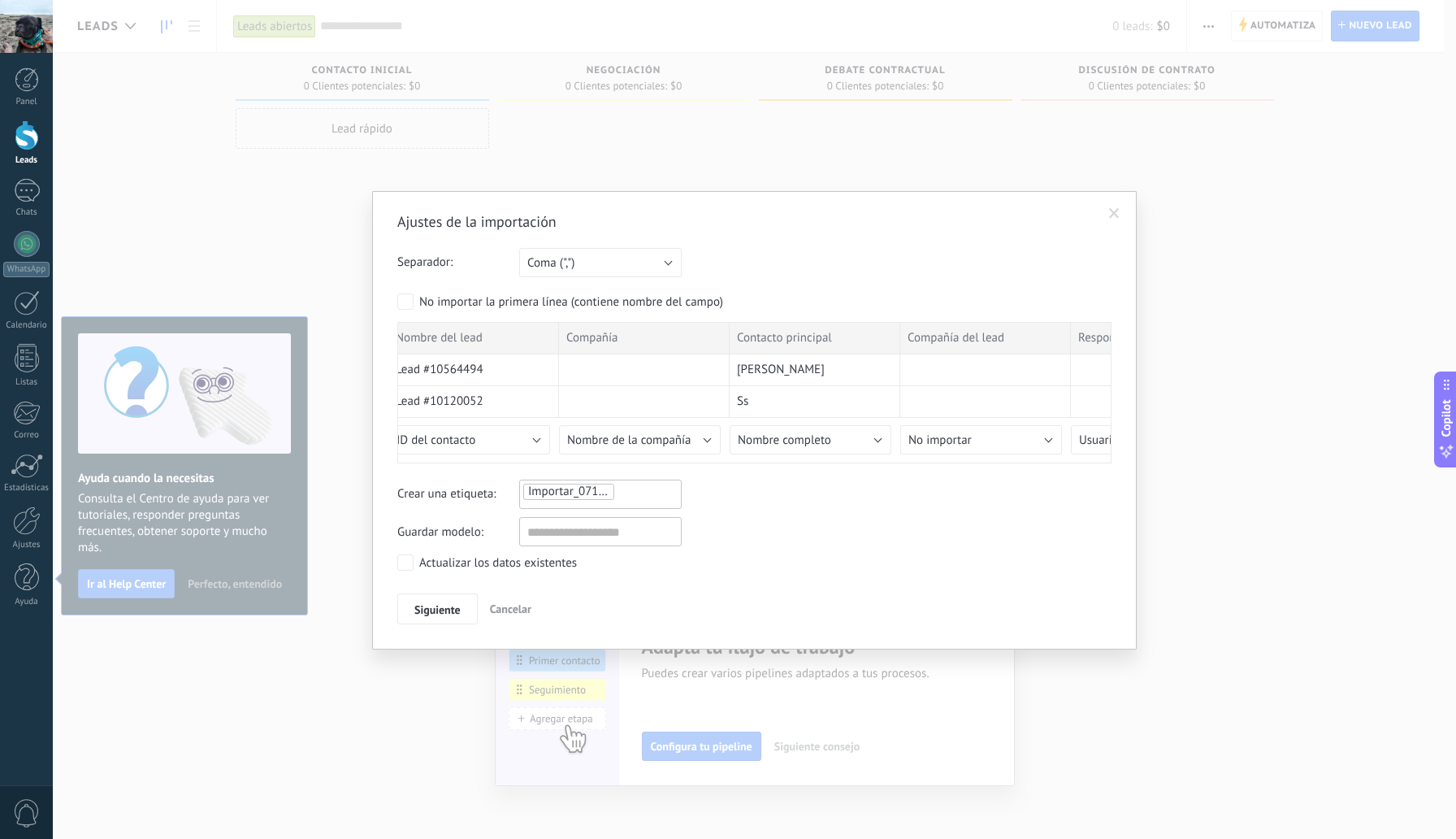
click at [432, 624] on div "Ajustes de la importación Separador: Punto y coma (";") Coma (",") Tabulación (…" at bounding box center [754, 420] width 765 height 458
click at [442, 613] on span "Siguiente" at bounding box center [437, 609] width 47 height 11
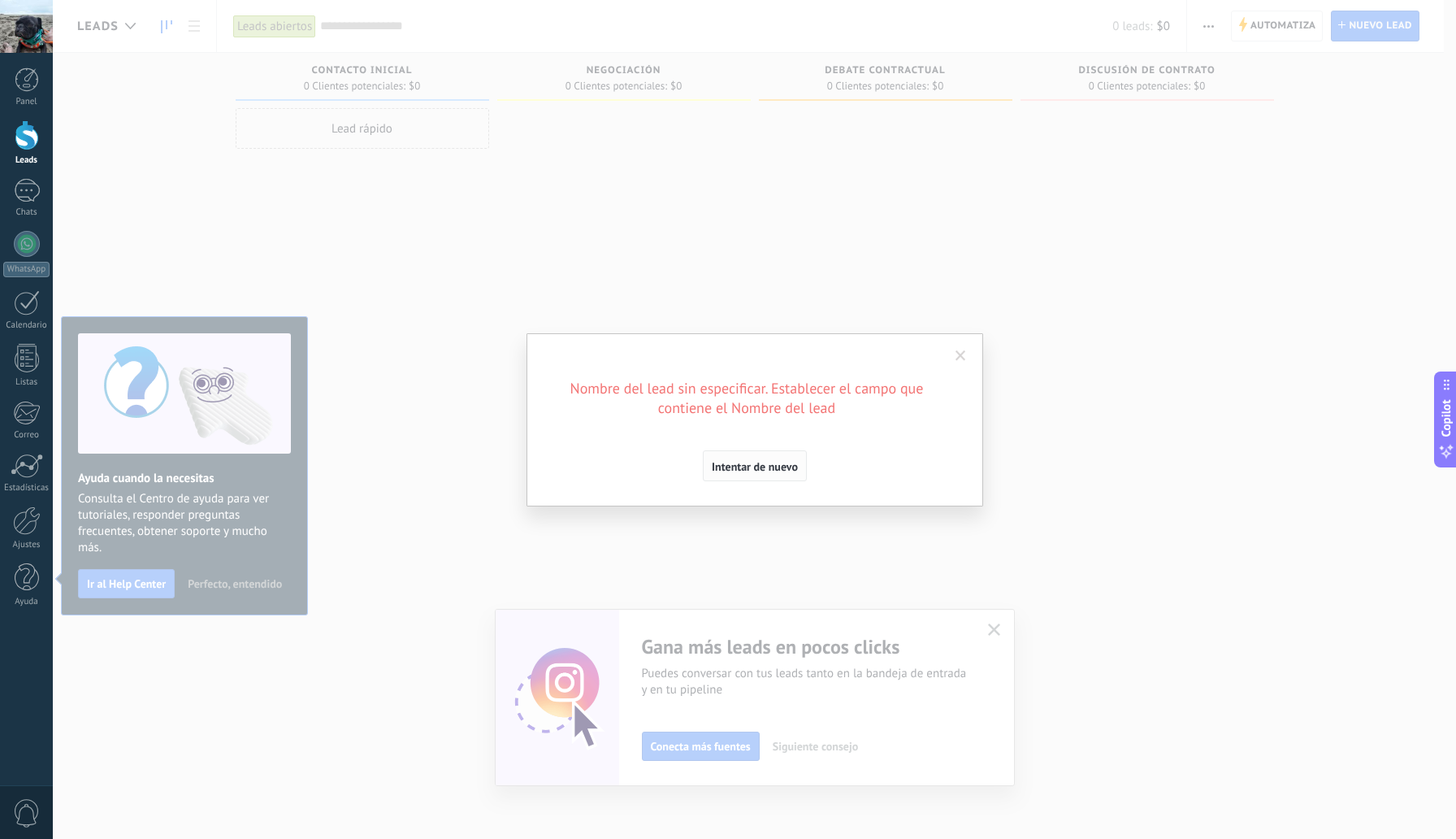
click at [745, 461] on span "Intentar de nuevo" at bounding box center [755, 466] width 86 height 11
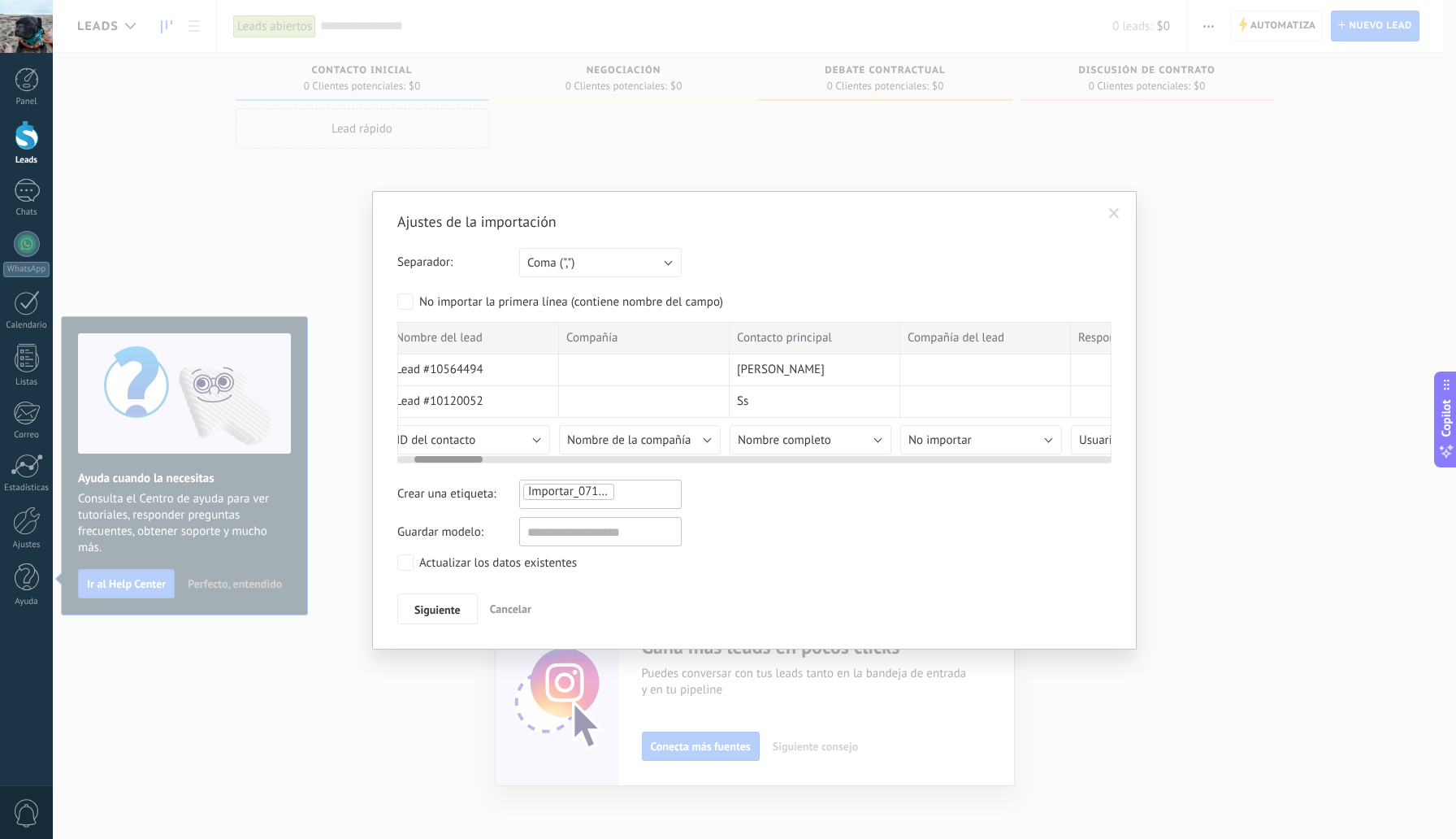
click at [828, 378] on div "[PERSON_NAME]" at bounding box center [815, 370] width 171 height 32
click at [825, 362] on div "[PERSON_NAME]" at bounding box center [815, 370] width 171 height 32
drag, startPoint x: 825, startPoint y: 362, endPoint x: 807, endPoint y: 378, distance: 24.1
click at [807, 378] on div "[PERSON_NAME]" at bounding box center [797, 370] width 171 height 32
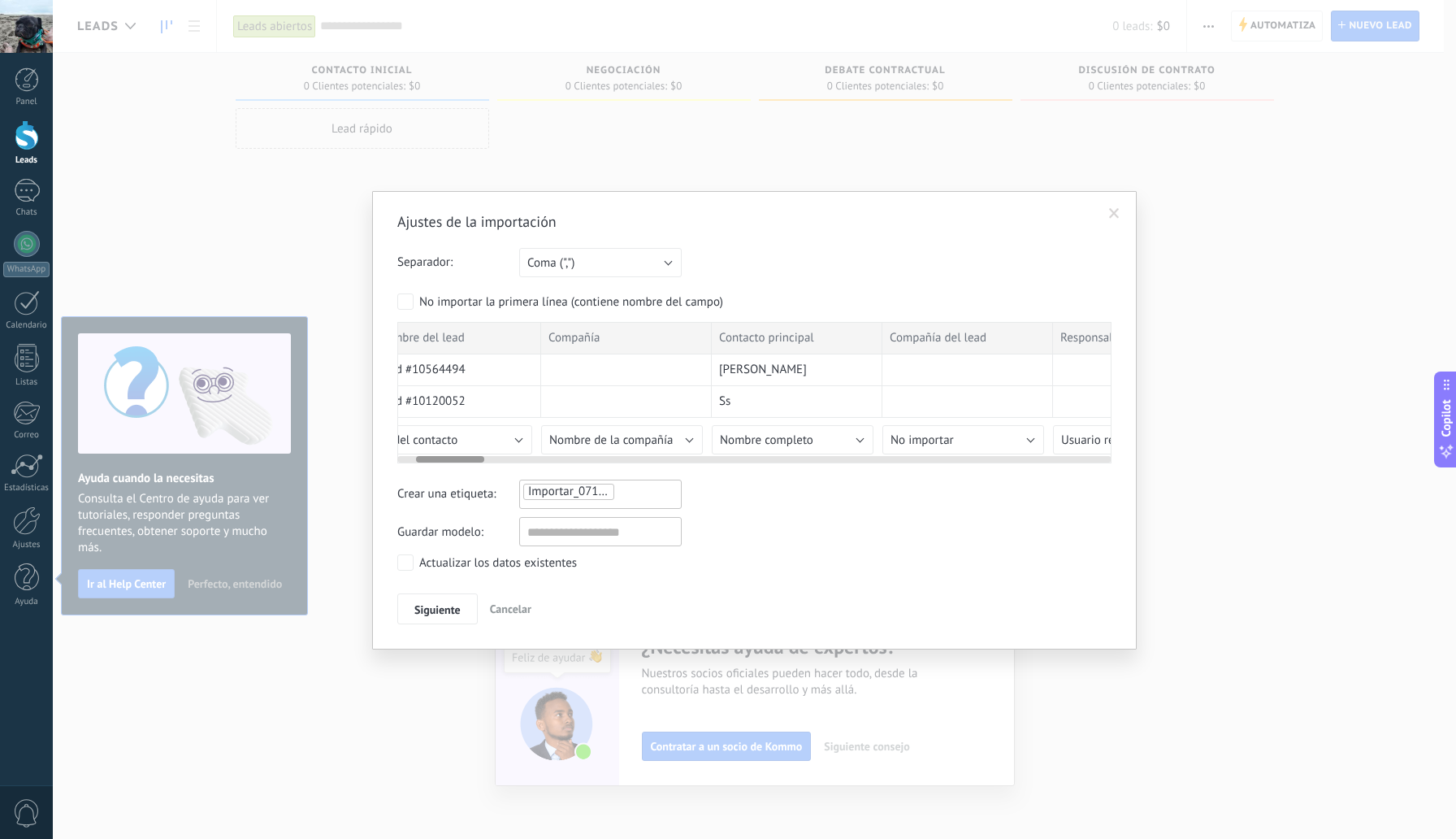
click at [805, 339] on span "Contacto principal" at bounding box center [767, 338] width 95 height 16
click at [857, 441] on button "Nombre completo" at bounding box center [792, 439] width 162 height 29
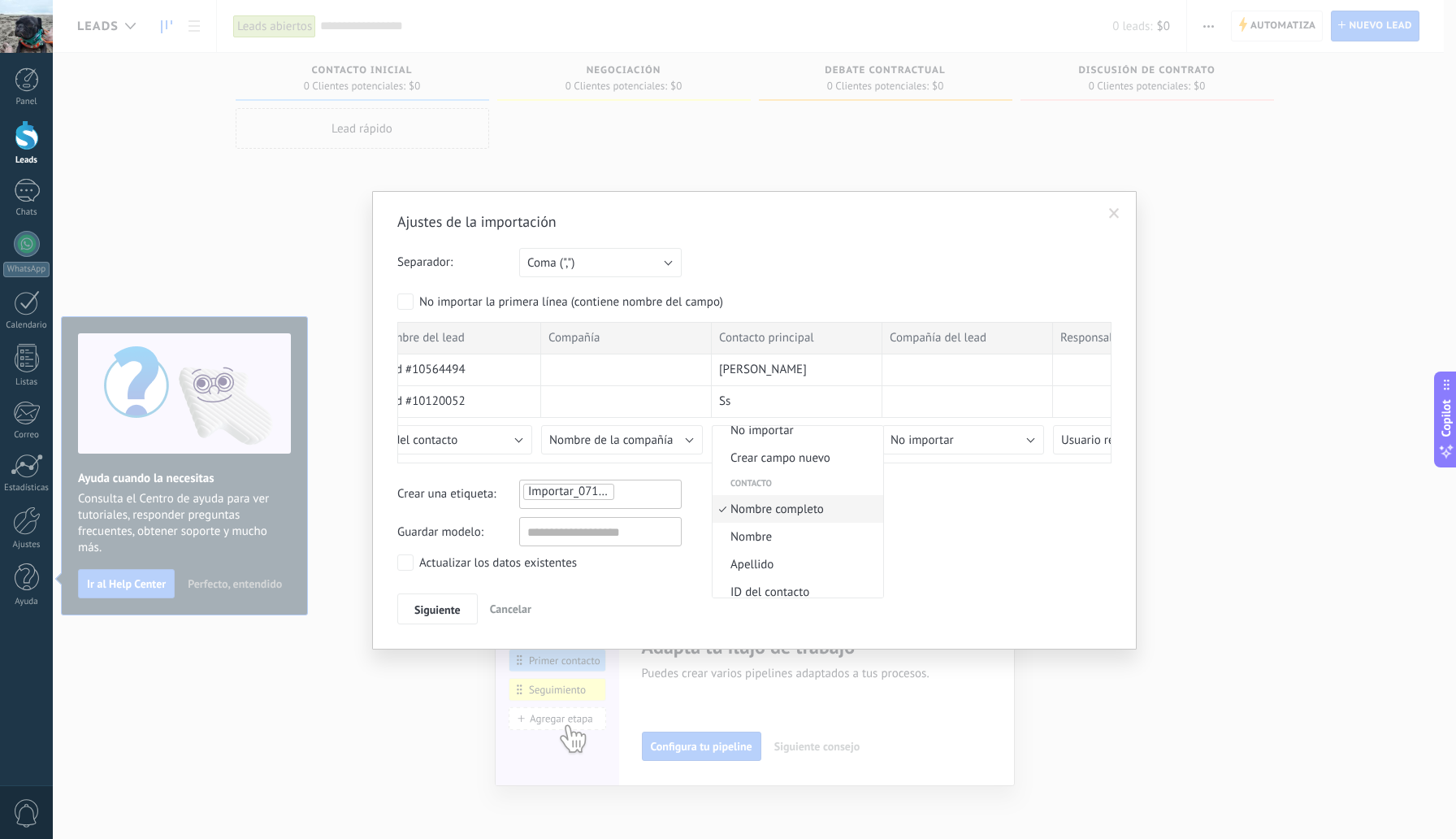
click at [756, 549] on li "Nombre" at bounding box center [798, 537] width 171 height 28
click at [416, 608] on span "Siguiente" at bounding box center [437, 609] width 47 height 11
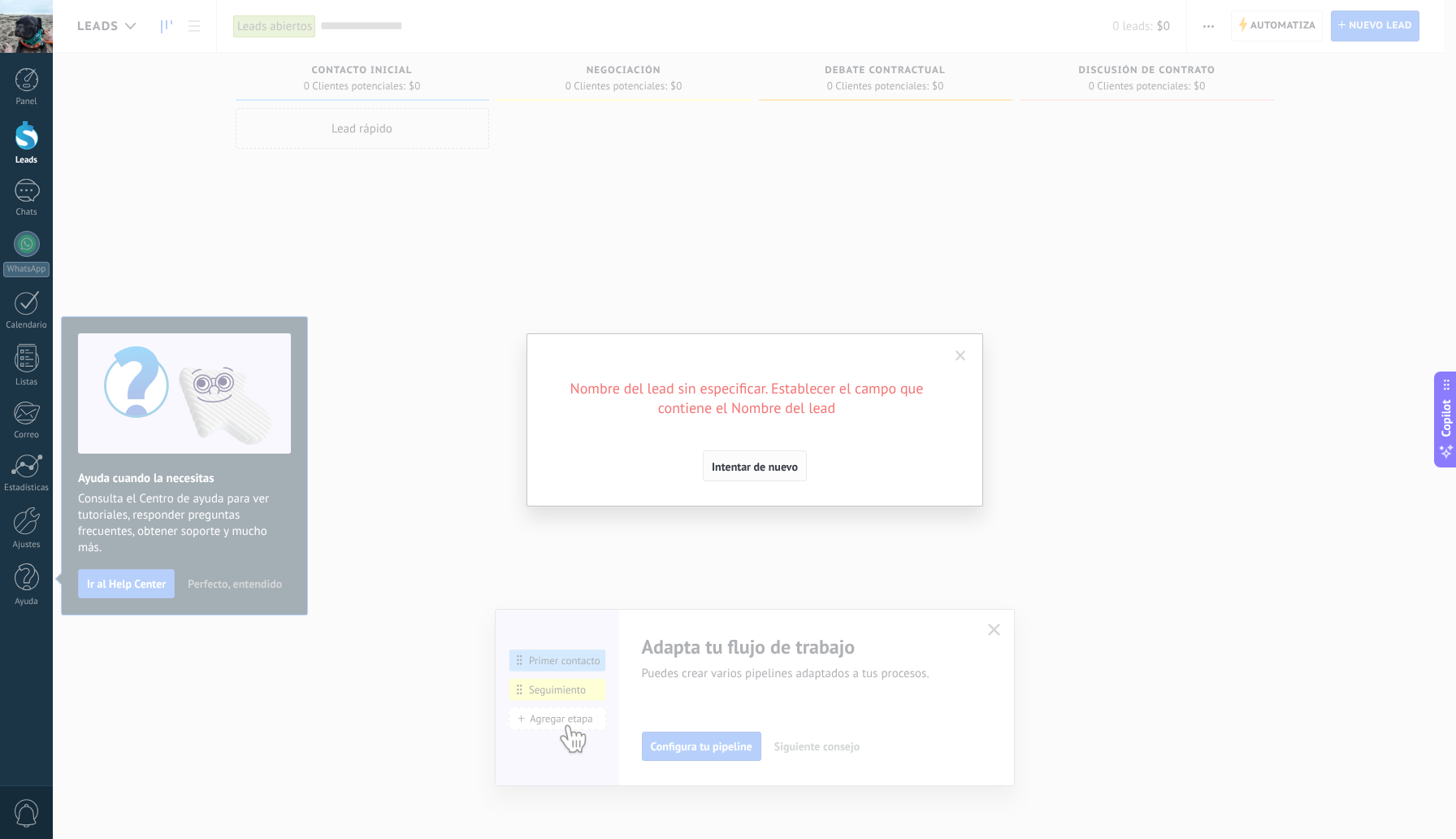
click at [765, 475] on button "Intentar de nuevo" at bounding box center [755, 465] width 104 height 31
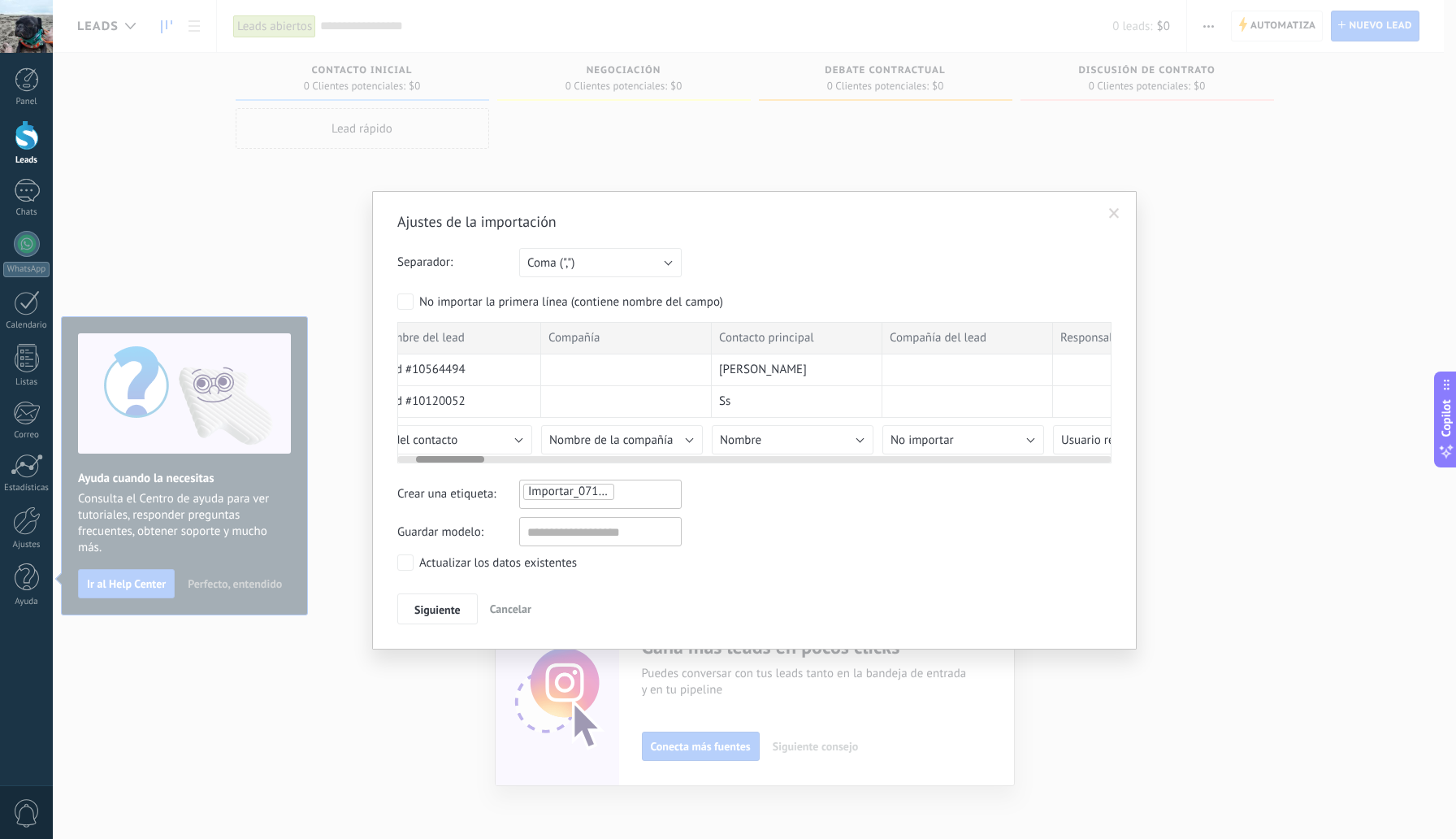
click at [811, 340] on span "Contacto principal" at bounding box center [767, 338] width 95 height 16
click at [808, 358] on div "[PERSON_NAME]" at bounding box center [797, 370] width 171 height 32
click at [804, 369] on div "[PERSON_NAME]" at bounding box center [798, 370] width 171 height 32
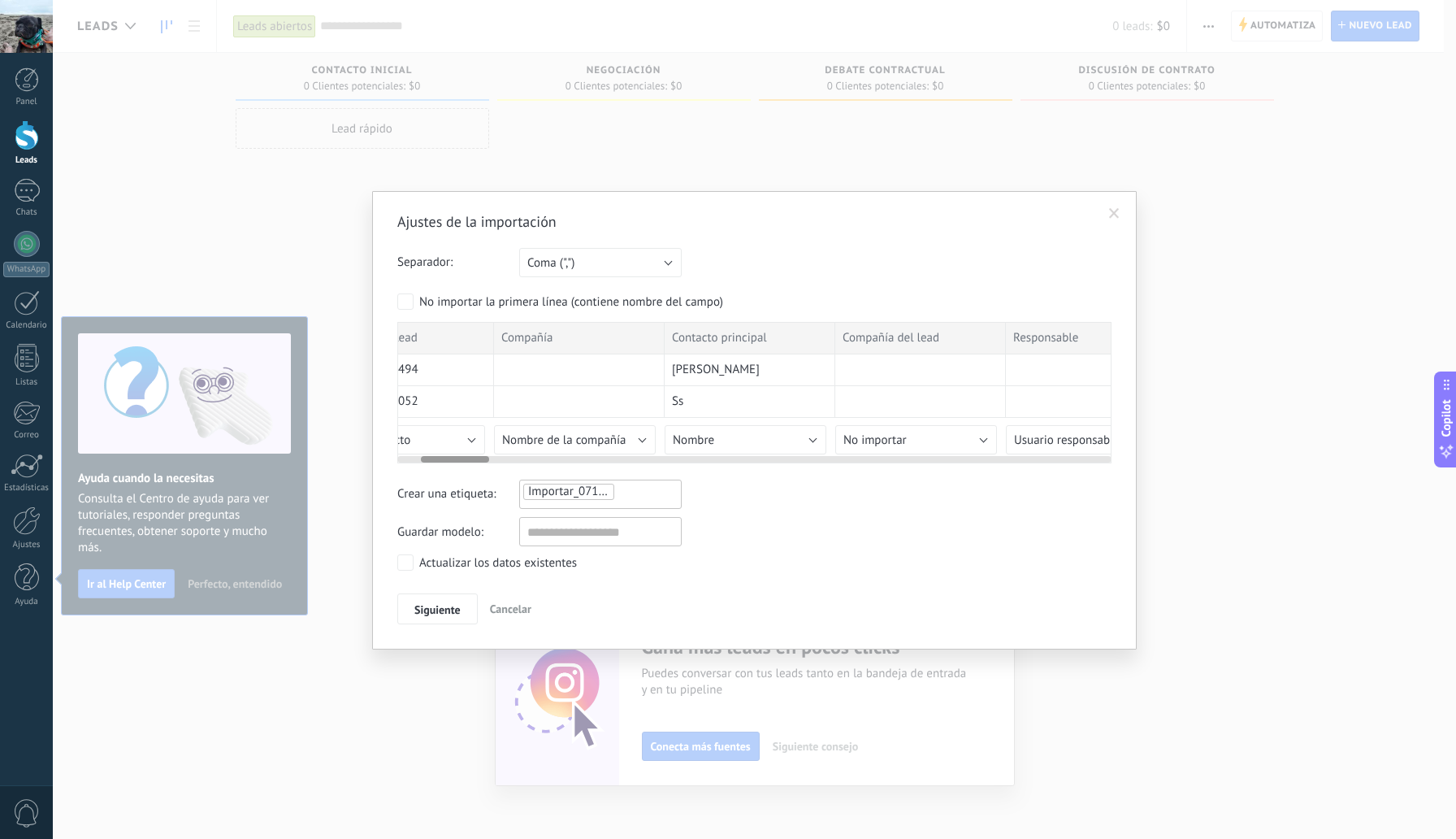
scroll to position [0, 252]
drag, startPoint x: 799, startPoint y: 373, endPoint x: 745, endPoint y: 402, distance: 61.3
click at [798, 440] on button "Nombre" at bounding box center [738, 439] width 162 height 29
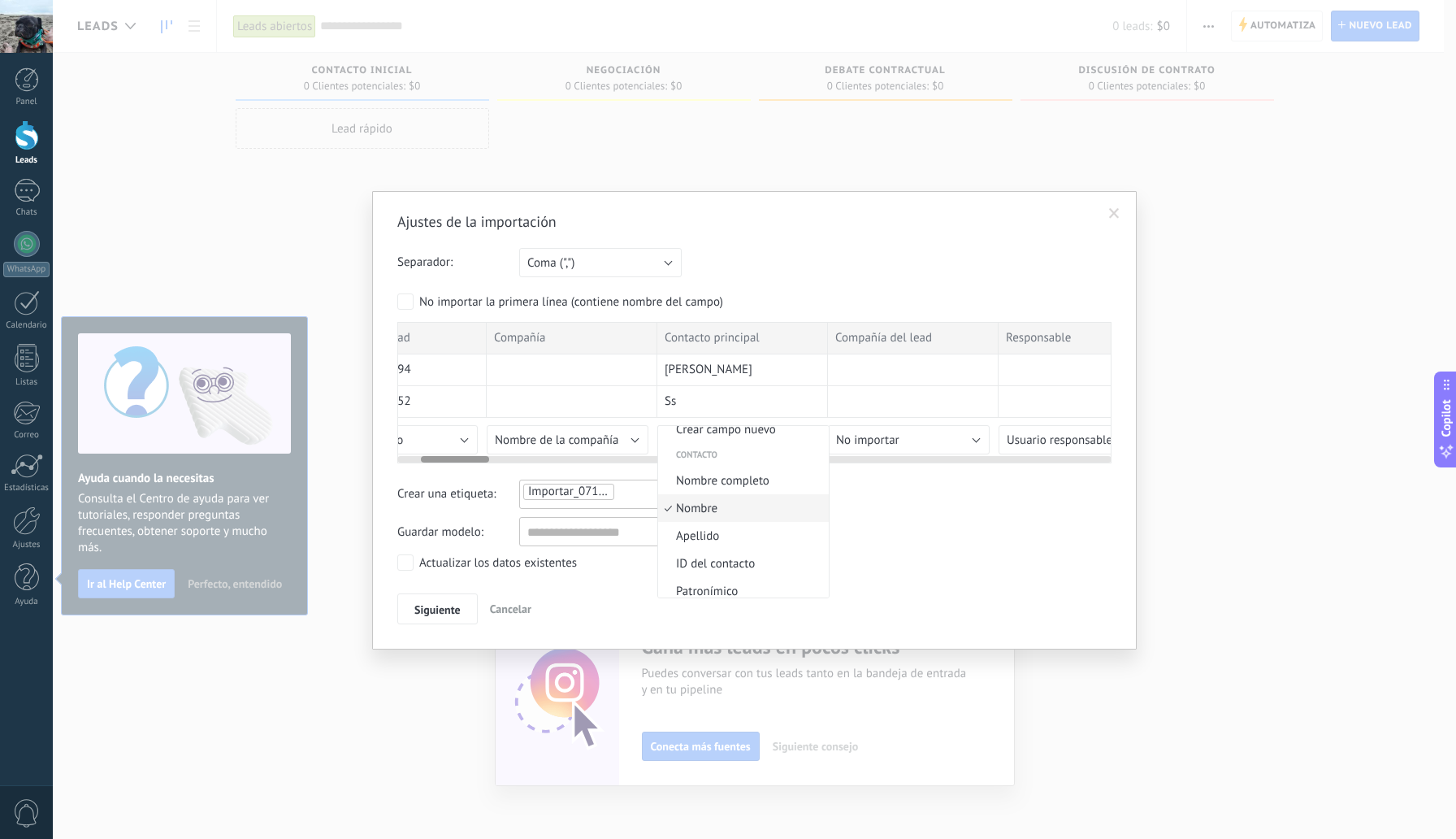
click at [749, 504] on span "Nombre" at bounding box center [741, 509] width 166 height 16
click at [796, 438] on button "Nombre" at bounding box center [738, 439] width 162 height 29
click at [443, 615] on span "Siguiente" at bounding box center [437, 609] width 47 height 11
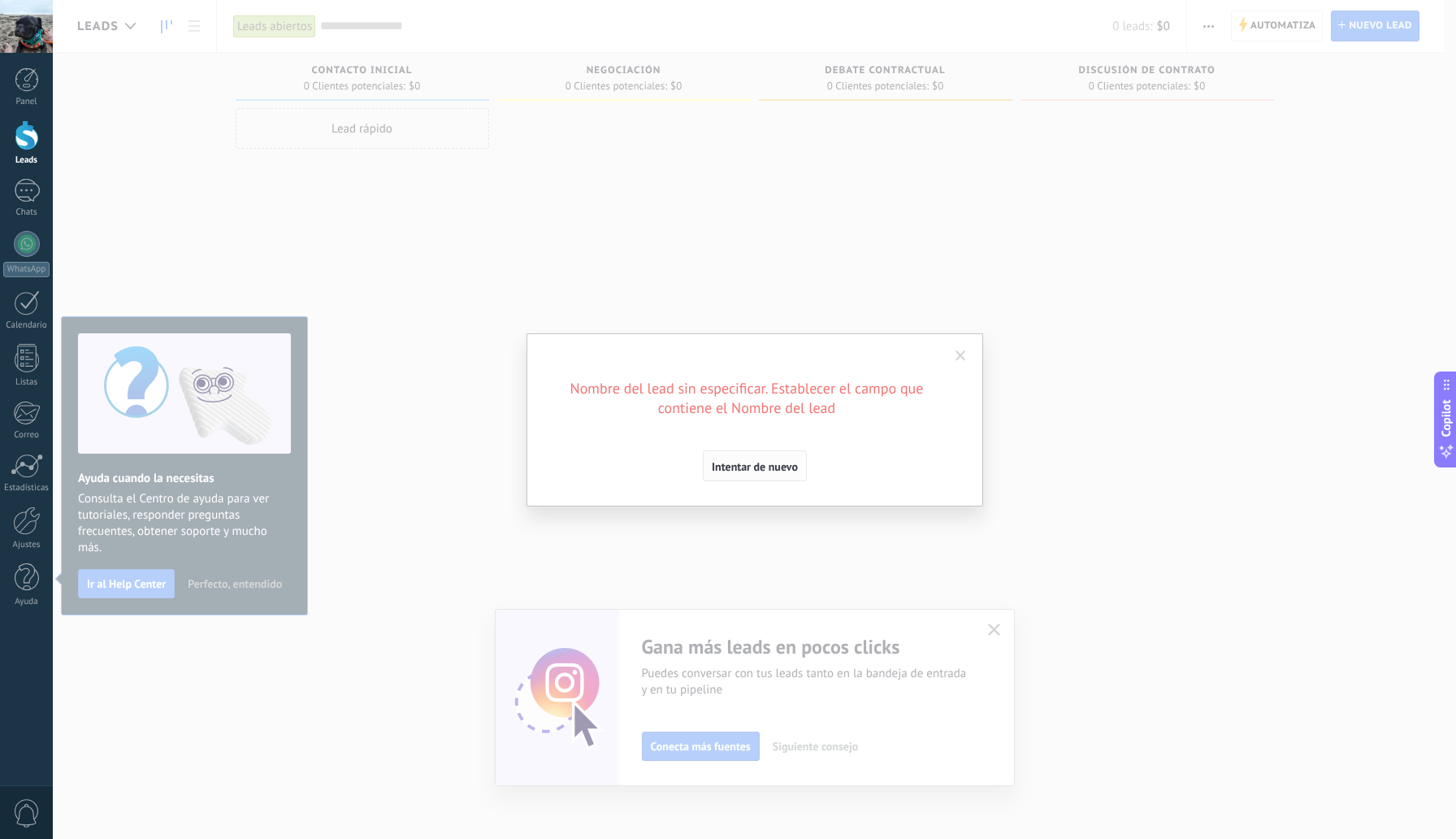
click at [760, 470] on span "Intentar de nuevo" at bounding box center [755, 466] width 86 height 11
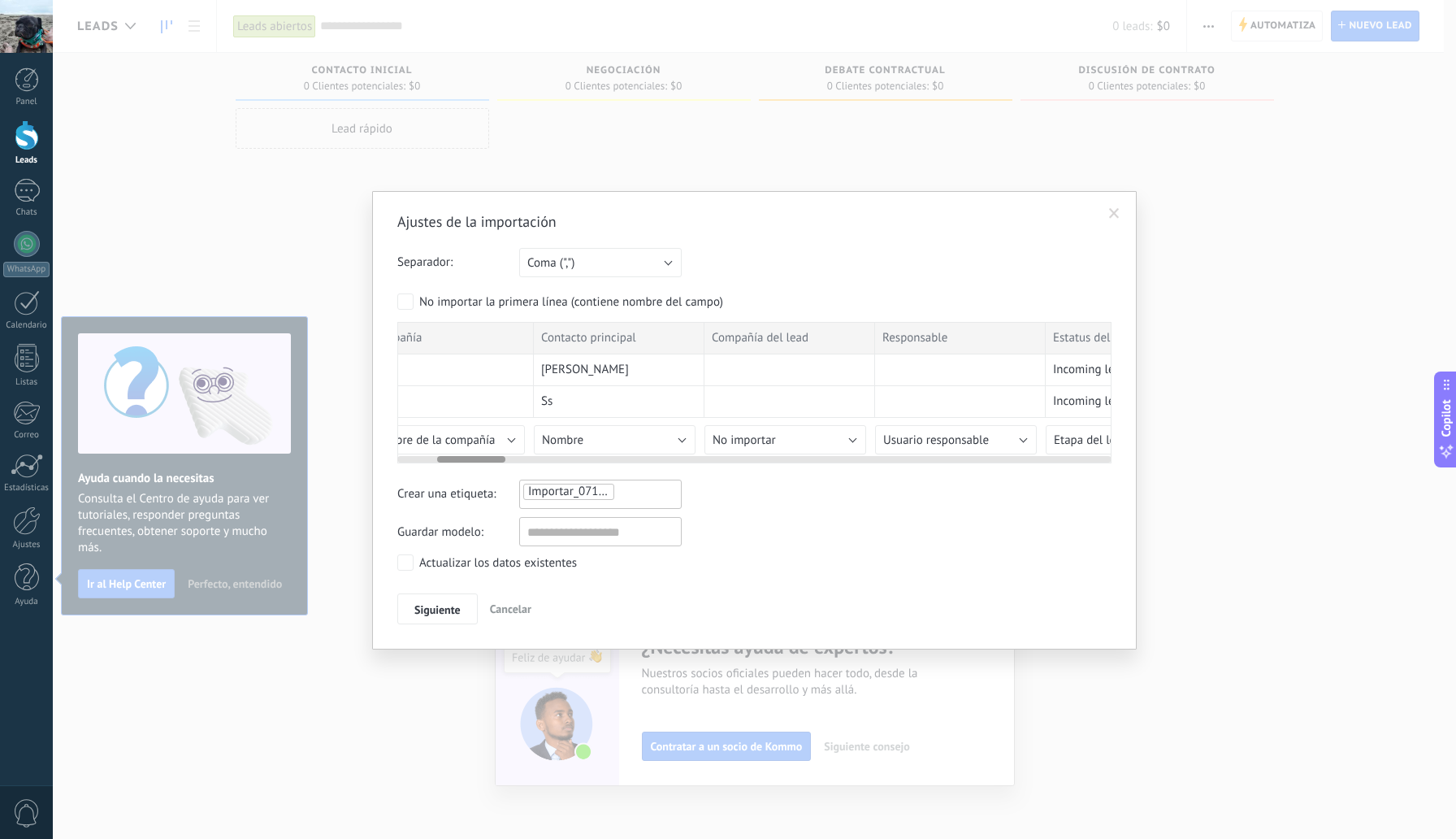
scroll to position [0, 256]
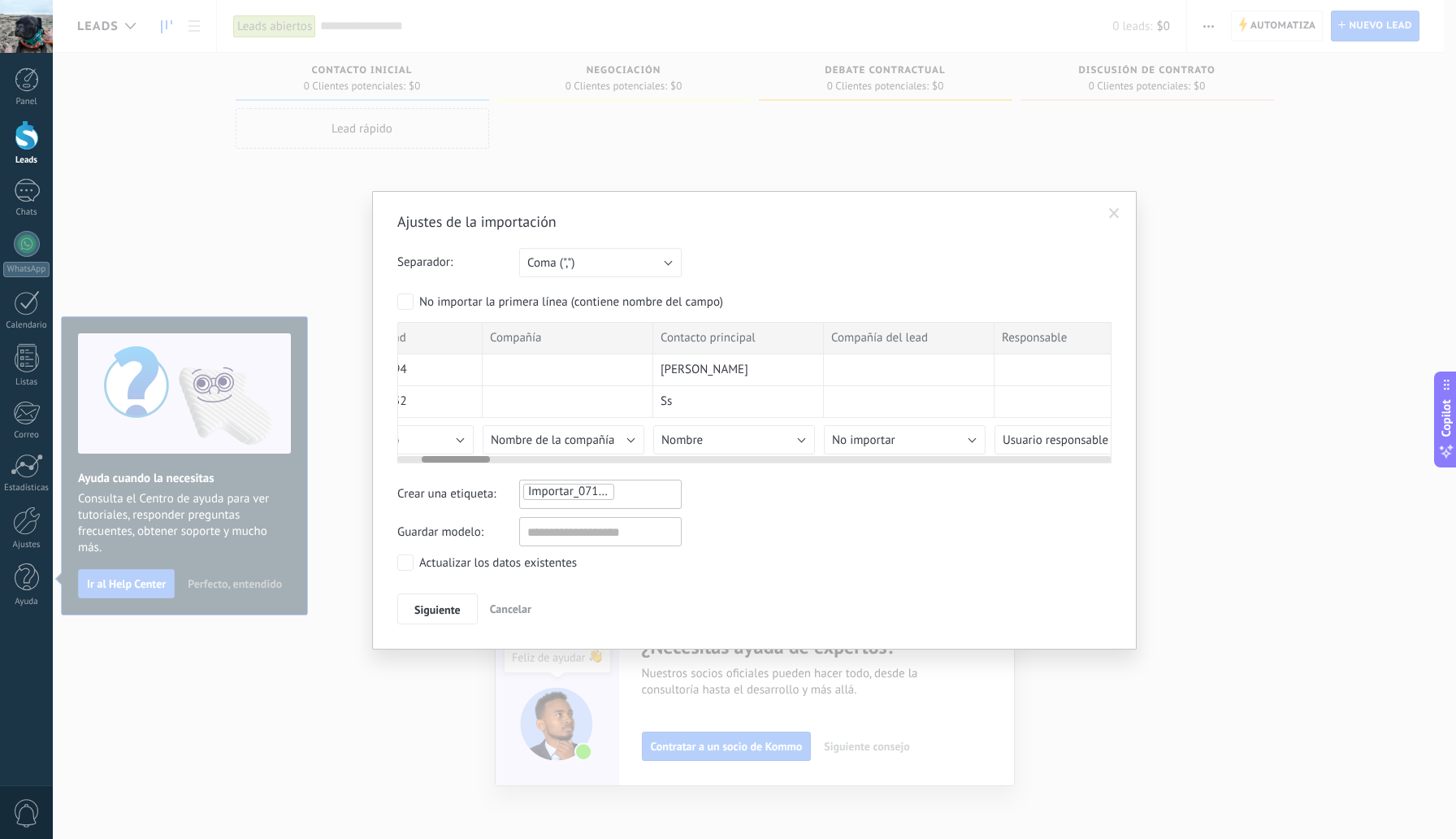
drag, startPoint x: 468, startPoint y: 459, endPoint x: 515, endPoint y: 459, distance: 47.0
click at [468, 462] on div at bounding box center [455, 459] width 68 height 7
click at [704, 445] on button "Nombre" at bounding box center [734, 439] width 162 height 29
click at [735, 494] on li "Nombre completo" at bounding box center [740, 480] width 171 height 28
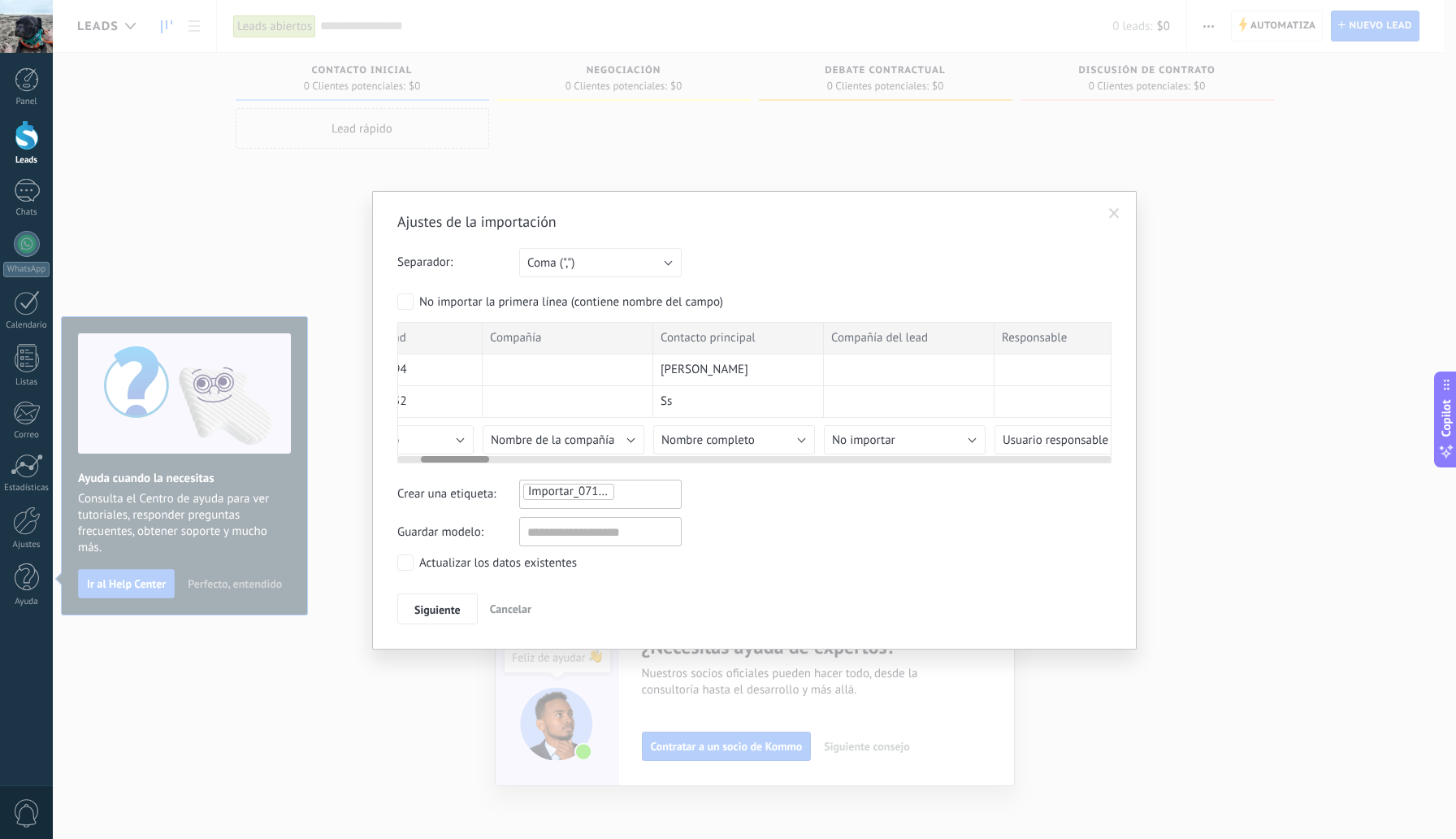
click at [446, 615] on span "Siguiente" at bounding box center [437, 609] width 47 height 11
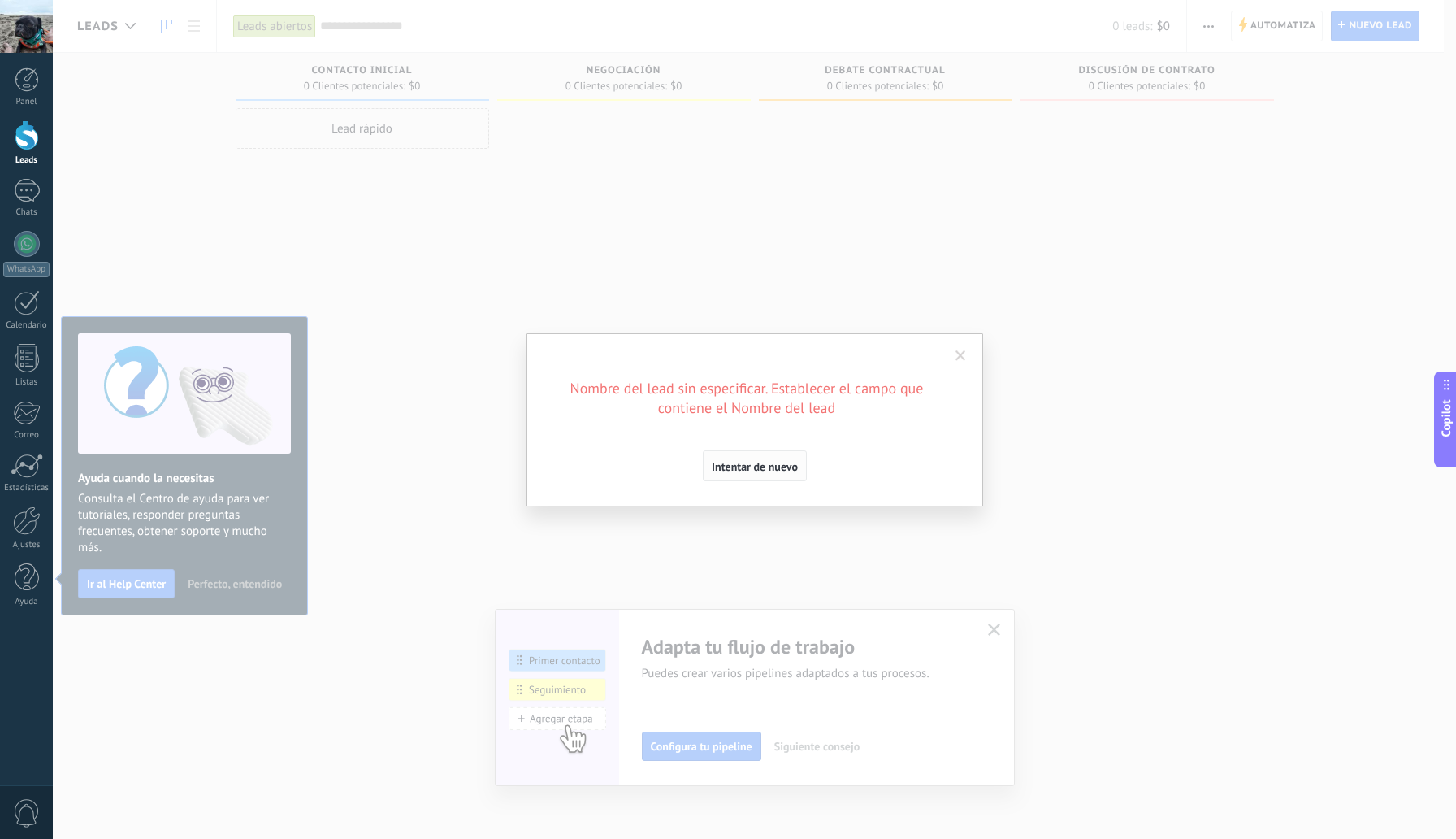
click at [773, 462] on span "Intentar de nuevo" at bounding box center [755, 466] width 86 height 11
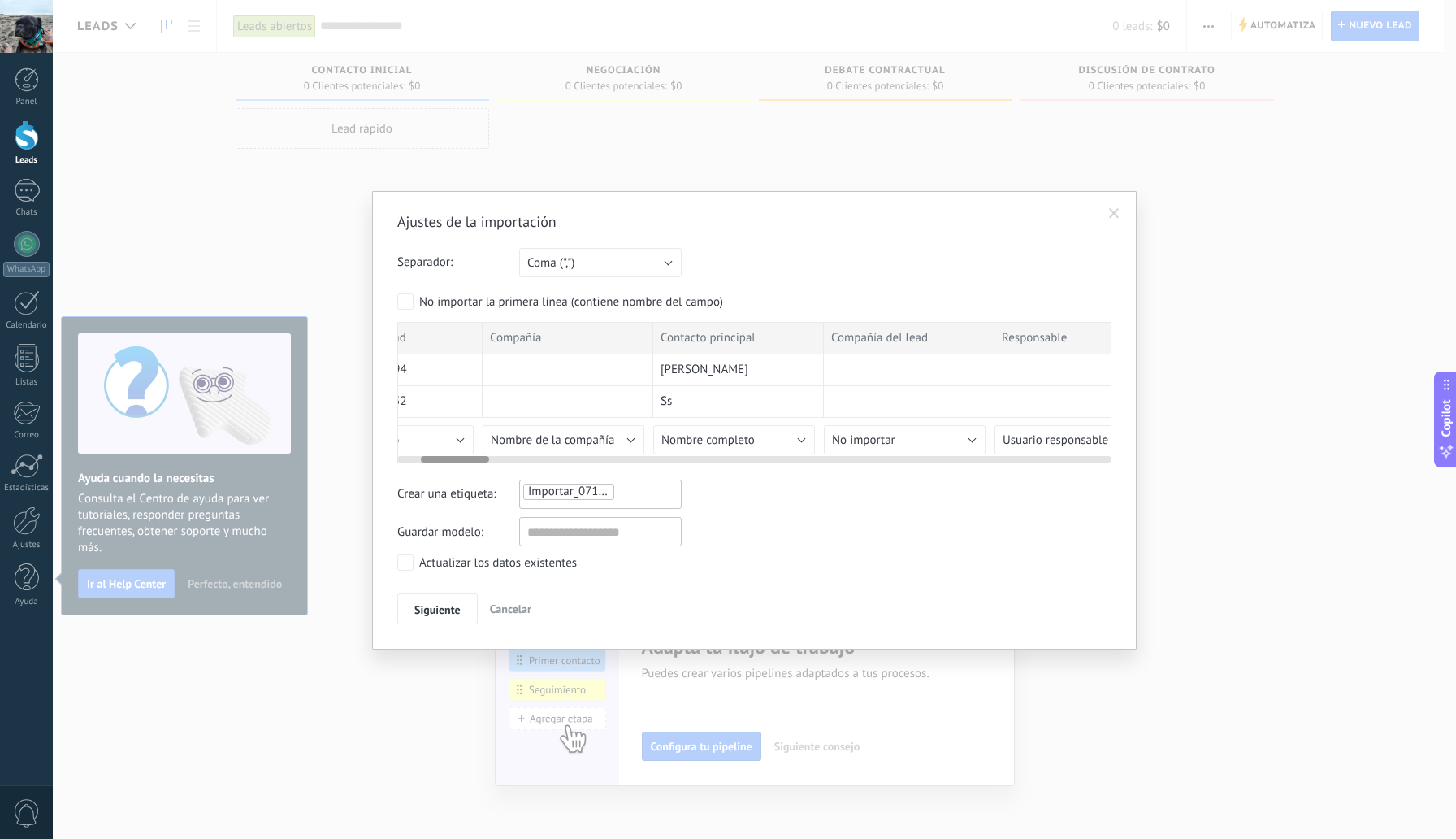
click at [753, 378] on div "[PERSON_NAME]" at bounding box center [739, 370] width 171 height 32
click at [747, 372] on div "[PERSON_NAME]" at bounding box center [739, 370] width 171 height 32
click at [720, 394] on div "Ss" at bounding box center [739, 402] width 171 height 32
click at [776, 367] on div "[PERSON_NAME]" at bounding box center [739, 370] width 171 height 32
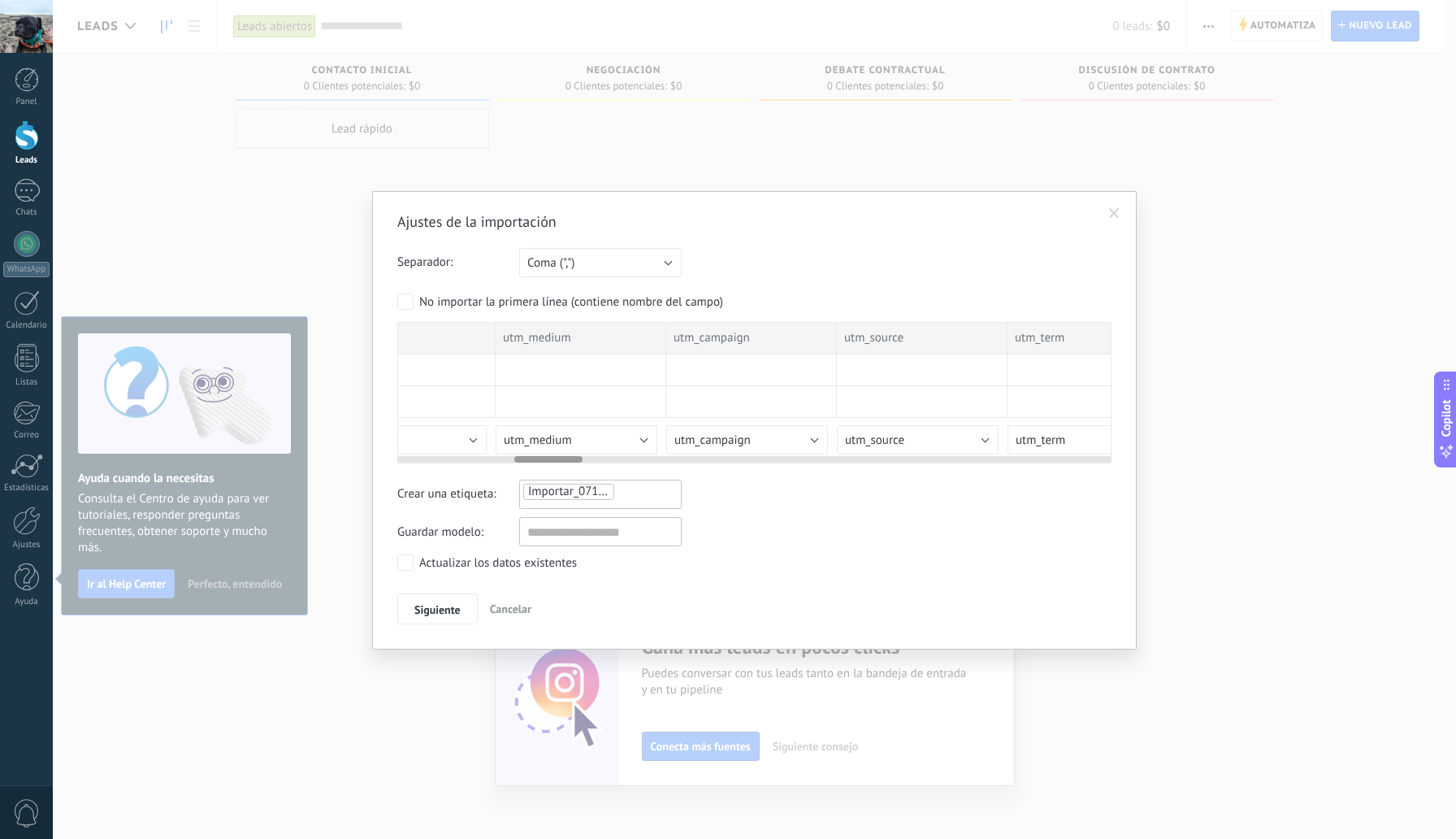
scroll to position [0, 0]
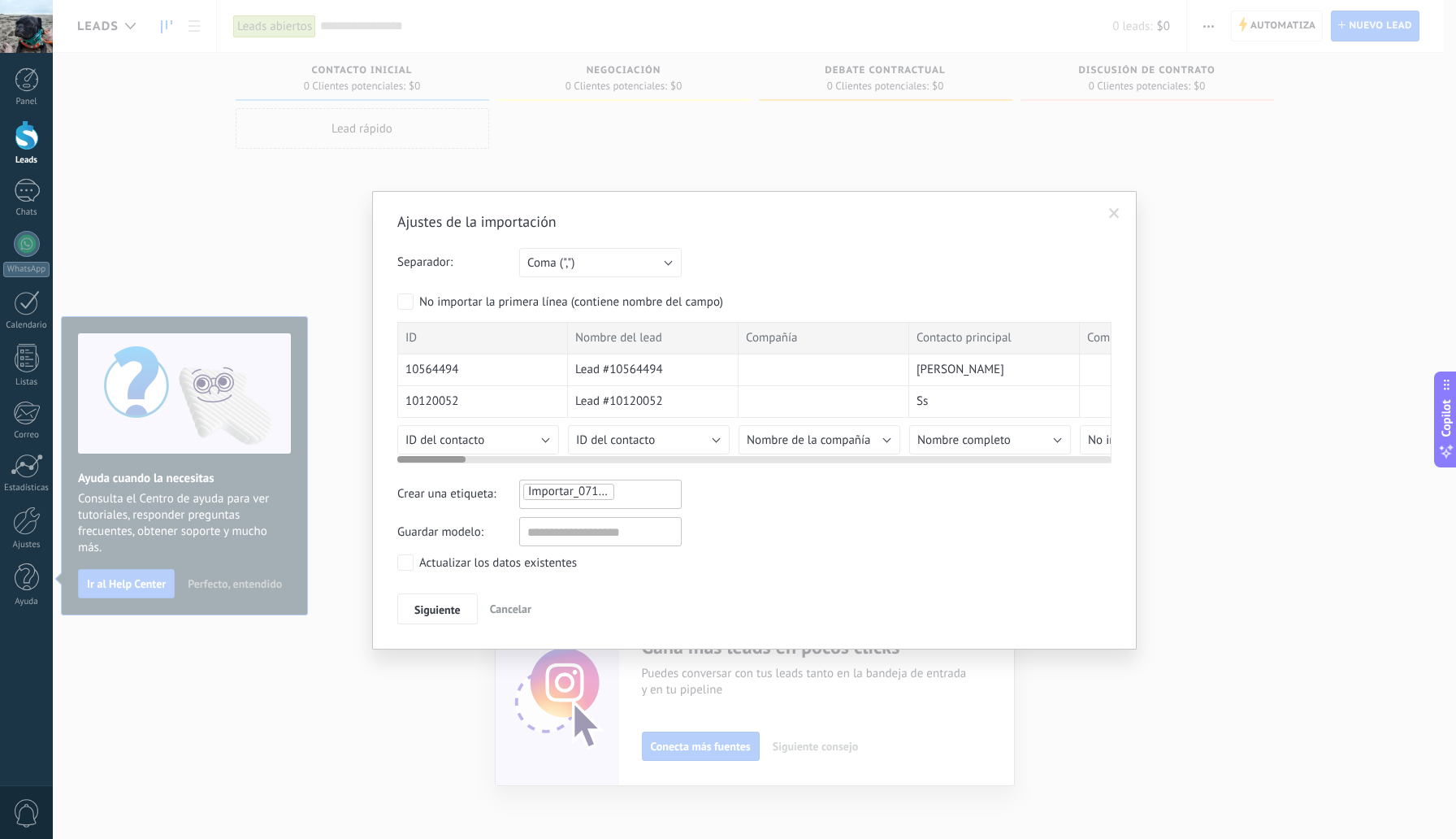
drag, startPoint x: 469, startPoint y: 461, endPoint x: 327, endPoint y: 440, distance: 143.5
click at [264, 455] on div "Ajustes de la importación Separador: Punto y coma (";") Coma (",") Tabulación (…" at bounding box center [754, 420] width 1403 height 839
drag, startPoint x: 619, startPoint y: 313, endPoint x: 625, endPoint y: 320, distance: 9.2
click at [619, 313] on form "Separador: Punto y coma (";") Coma (",") Tabulación (" ") Coma (",") Su cuenta …" at bounding box center [755, 355] width 714 height 215
click at [636, 337] on span "Nombre del lead" at bounding box center [619, 338] width 87 height 16
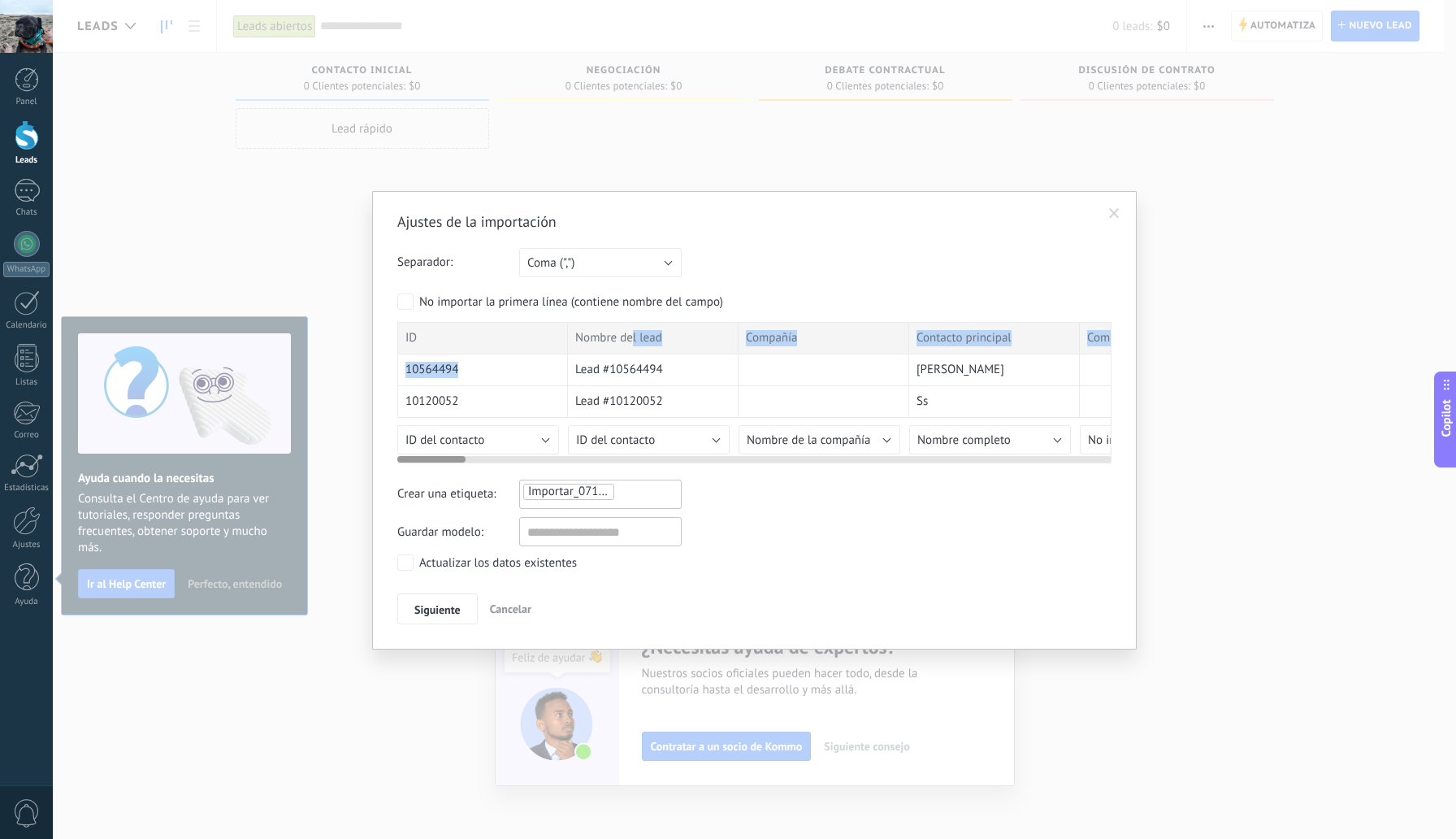
drag, startPoint x: 634, startPoint y: 344, endPoint x: 680, endPoint y: 362, distance: 49.4
click at [686, 361] on div "Lead #10564494" at bounding box center [654, 370] width 171 height 32
click at [458, 614] on span "Siguiente" at bounding box center [437, 609] width 47 height 11
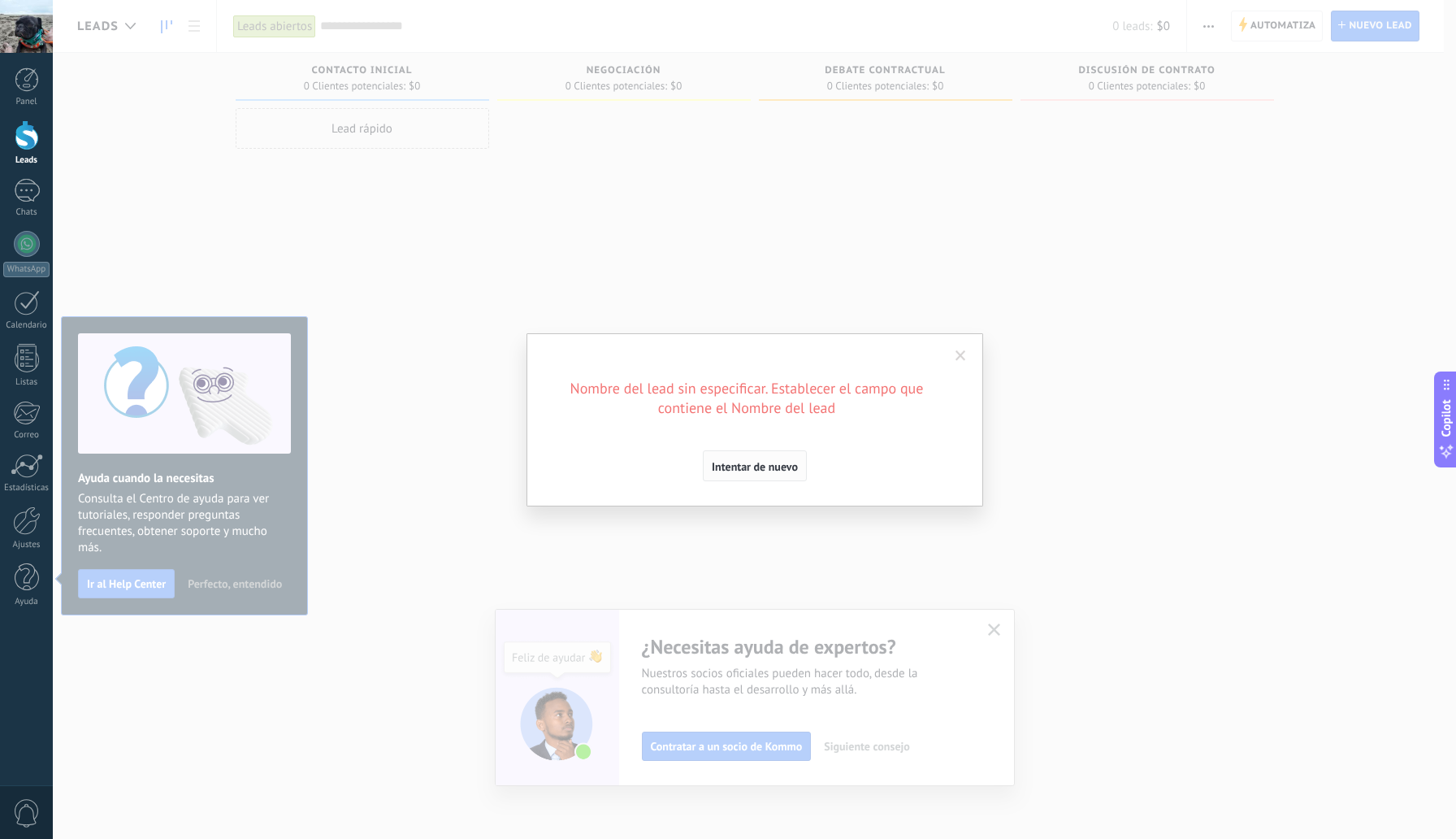
click at [767, 452] on div "Nombre del lead sin especificar. Establecer el campo que contiene el Nombre del…" at bounding box center [755, 429] width 407 height 102
click at [767, 457] on button "Intentar de nuevo" at bounding box center [755, 465] width 104 height 31
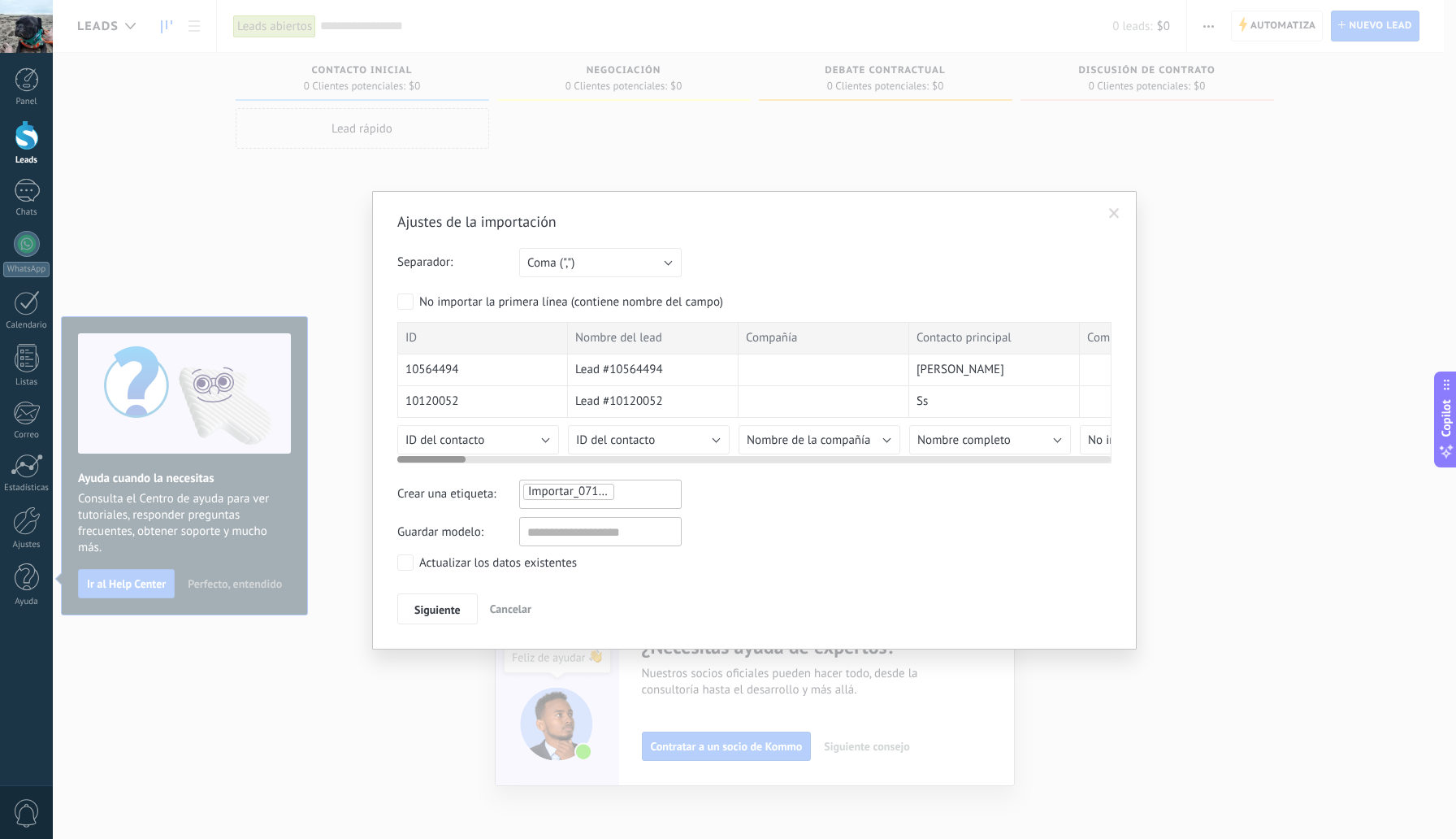
click at [719, 462] on div "ID Nombre del lead Compañía Contacto principal Compañía del lead Responsable Es…" at bounding box center [755, 392] width 714 height 142
click at [726, 462] on div at bounding box center [755, 455] width 714 height 13
click at [726, 462] on div "ID Nombre del lead Compañía Contacto principal Compañía del lead Responsable Es…" at bounding box center [755, 392] width 714 height 142
click at [726, 457] on div at bounding box center [755, 455] width 714 height 13
click at [726, 456] on div at bounding box center [755, 455] width 714 height 13
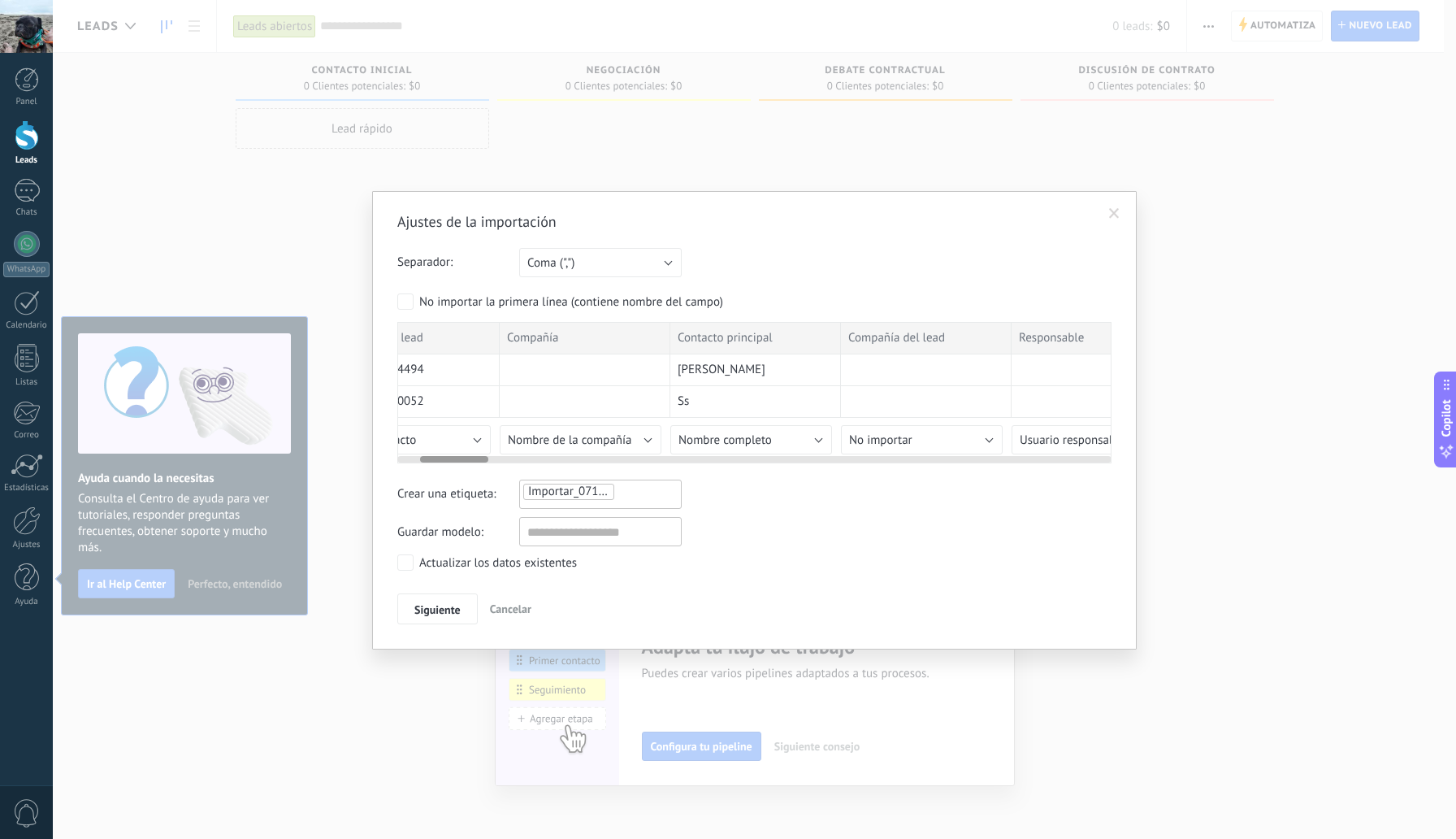
scroll to position [0, 222]
drag, startPoint x: 444, startPoint y: 460, endPoint x: 481, endPoint y: 461, distance: 37.0
click at [466, 463] on div "Ajustes de la importación Separador: Punto y coma (";") Coma (",") Tabulación (…" at bounding box center [755, 418] width 714 height 412
